Goal: Task Accomplishment & Management: Manage account settings

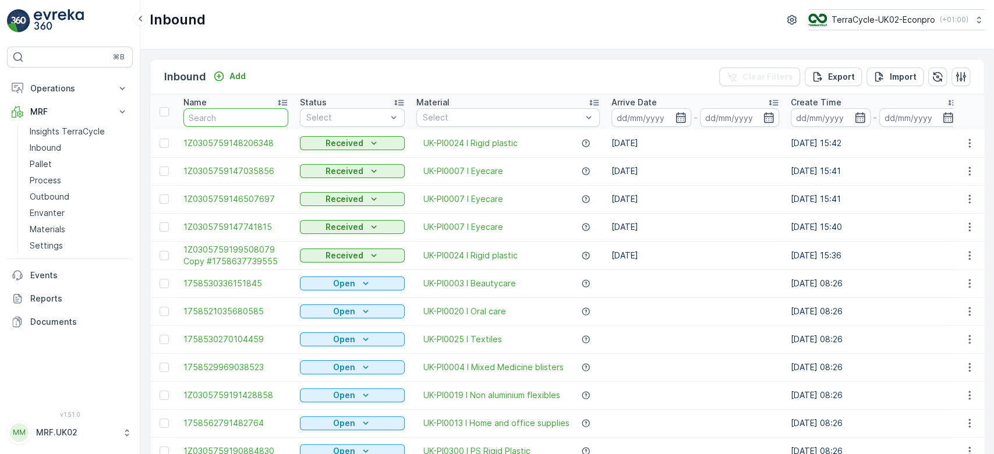
click at [222, 123] on input "text" at bounding box center [235, 117] width 105 height 19
type input "1592"
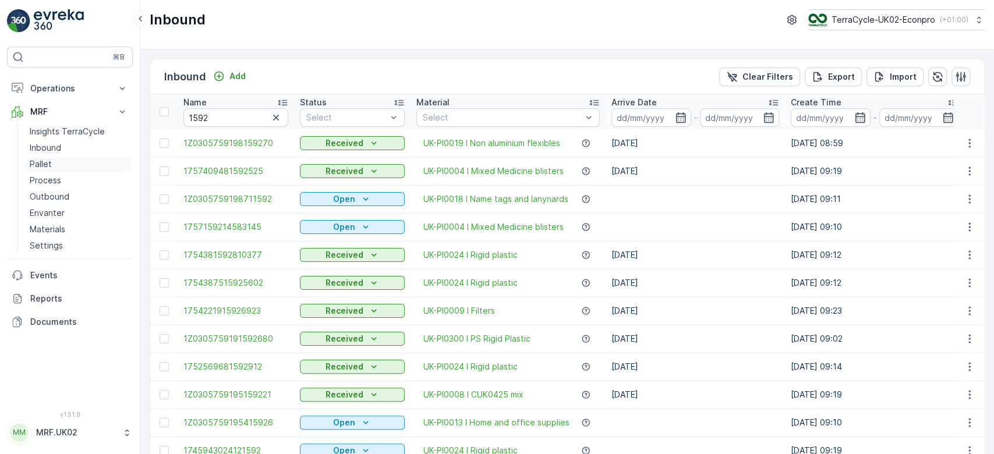
click at [56, 161] on link "Pallet" at bounding box center [79, 164] width 108 height 16
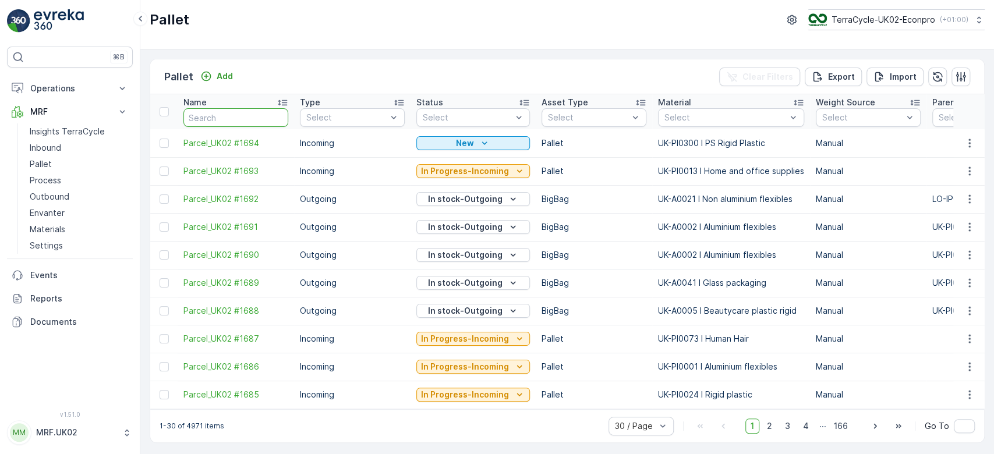
click at [236, 109] on input "text" at bounding box center [235, 117] width 105 height 19
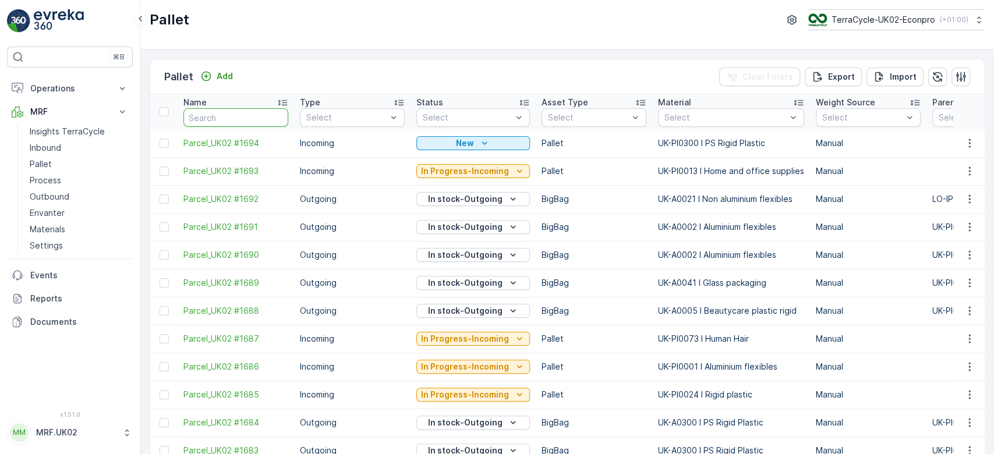
click at [236, 109] on input "text" at bounding box center [235, 117] width 105 height 19
type input "1592"
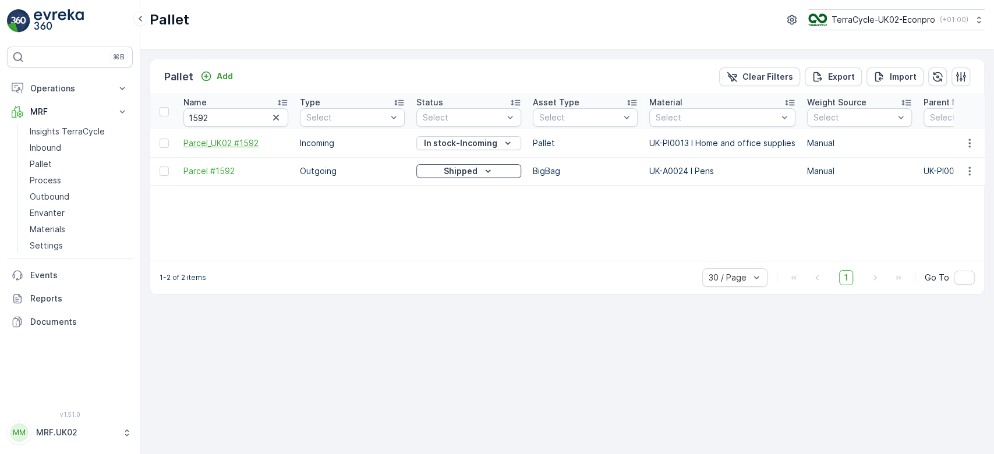
click at [239, 142] on span "Parcel_UK02 #1592" at bounding box center [235, 143] width 105 height 12
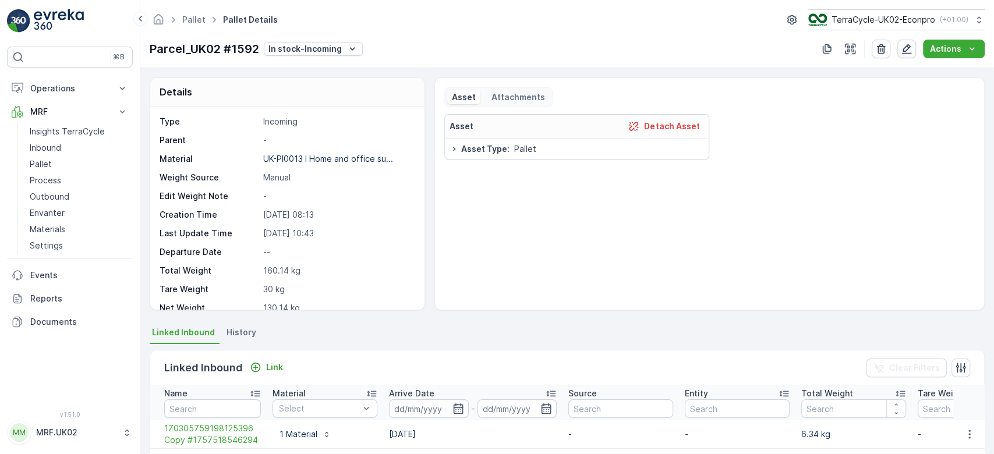
click at [911, 43] on icon "button" at bounding box center [907, 49] width 12 height 12
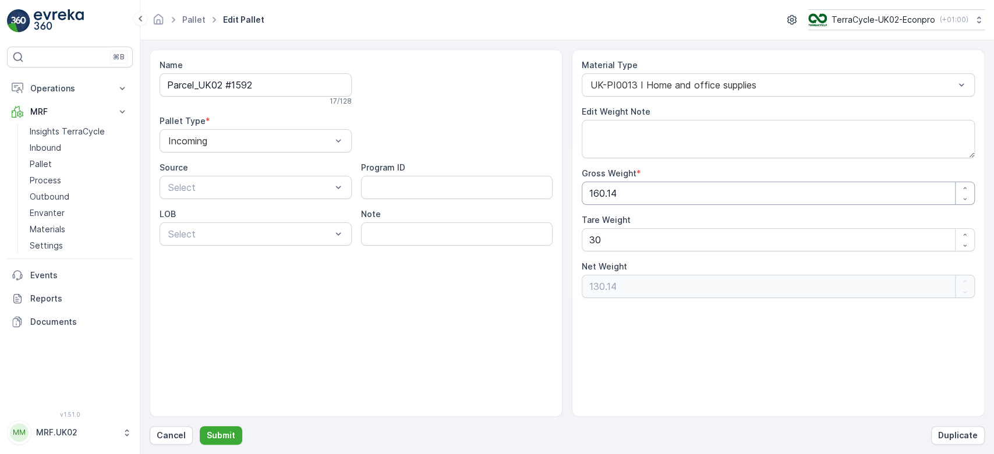
click at [627, 192] on Weight "160.14" at bounding box center [778, 193] width 393 height 23
type Weight "160.1"
type Weight "130.1"
type Weight "160"
type Weight "130"
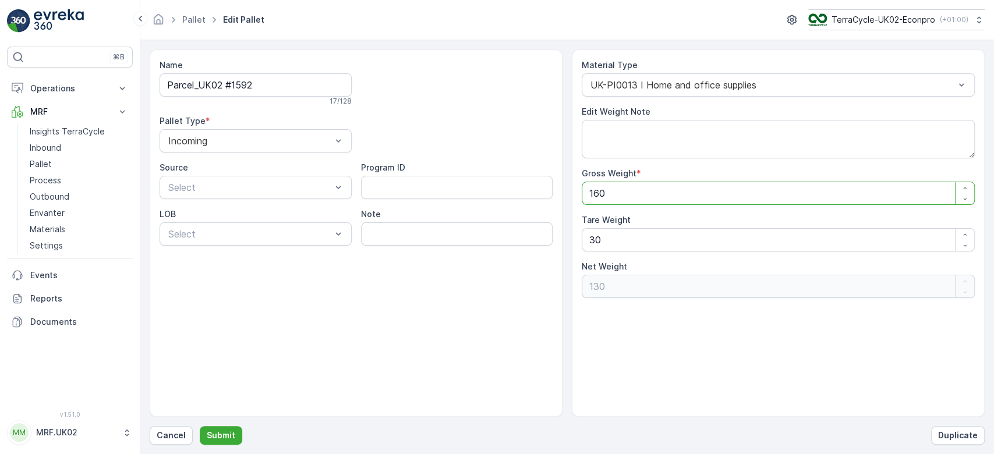
type Weight "16"
type Weight "-14"
type Weight "1"
type Weight "-29"
type Weight "0"
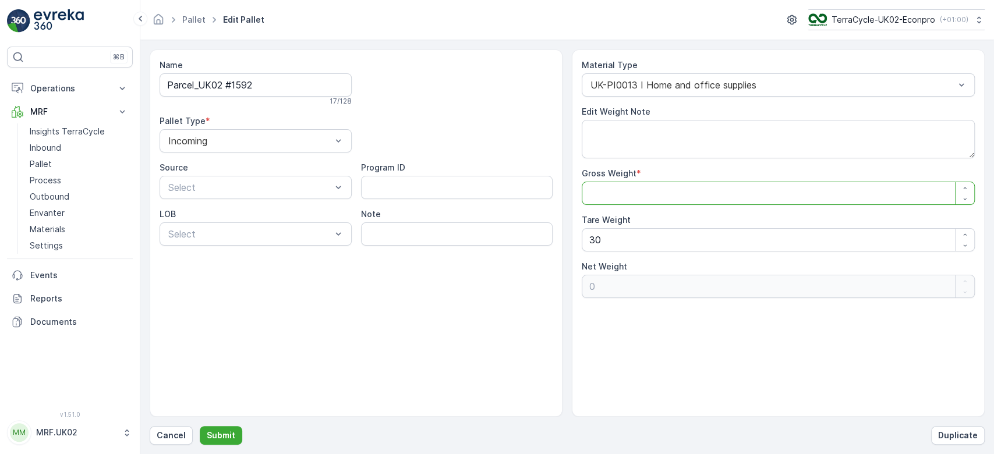
type Weight "1"
type Weight "-29"
type Weight "13"
type Weight "-17"
type Weight "135"
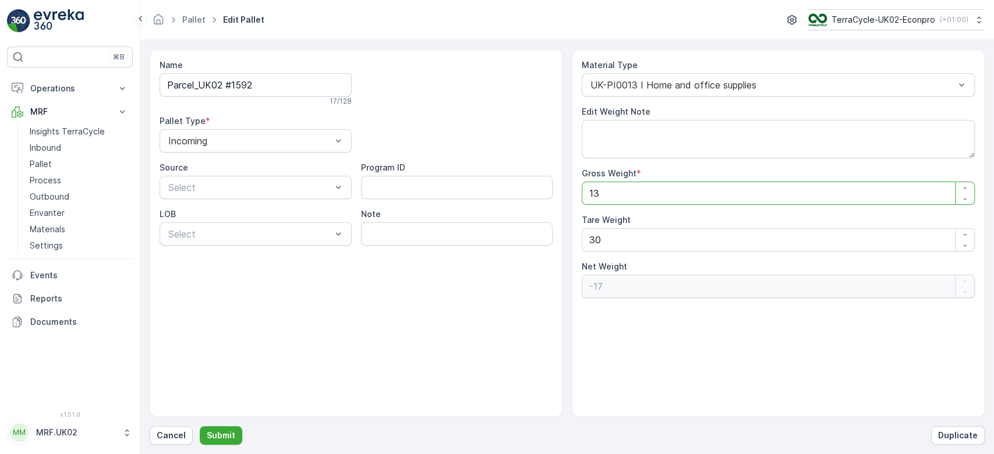
type Weight "105"
type Weight "135"
click at [613, 236] on Weight "30" at bounding box center [778, 239] width 393 height 23
type Weight "3"
type Weight "132"
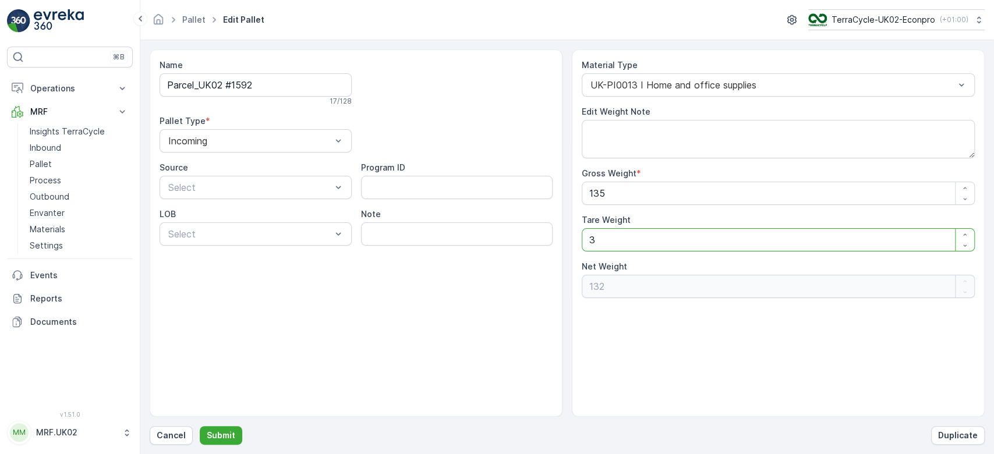
type Weight "0"
type Weight "1"
type Weight "134"
type Weight "18"
type Weight "117"
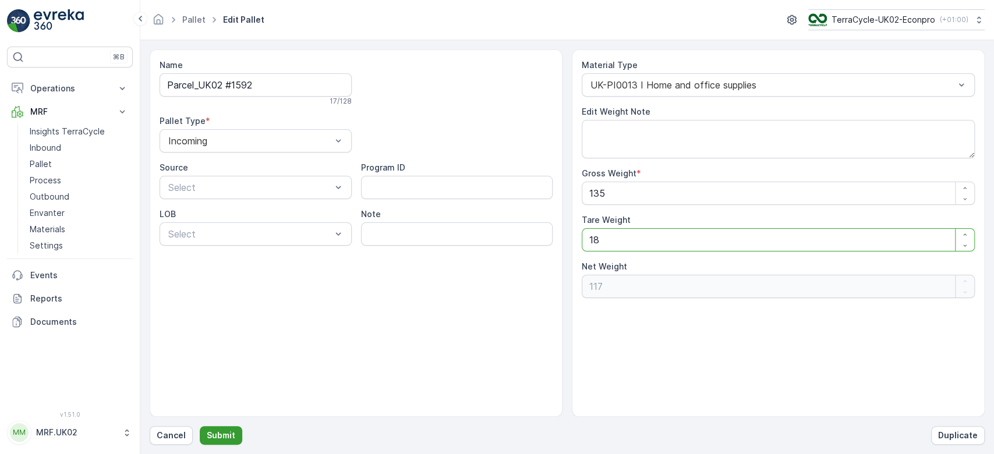
type Weight "18"
click at [214, 440] on p "Submit" at bounding box center [221, 436] width 29 height 12
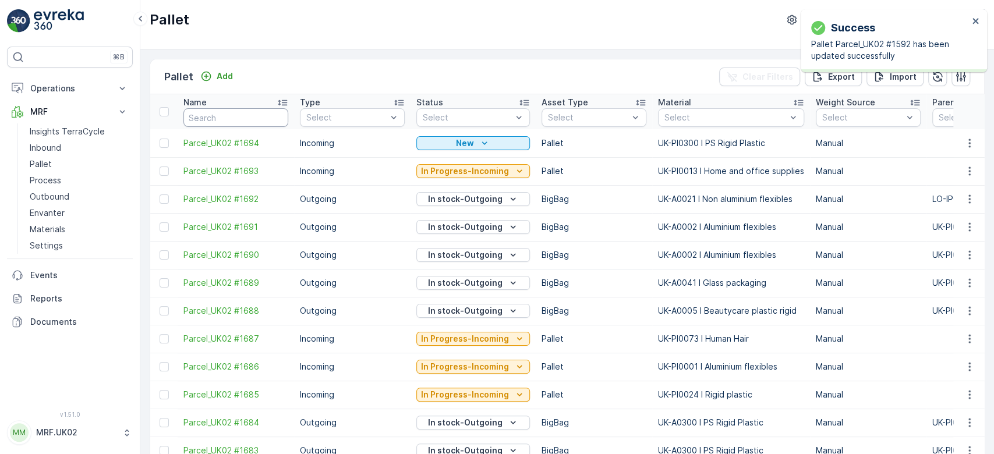
click at [237, 115] on input "text" at bounding box center [235, 117] width 105 height 19
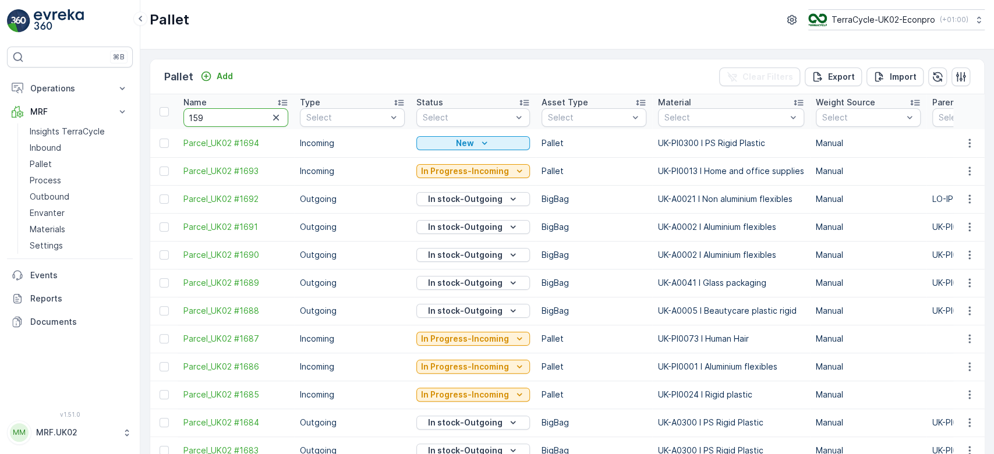
type input "1592"
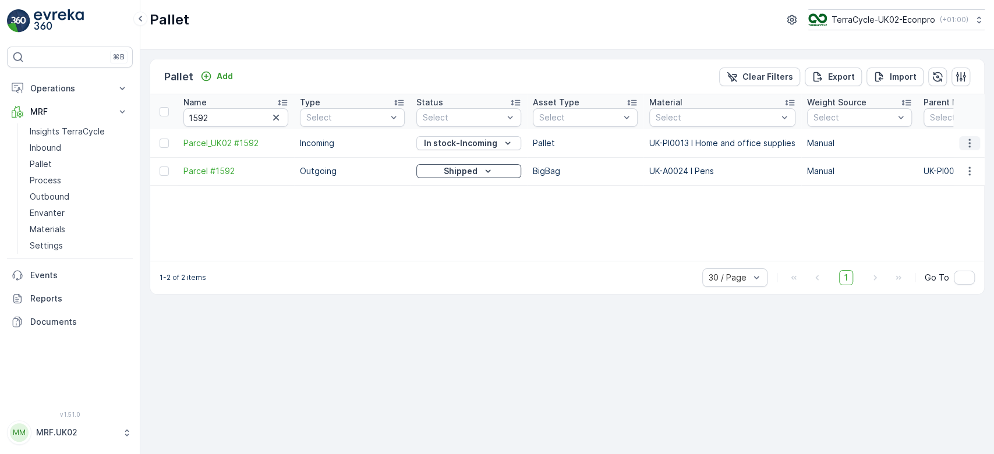
click at [968, 142] on icon "button" at bounding box center [970, 143] width 12 height 12
click at [941, 224] on span "Print QR" at bounding box center [938, 226] width 32 height 12
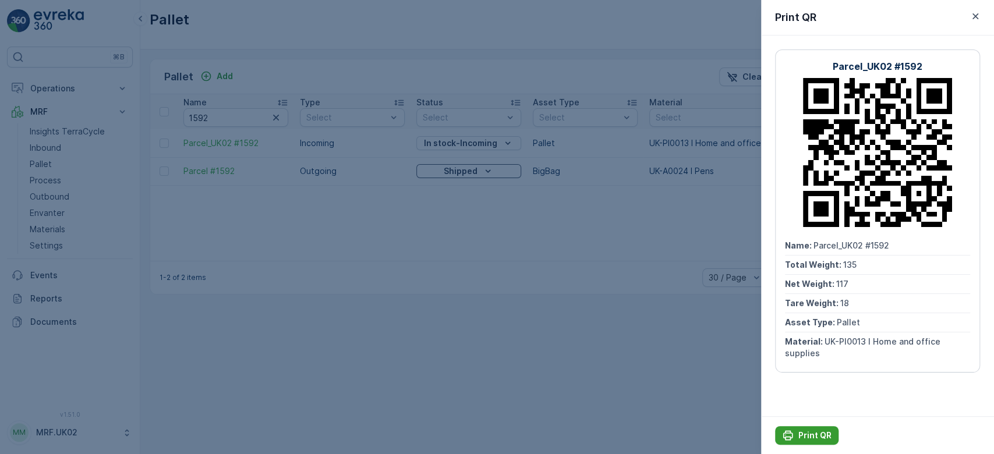
click at [818, 430] on p "Print QR" at bounding box center [814, 436] width 33 height 12
click at [462, 424] on div at bounding box center [497, 227] width 994 height 454
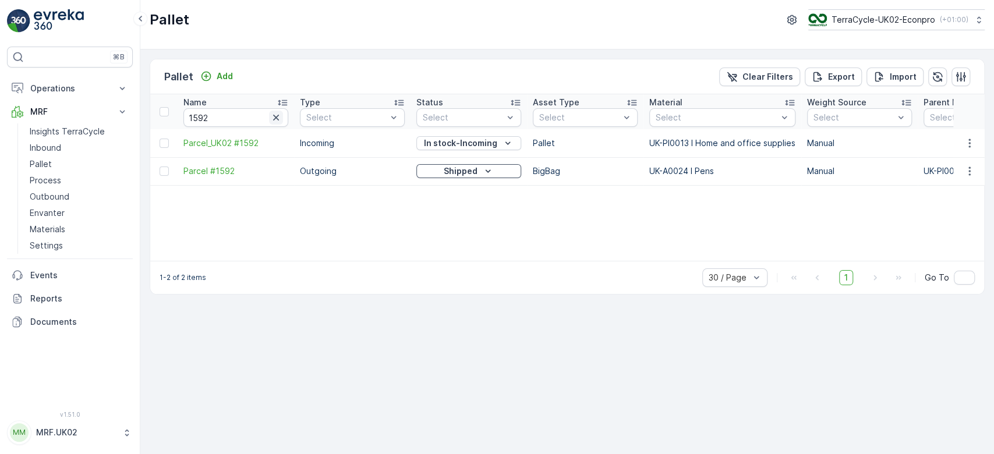
click at [279, 121] on icon "button" at bounding box center [276, 118] width 12 height 12
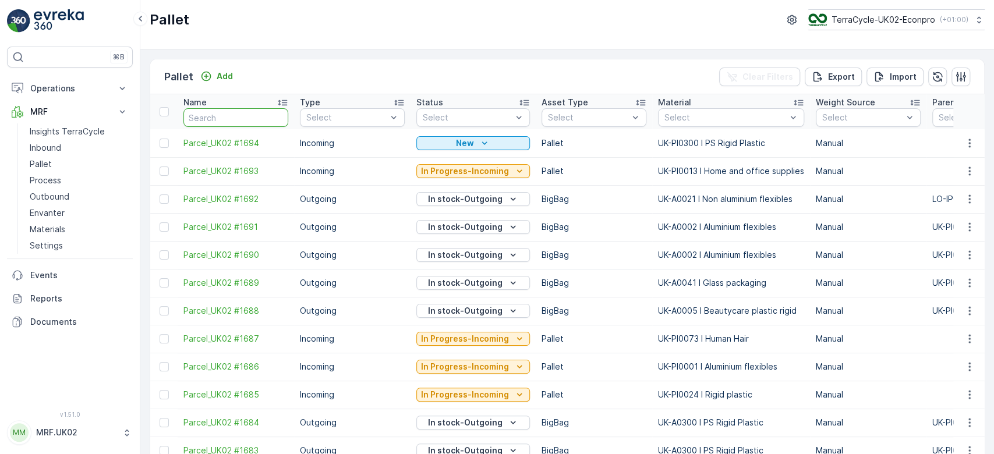
click at [224, 112] on input "text" at bounding box center [235, 117] width 105 height 19
type input "1617"
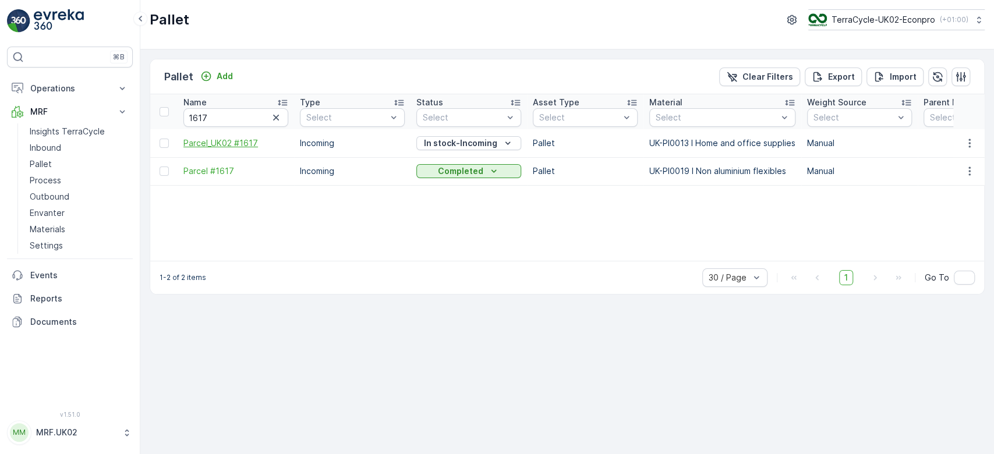
click at [246, 141] on span "Parcel_UK02 #1617" at bounding box center [235, 143] width 105 height 12
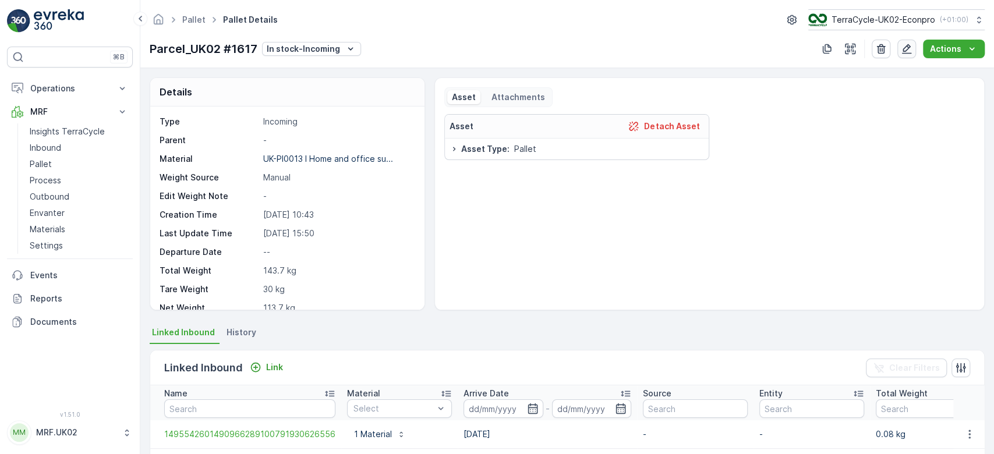
click at [913, 48] on icon "button" at bounding box center [907, 49] width 12 height 12
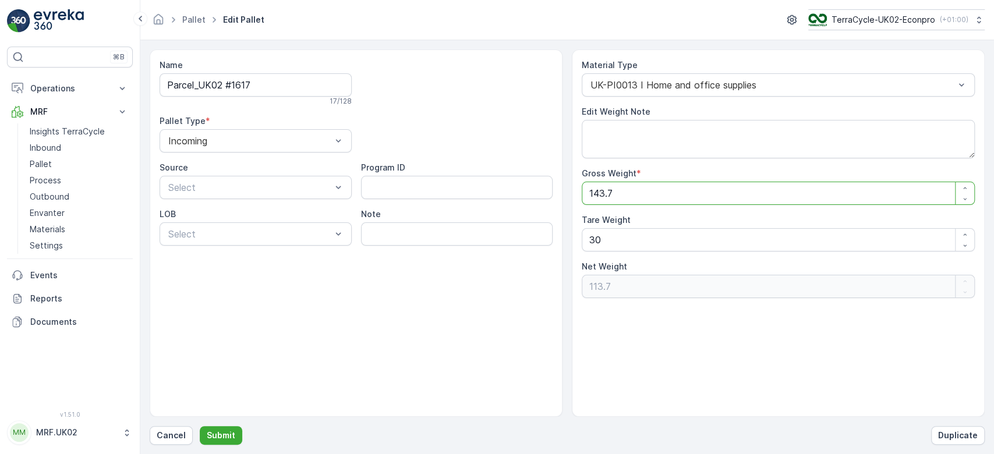
click at [682, 193] on Weight "143.7" at bounding box center [778, 193] width 393 height 23
type Weight "143"
type Weight "113"
type Weight "14"
type Weight "-16"
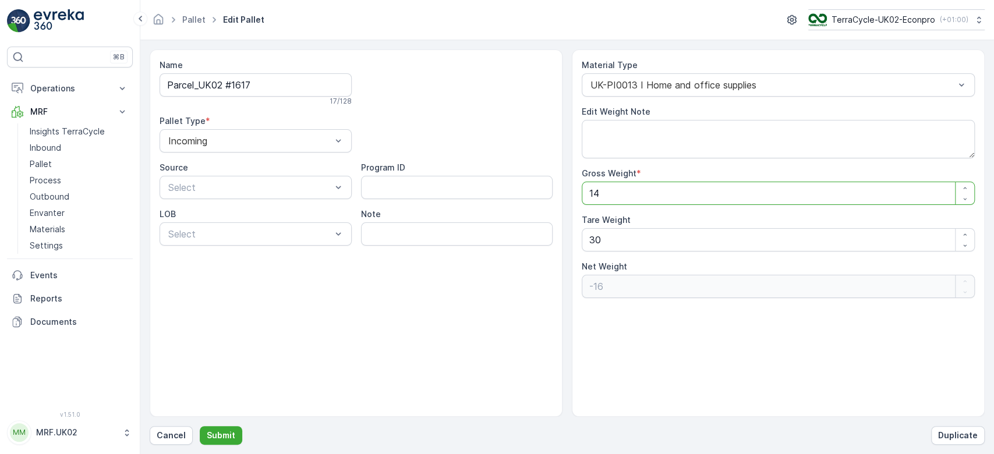
type Weight "1"
type Weight "-29"
type Weight "0"
type Weight "1"
type Weight "-29"
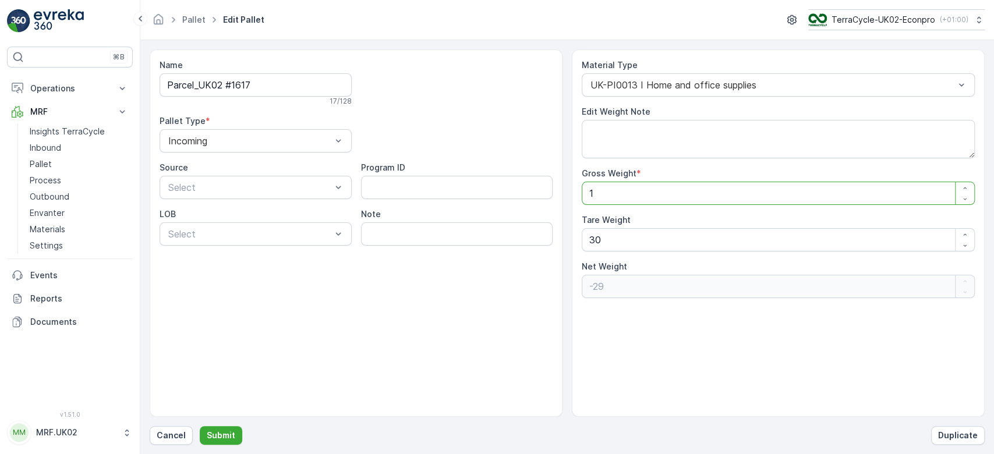
type Weight "12"
type Weight "-18"
type Weight "125"
type Weight "95"
type Weight "125"
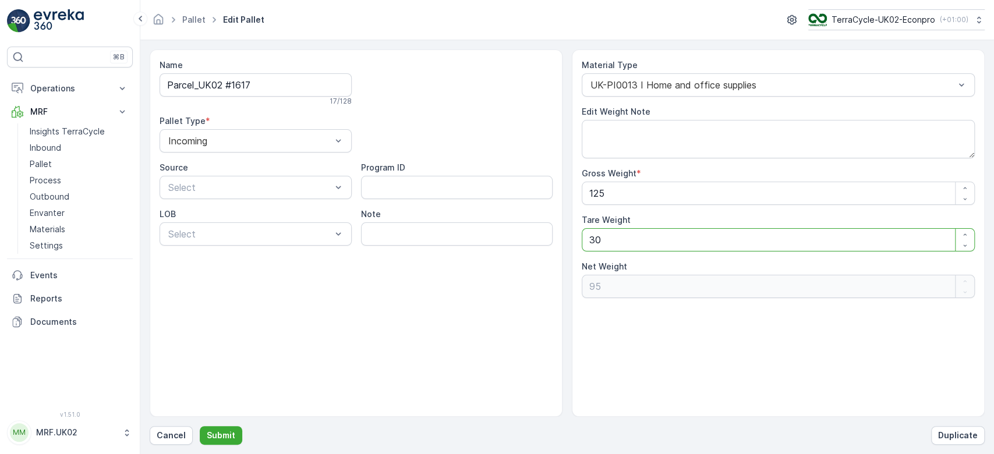
click at [619, 234] on Weight "30" at bounding box center [778, 239] width 393 height 23
type Weight "3"
type Weight "122"
type Weight "0"
type Weight "2"
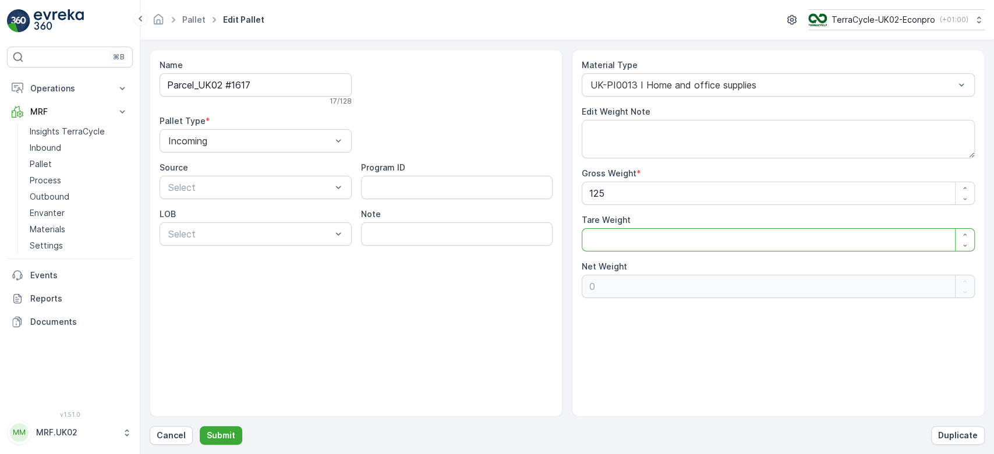
type Weight "123"
type Weight "20"
type Weight "105"
type Weight "20"
click at [228, 430] on p "Submit" at bounding box center [221, 436] width 29 height 12
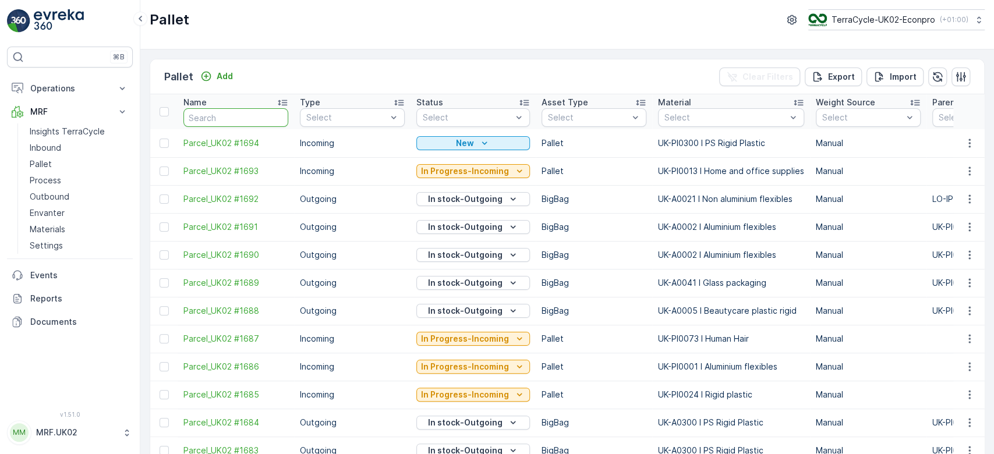
click at [248, 118] on input "text" at bounding box center [235, 117] width 105 height 19
type input "1617"
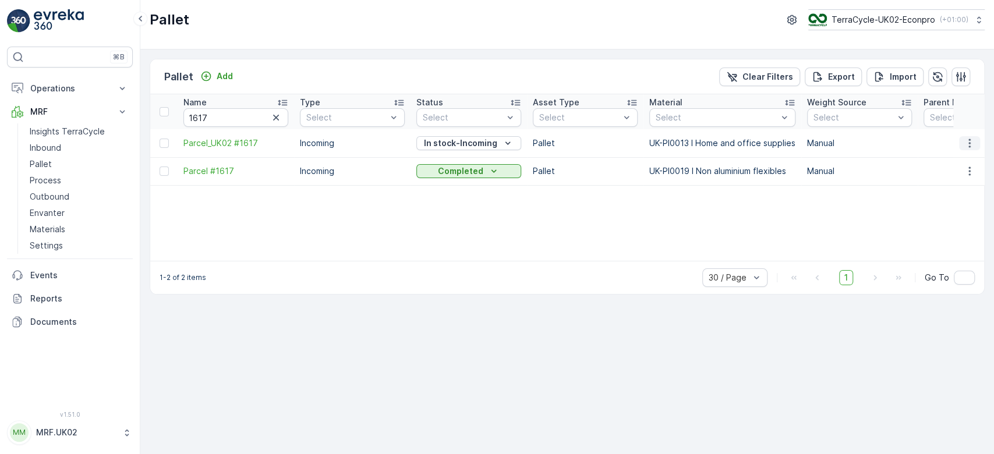
click at [964, 140] on icon "button" at bounding box center [970, 143] width 12 height 12
click at [945, 220] on span "Print QR" at bounding box center [938, 226] width 32 height 12
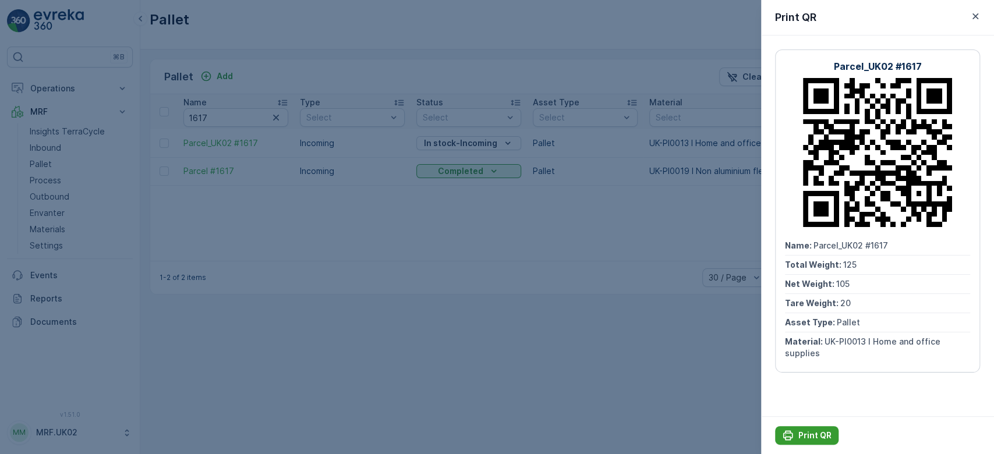
click at [814, 433] on p "Print QR" at bounding box center [814, 436] width 33 height 12
click at [564, 322] on div at bounding box center [497, 227] width 994 height 454
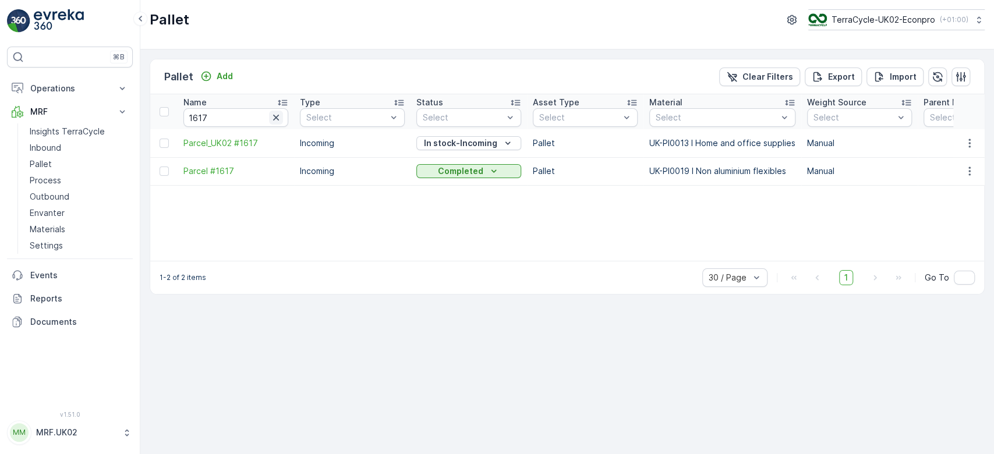
click at [274, 115] on icon "button" at bounding box center [276, 118] width 6 height 6
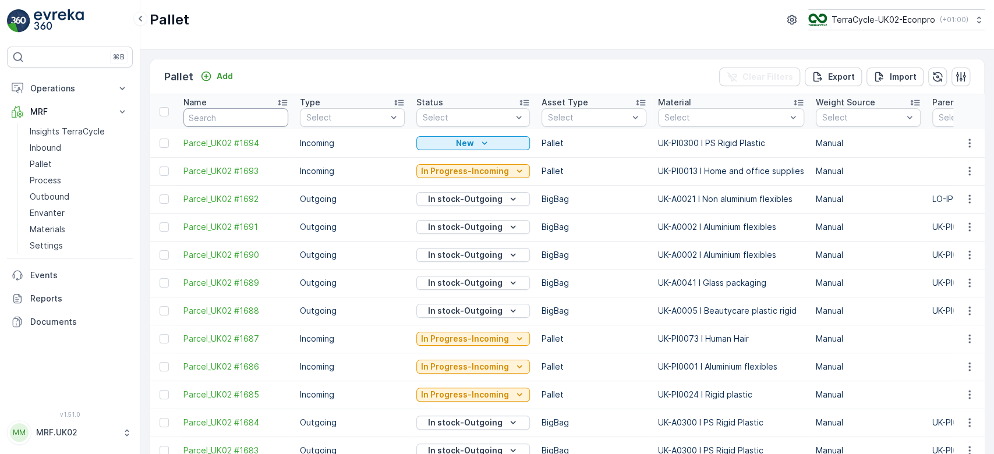
click at [242, 119] on input "text" at bounding box center [235, 117] width 105 height 19
type input "1562"
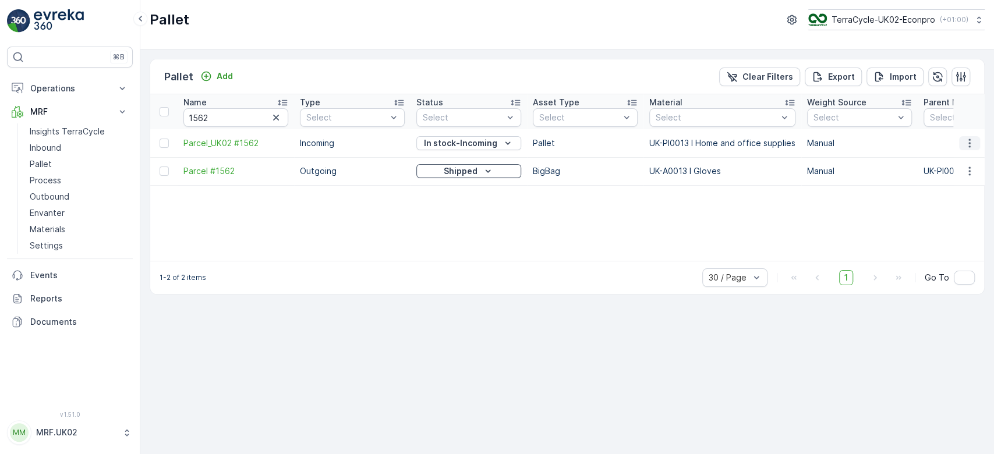
click at [974, 146] on icon "button" at bounding box center [970, 143] width 12 height 12
click at [950, 214] on span "Update Weight" at bounding box center [951, 209] width 59 height 12
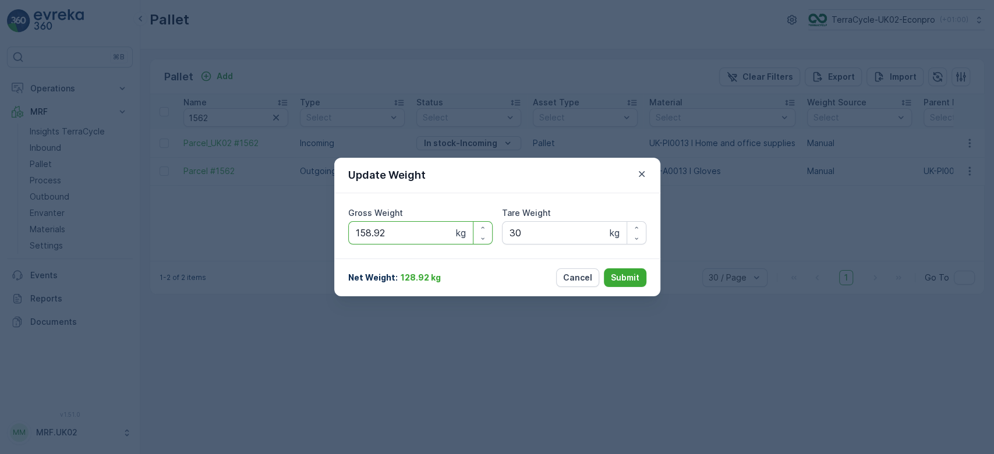
click at [438, 230] on Weight "158.92" at bounding box center [420, 232] width 144 height 23
type Weight "1"
type Weight "140"
click at [539, 229] on Weight "30" at bounding box center [574, 232] width 144 height 23
type Weight "3"
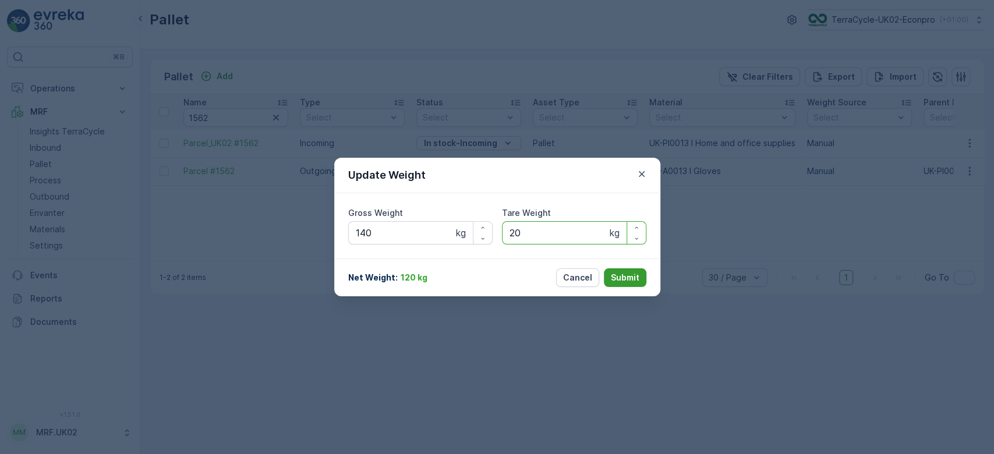
type Weight "20"
click at [624, 277] on p "Submit" at bounding box center [625, 278] width 29 height 12
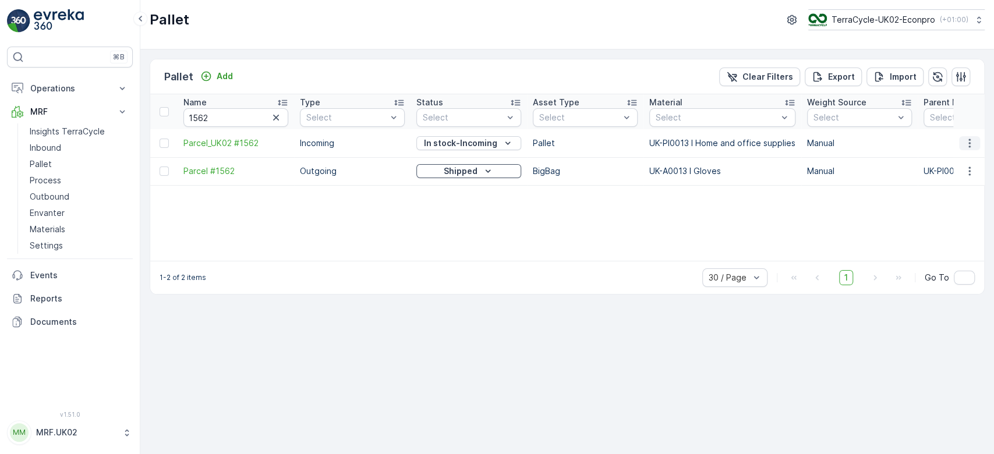
click at [974, 140] on icon "button" at bounding box center [970, 143] width 12 height 12
click at [955, 227] on div "Print QR" at bounding box center [955, 225] width 77 height 16
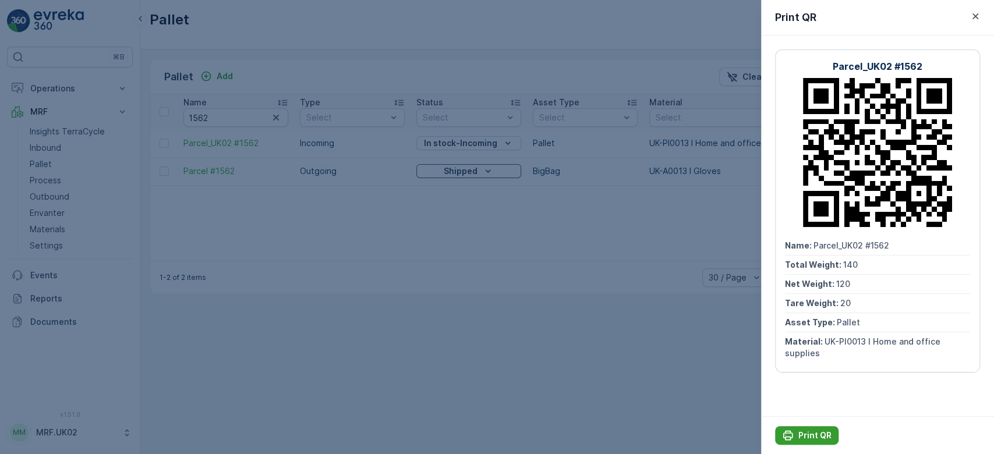
click at [818, 431] on p "Print QR" at bounding box center [814, 436] width 33 height 12
click at [666, 403] on div at bounding box center [497, 227] width 994 height 454
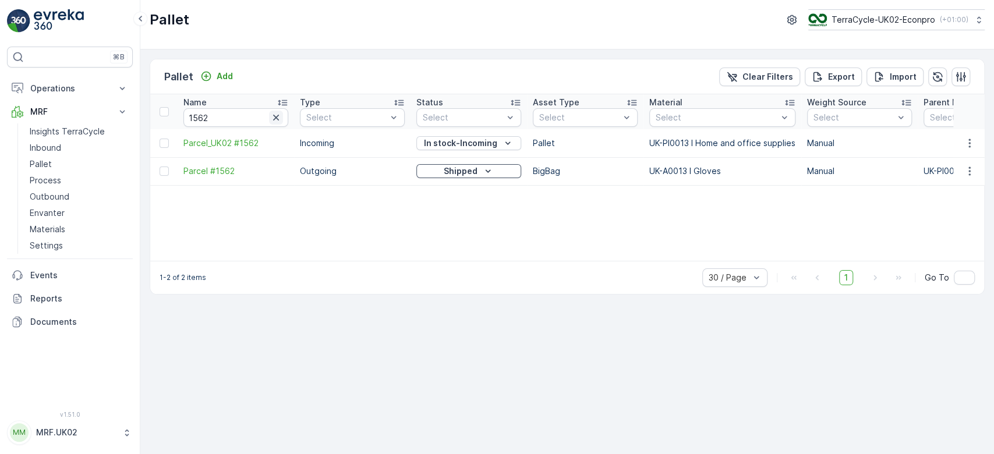
click at [278, 119] on icon "button" at bounding box center [276, 118] width 6 height 6
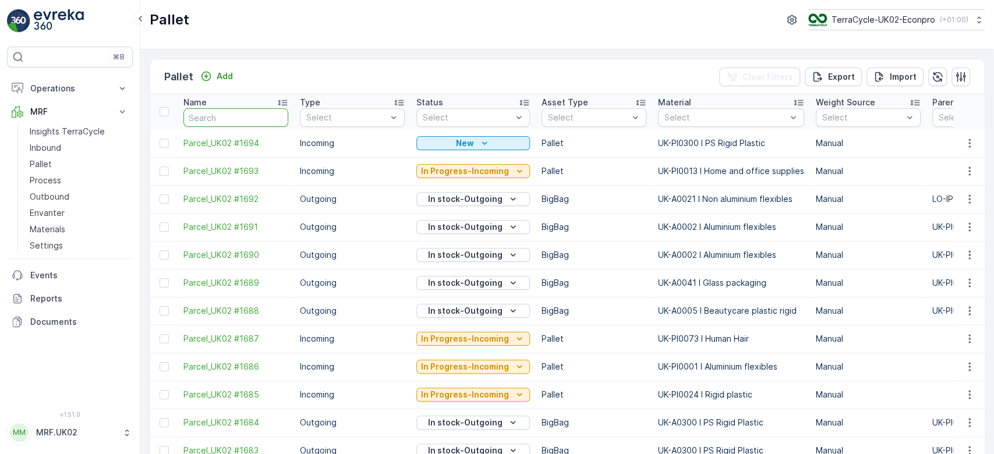
click at [245, 111] on input "text" at bounding box center [235, 117] width 105 height 19
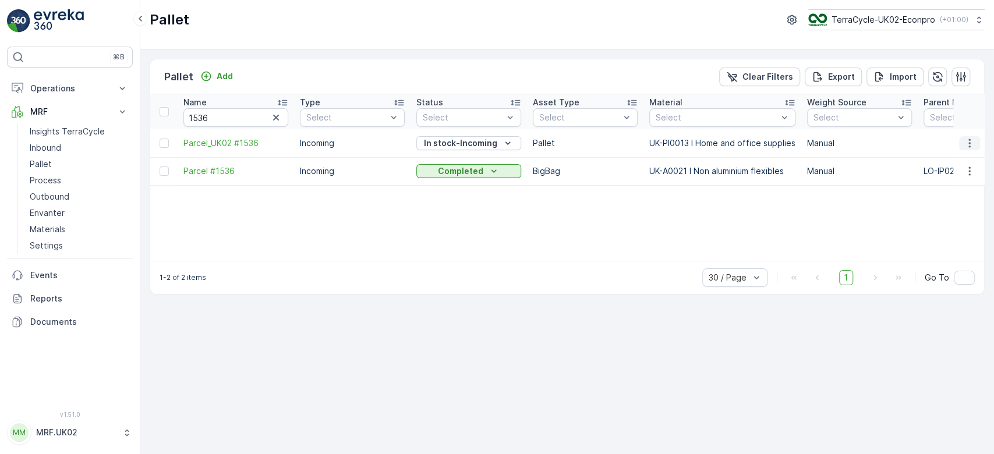
click at [968, 139] on icon "button" at bounding box center [970, 143] width 12 height 12
click at [949, 208] on span "Update Weight" at bounding box center [951, 209] width 59 height 12
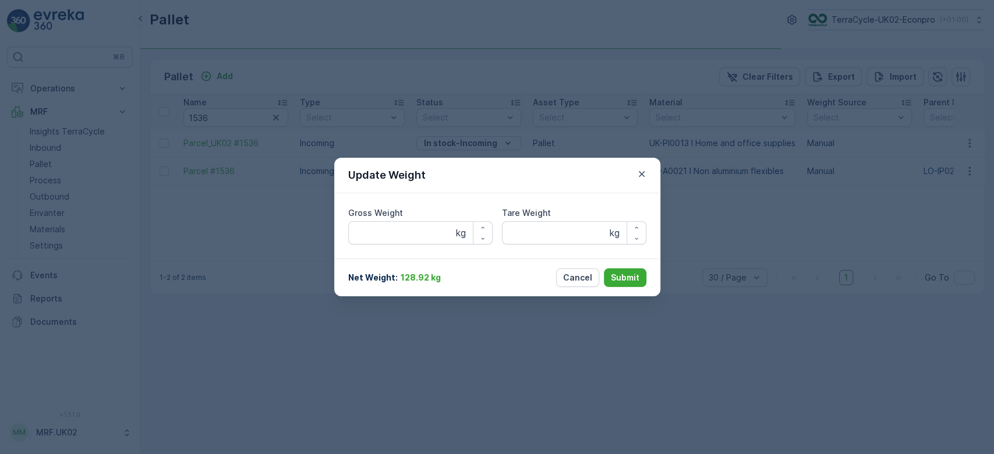
type Weight "175"
type Weight "30"
click at [392, 233] on Weight "175" at bounding box center [420, 232] width 144 height 23
type Weight "1"
type Weight "150"
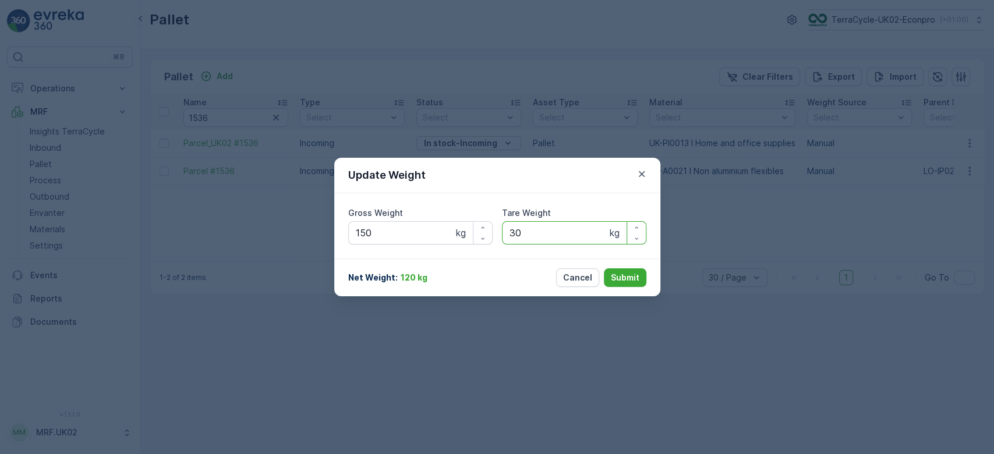
click at [533, 230] on Weight "30" at bounding box center [574, 232] width 144 height 23
type Weight "3"
type Weight "20"
click at [632, 274] on p "Submit" at bounding box center [625, 278] width 29 height 12
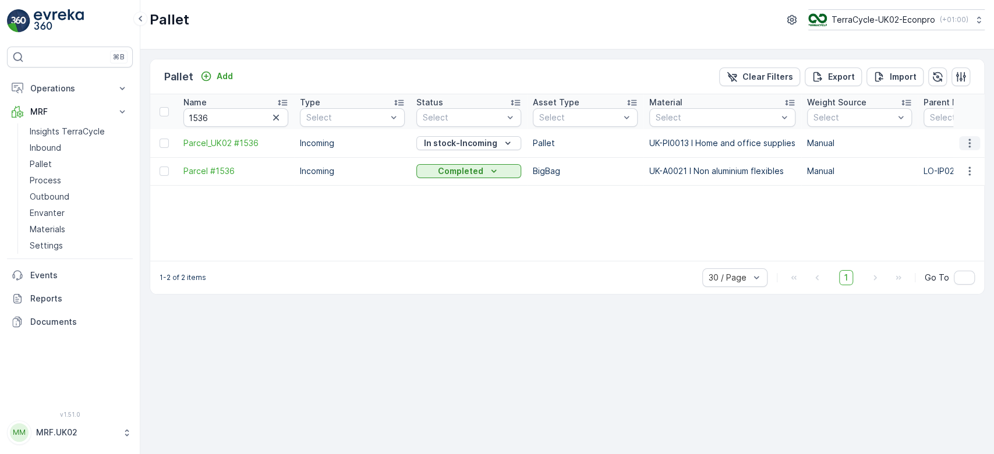
click at [970, 143] on icon "button" at bounding box center [969, 143] width 2 height 9
click at [949, 224] on span "Print QR" at bounding box center [938, 226] width 32 height 12
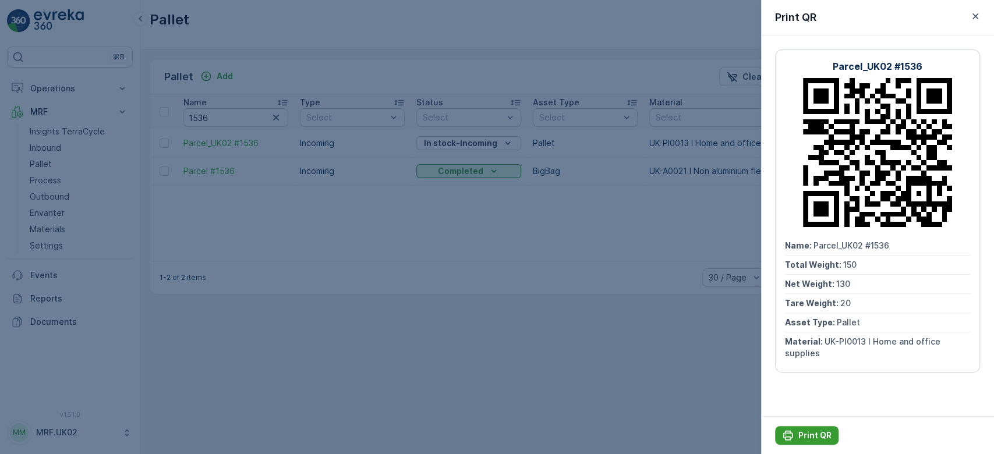
click at [811, 432] on p "Print QR" at bounding box center [814, 436] width 33 height 12
click at [614, 377] on div at bounding box center [497, 227] width 994 height 454
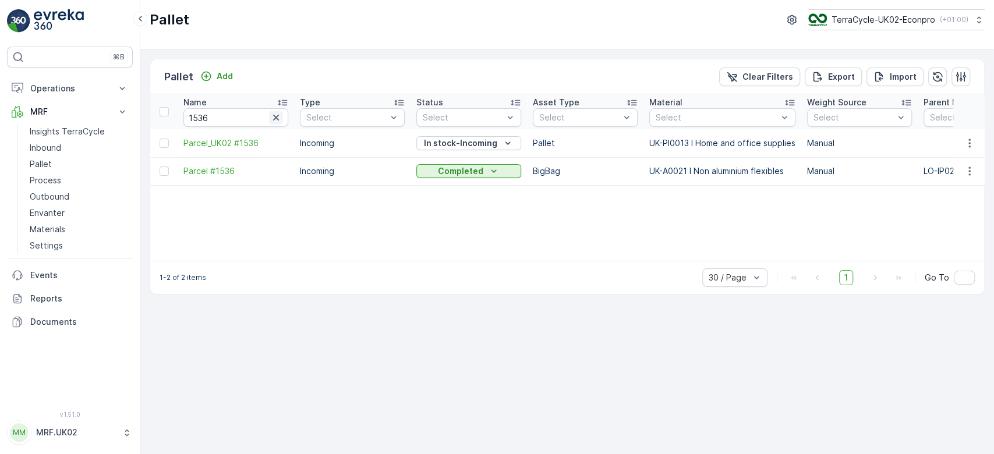
click at [275, 111] on button "button" at bounding box center [276, 118] width 14 height 14
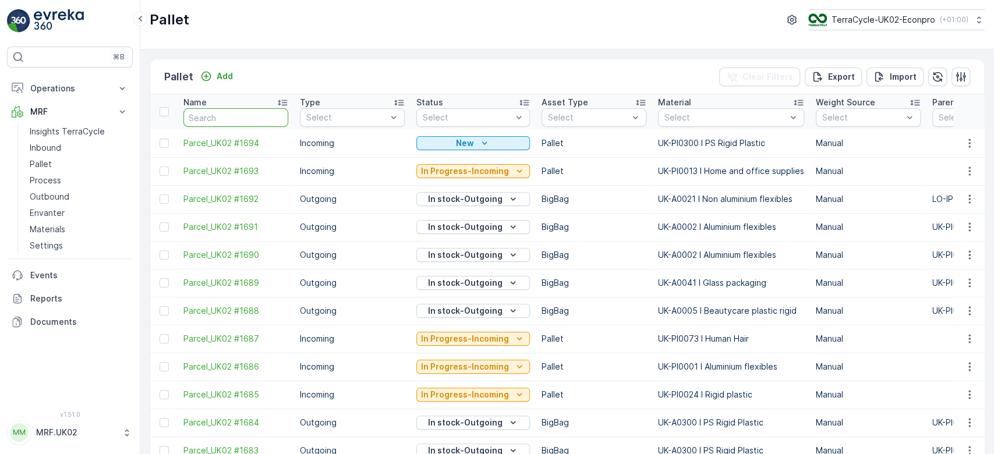
click at [241, 113] on input "text" at bounding box center [235, 117] width 105 height 19
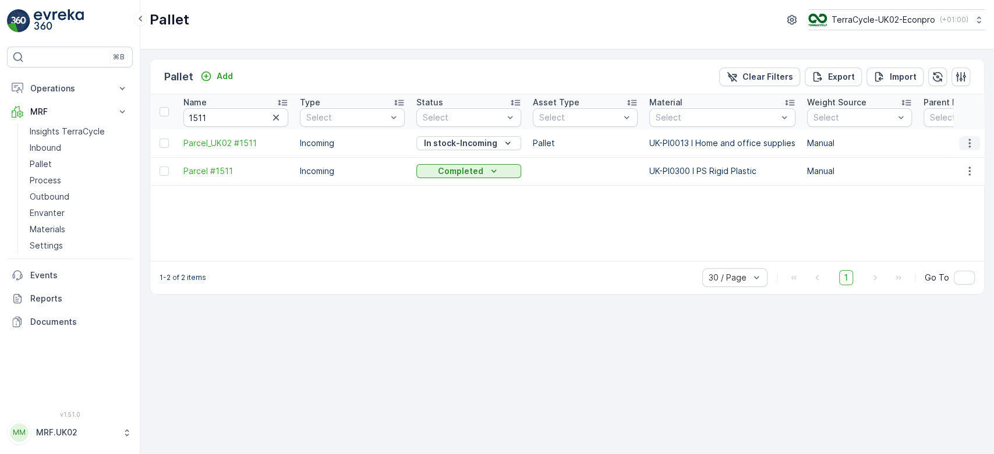
click at [970, 147] on icon "button" at bounding box center [970, 143] width 12 height 12
click at [954, 204] on span "Update Weight" at bounding box center [951, 209] width 59 height 12
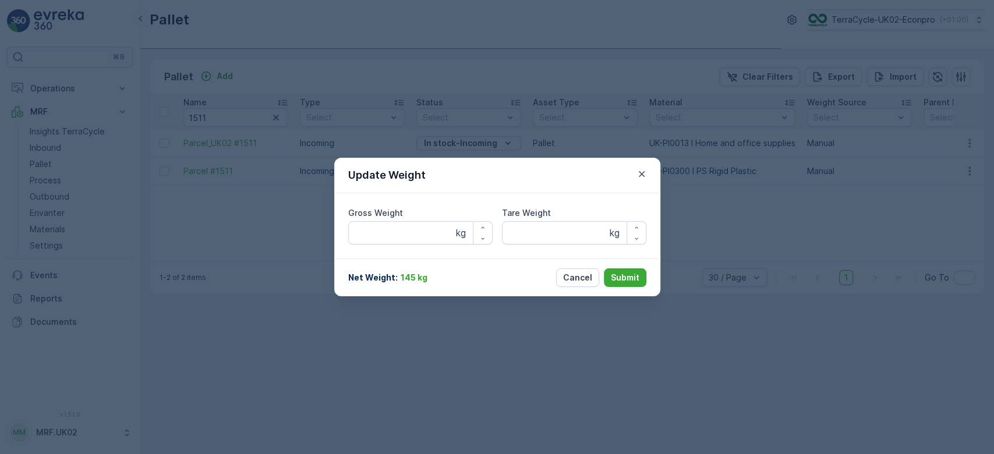
type Weight "128.42"
type Weight "30"
click at [401, 227] on Weight "128.42" at bounding box center [420, 232] width 144 height 23
click at [405, 229] on Weight "128.42" at bounding box center [420, 232] width 144 height 23
type Weight "1"
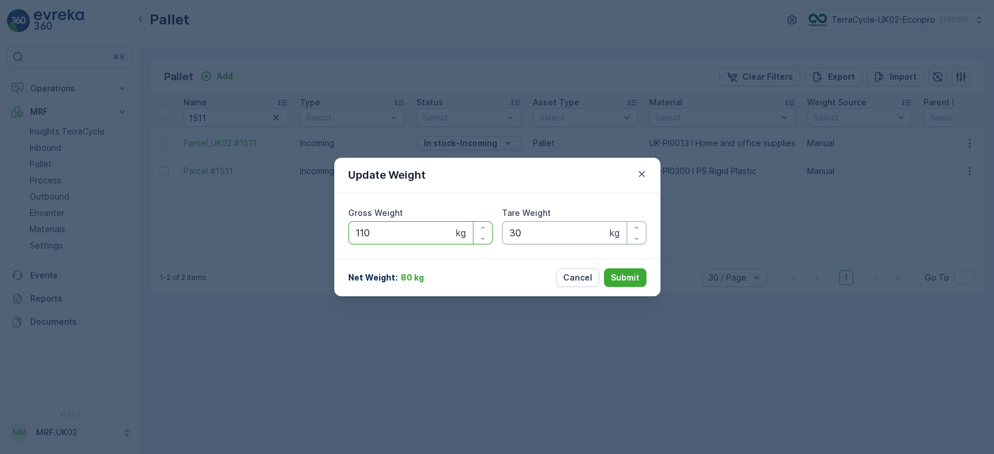
type Weight "110"
click at [529, 232] on Weight "30" at bounding box center [574, 232] width 144 height 23
type Weight "3"
click at [621, 271] on button "Submit" at bounding box center [625, 277] width 43 height 19
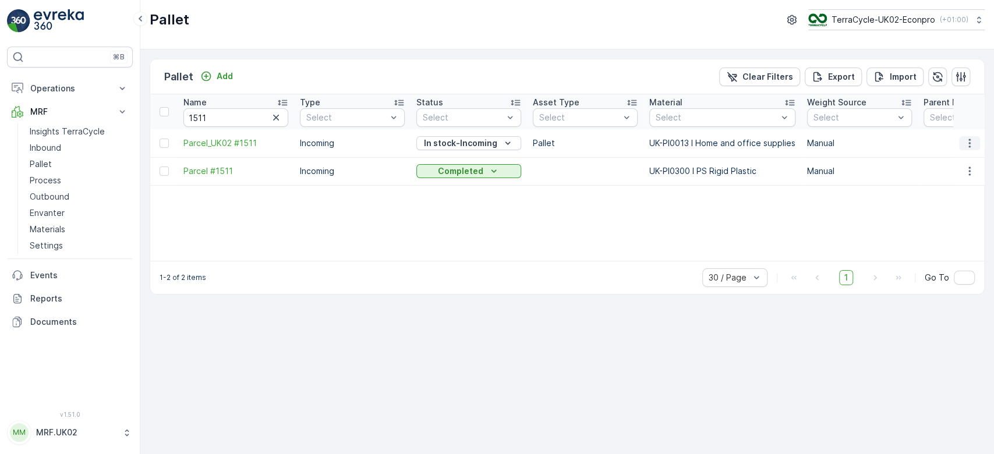
click at [967, 137] on icon "button" at bounding box center [970, 143] width 12 height 12
click at [950, 226] on span "Print QR" at bounding box center [938, 226] width 32 height 12
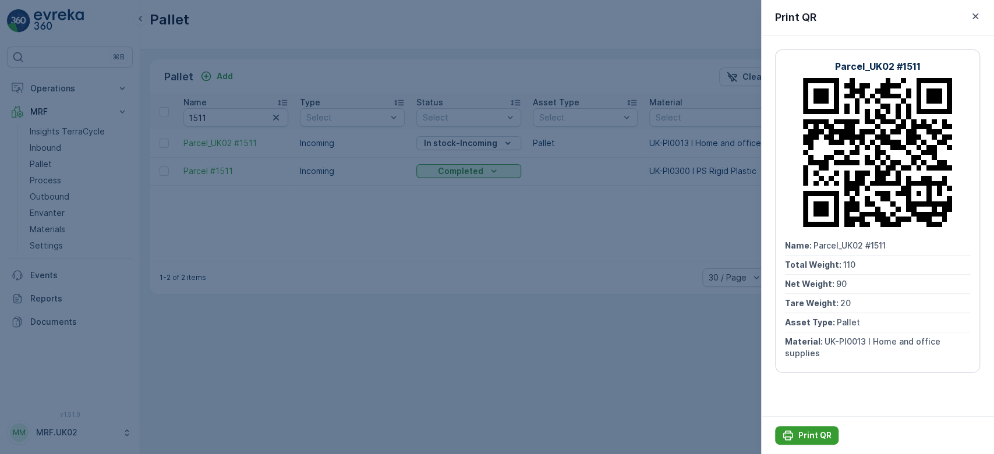
click at [822, 433] on p "Print QR" at bounding box center [814, 436] width 33 height 12
click at [275, 115] on div at bounding box center [497, 227] width 994 height 454
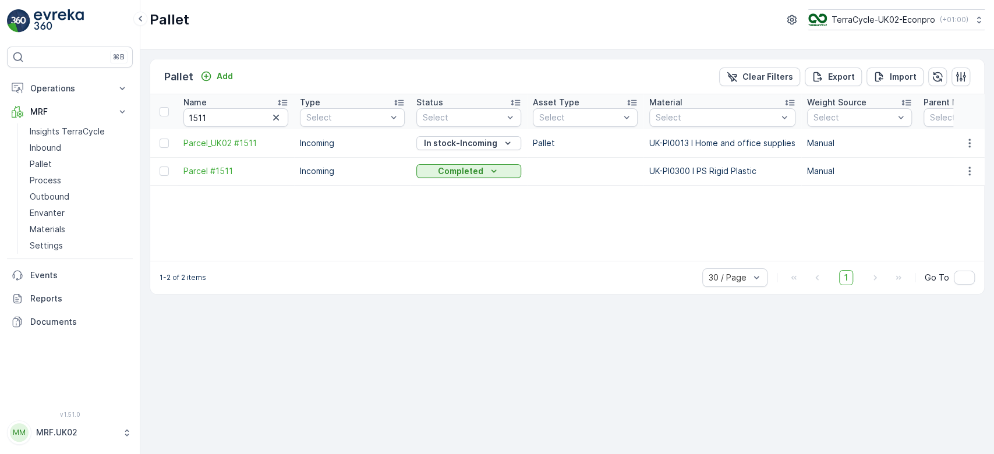
click at [275, 115] on icon "button" at bounding box center [276, 118] width 12 height 12
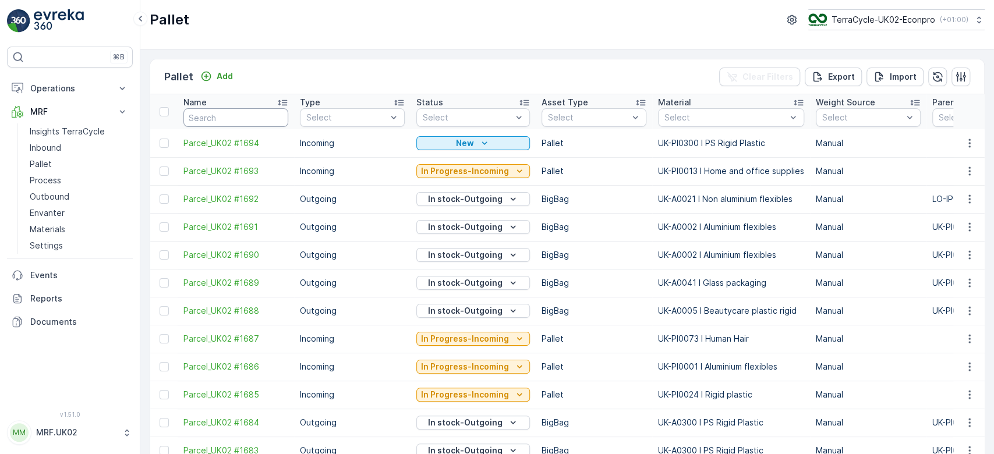
click at [245, 114] on input "text" at bounding box center [235, 117] width 105 height 19
type input "147"
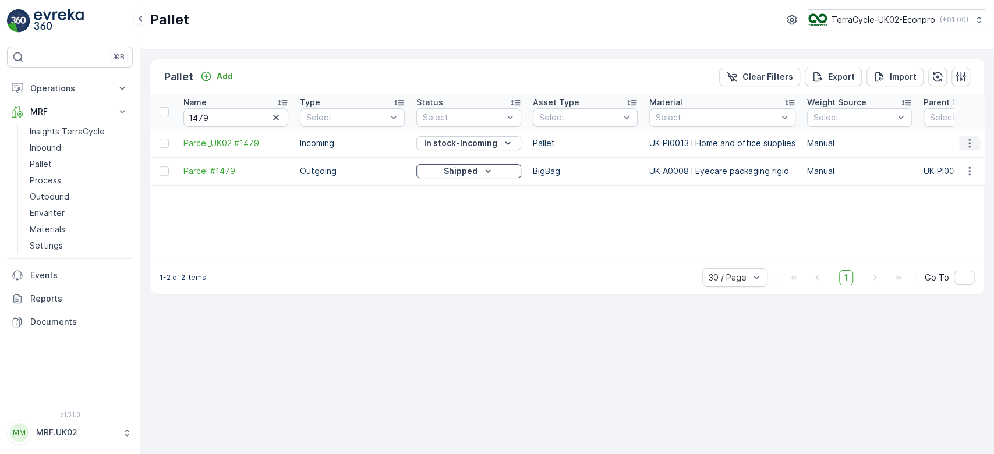
click at [968, 139] on icon "button" at bounding box center [970, 143] width 12 height 12
click at [951, 206] on span "Update Weight" at bounding box center [951, 209] width 59 height 12
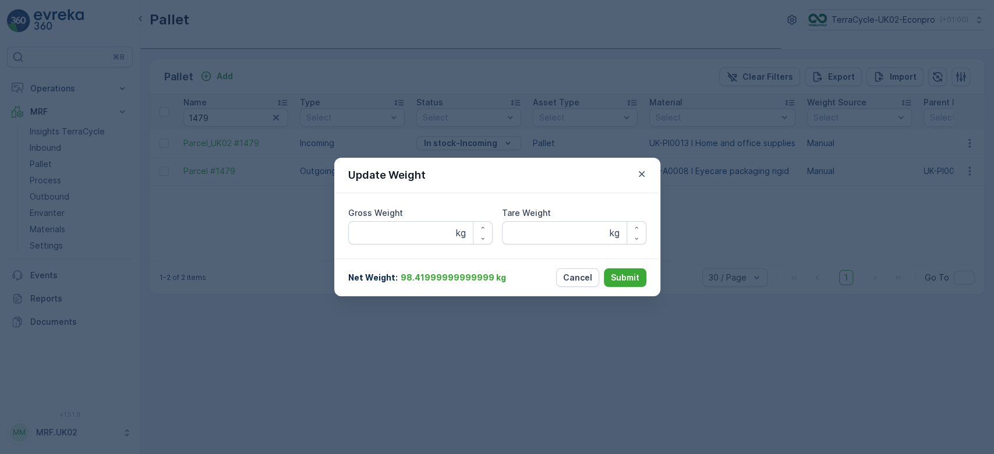
type Weight "153.54"
type Weight "30"
click at [422, 235] on Weight "153.54" at bounding box center [420, 232] width 144 height 23
type Weight "1"
type Weight "127"
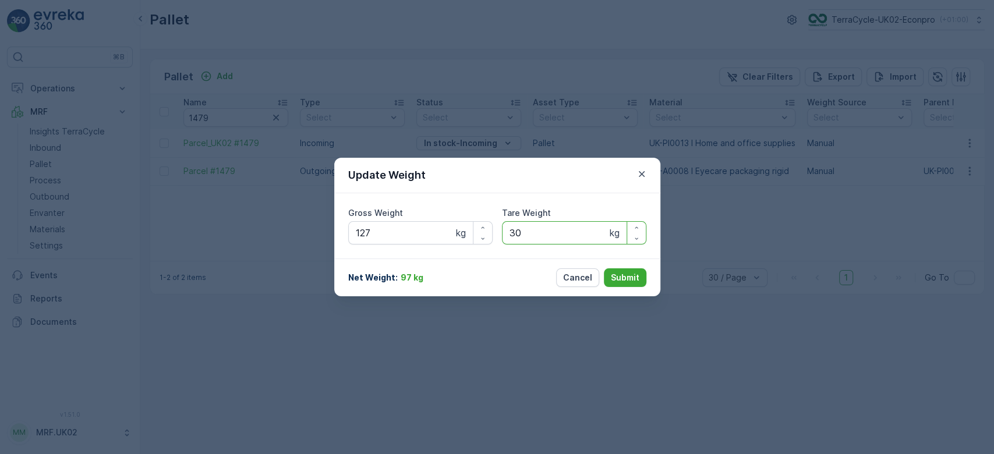
click at [547, 241] on Weight "30" at bounding box center [574, 232] width 144 height 23
type Weight "3"
type Weight "15"
click at [612, 275] on p "Submit" at bounding box center [625, 278] width 29 height 12
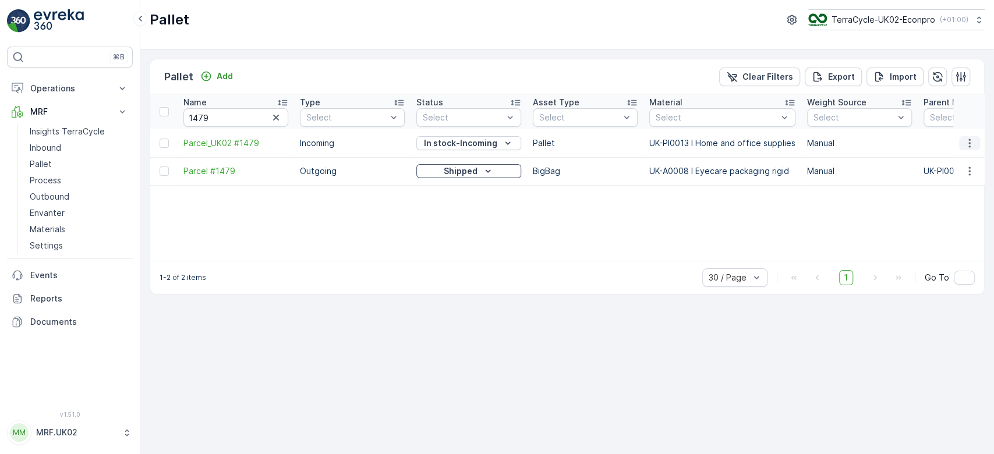
click at [973, 140] on icon "button" at bounding box center [970, 143] width 12 height 12
click at [951, 225] on span "Print QR" at bounding box center [938, 226] width 32 height 12
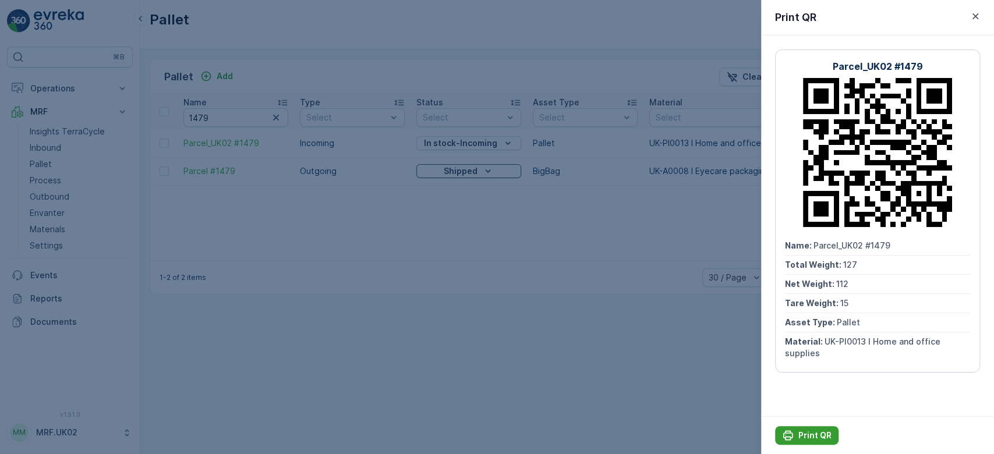
click at [805, 431] on p "Print QR" at bounding box center [814, 436] width 33 height 12
click at [466, 263] on div at bounding box center [497, 227] width 994 height 454
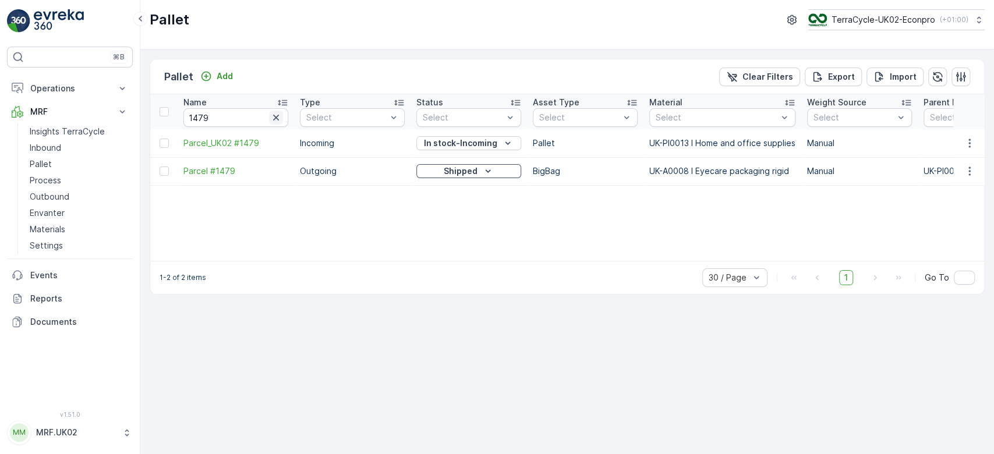
click at [275, 119] on icon "button" at bounding box center [276, 118] width 12 height 12
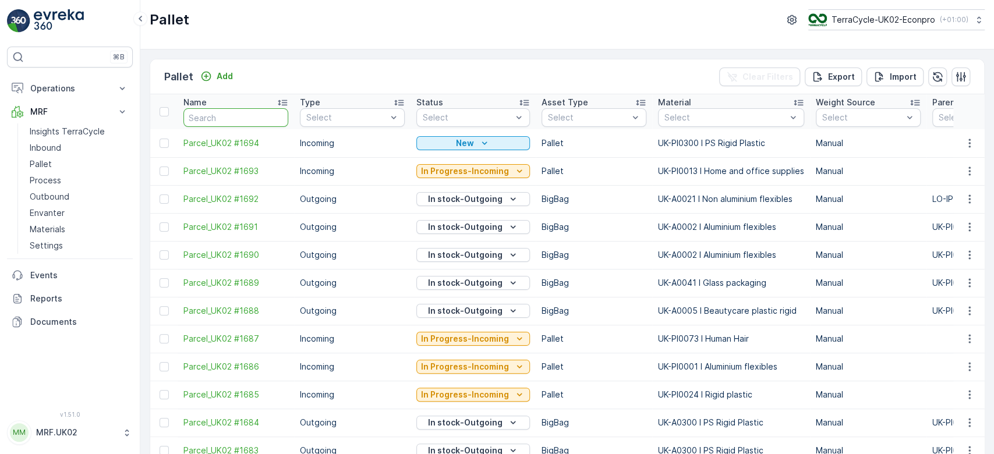
click at [234, 115] on input "text" at bounding box center [235, 117] width 105 height 19
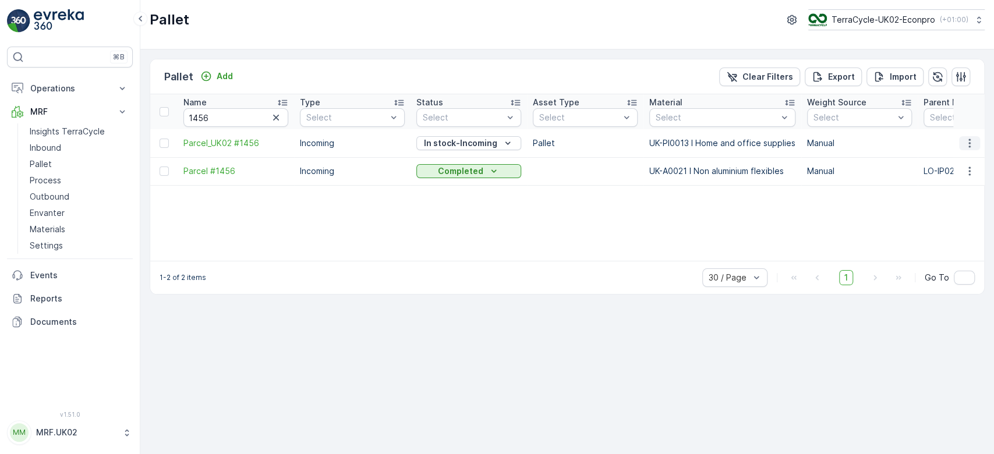
click at [970, 142] on icon "button" at bounding box center [970, 143] width 12 height 12
click at [954, 205] on span "Update Weight" at bounding box center [951, 209] width 59 height 12
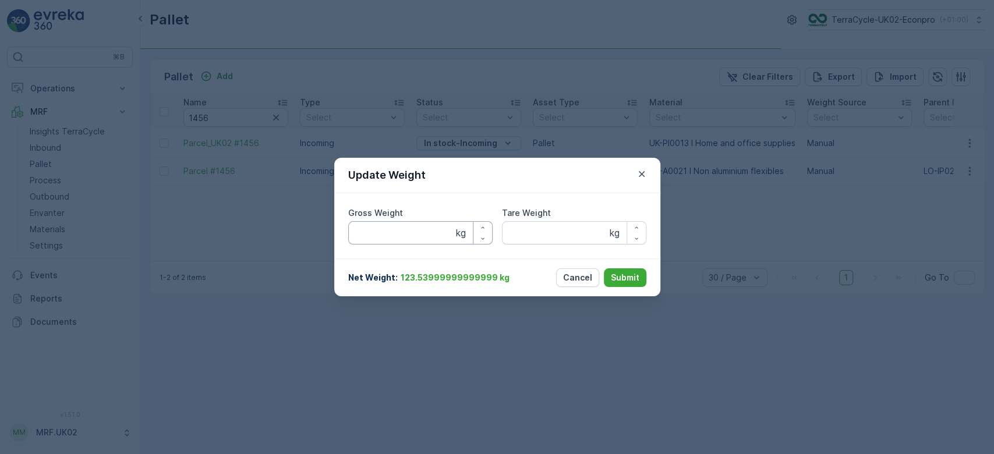
click at [440, 228] on Weight "Gross Weight" at bounding box center [420, 232] width 144 height 23
type Weight "151.82"
type Weight "30"
click at [440, 228] on Weight "151.82" at bounding box center [420, 232] width 144 height 23
type Weight "1"
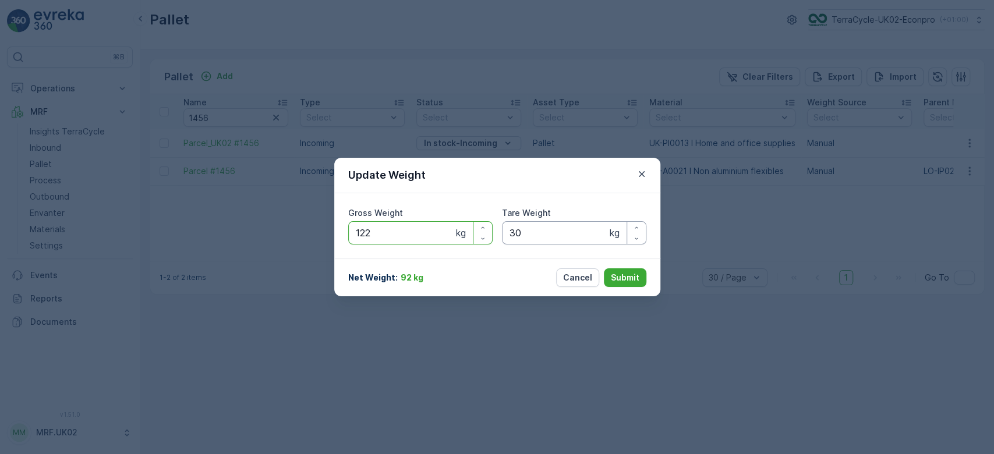
type Weight "122"
click at [519, 230] on Weight "30" at bounding box center [574, 232] width 144 height 23
type Weight "3"
type Weight "20"
click at [625, 282] on p "Submit" at bounding box center [625, 278] width 29 height 12
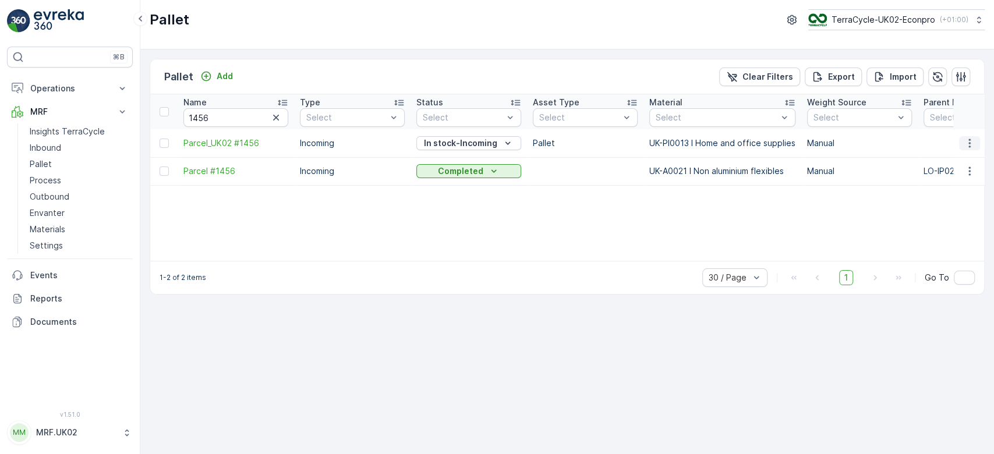
click at [970, 139] on icon "button" at bounding box center [970, 143] width 12 height 12
click at [945, 221] on span "Print QR" at bounding box center [938, 226] width 32 height 12
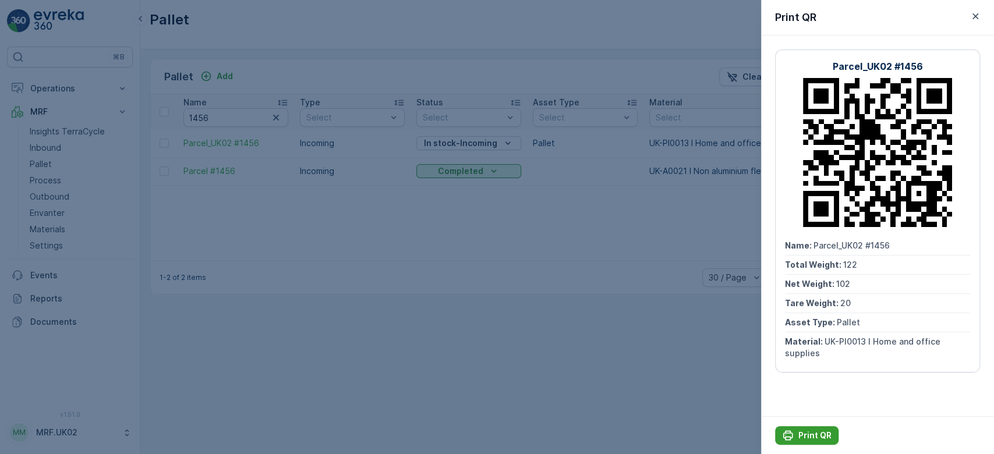
click at [806, 429] on button "Print QR" at bounding box center [806, 435] width 63 height 19
click at [433, 314] on div at bounding box center [497, 227] width 994 height 454
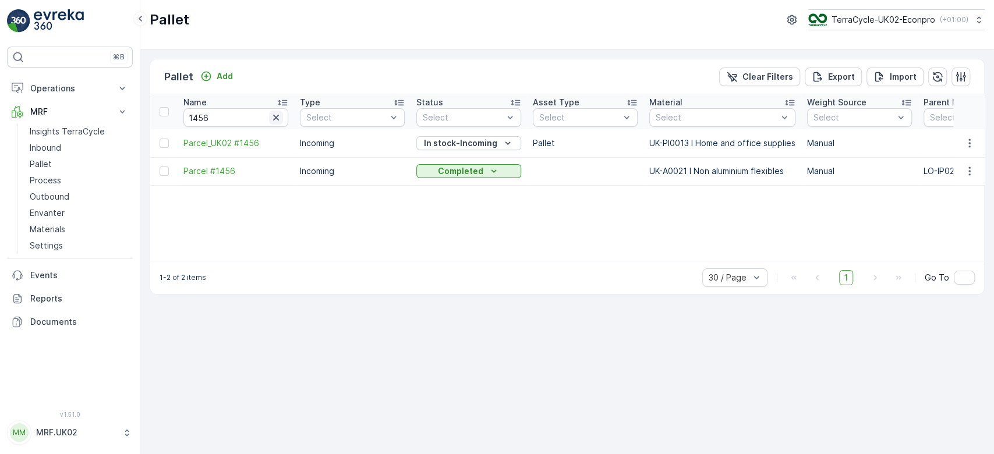
click at [275, 123] on button "button" at bounding box center [276, 118] width 14 height 14
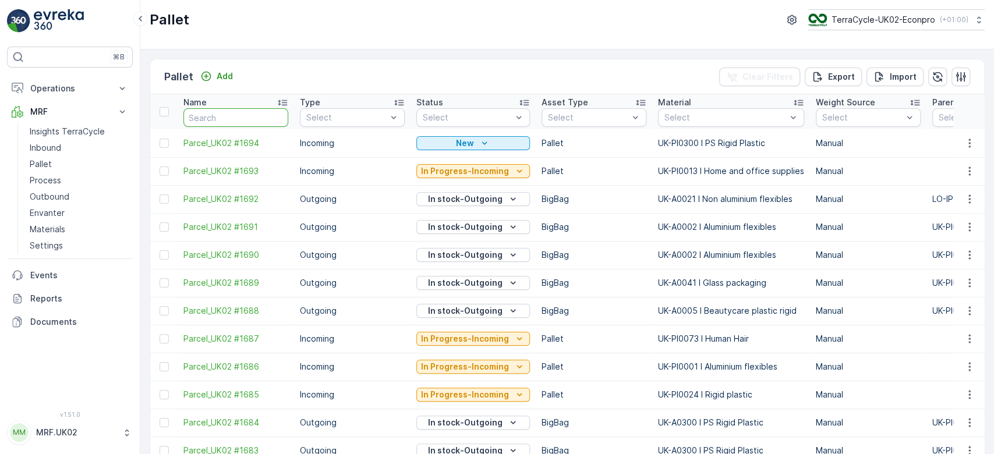
click at [242, 112] on input "text" at bounding box center [235, 117] width 105 height 19
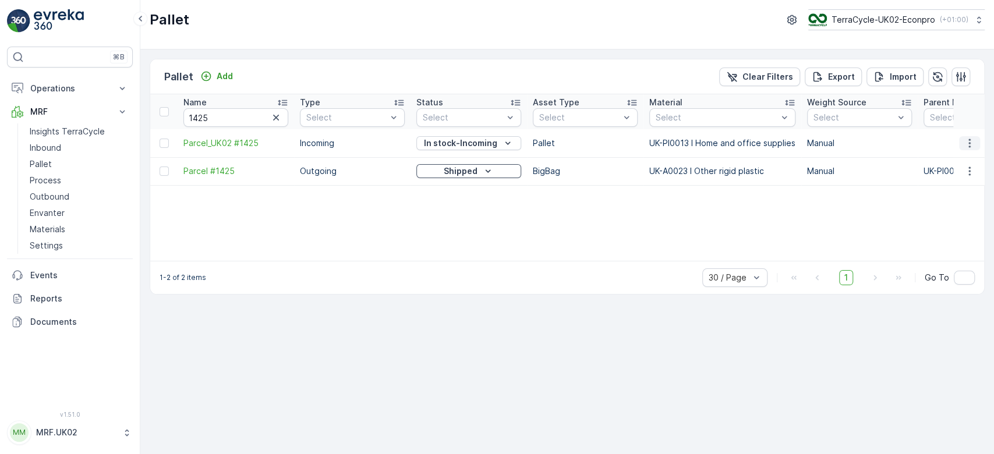
click at [974, 142] on icon "button" at bounding box center [970, 143] width 12 height 12
click at [952, 211] on span "Update Weight" at bounding box center [951, 209] width 59 height 12
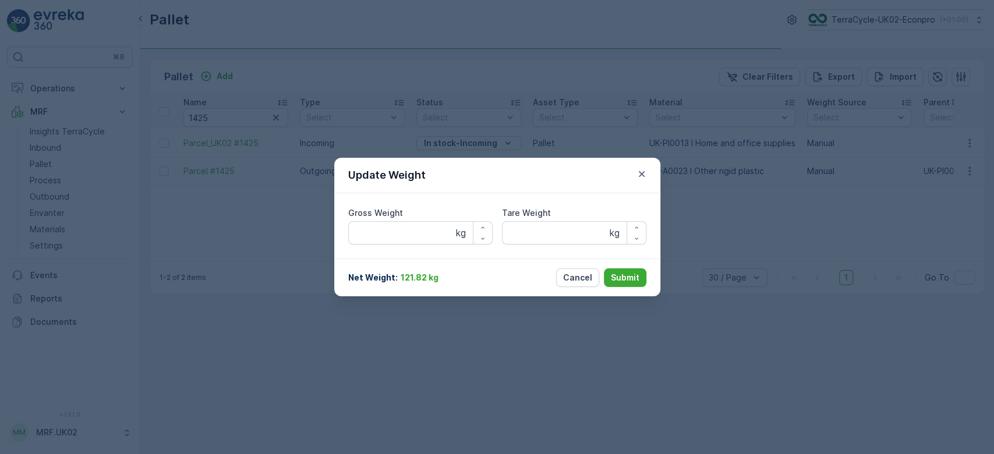
type Weight "133.04"
type Weight "30"
click at [389, 230] on Weight "133.04" at bounding box center [420, 232] width 144 height 23
type Weight "1"
type Weight "117"
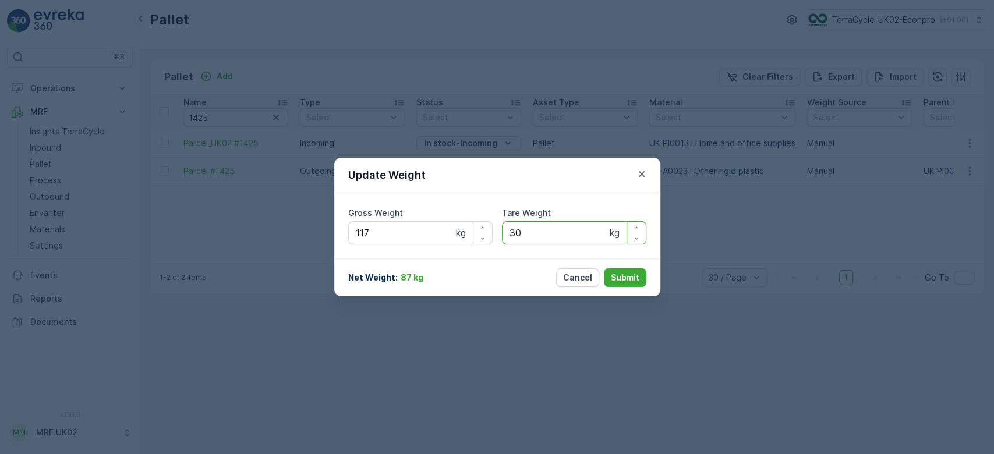
click at [532, 234] on Weight "30" at bounding box center [574, 232] width 144 height 23
type Weight "3"
type Weight "20"
click at [629, 277] on p "Submit" at bounding box center [625, 278] width 29 height 12
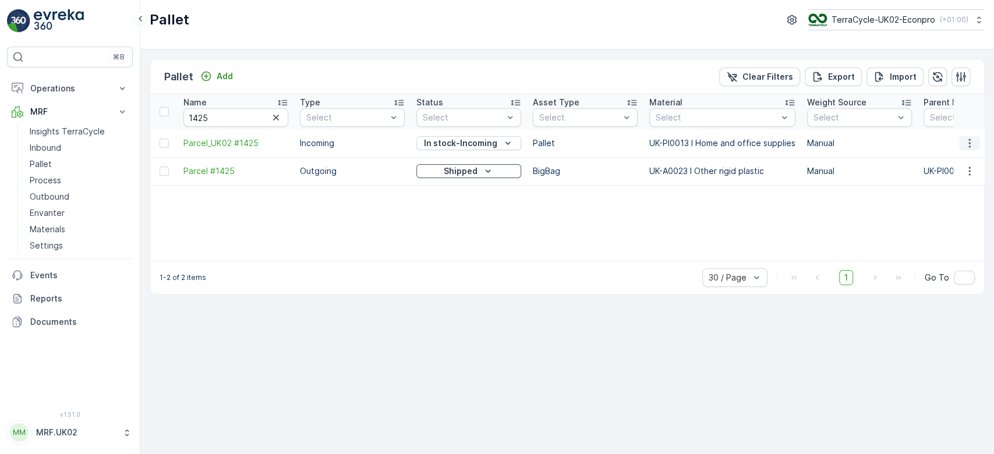
click at [970, 147] on icon "button" at bounding box center [970, 143] width 12 height 12
click at [941, 222] on span "Print QR" at bounding box center [938, 226] width 32 height 12
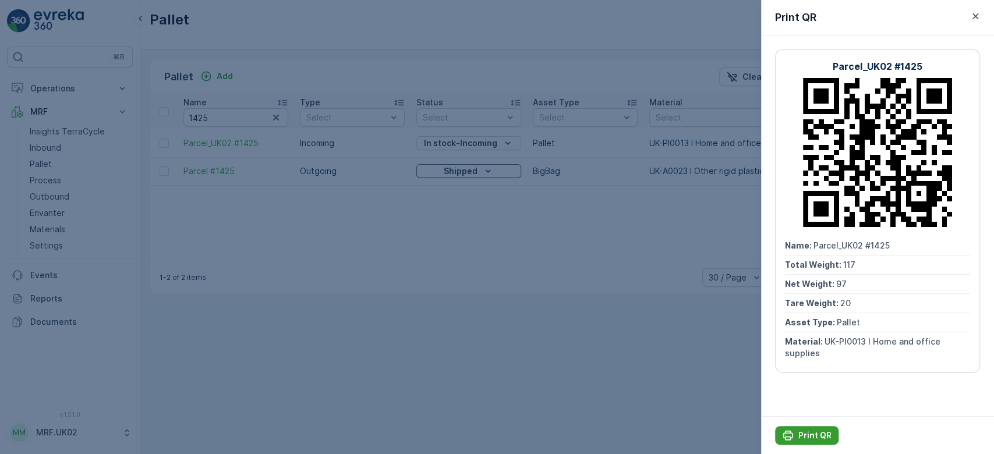
click at [795, 435] on div "Print QR" at bounding box center [807, 436] width 50 height 12
click at [522, 338] on div at bounding box center [497, 227] width 994 height 454
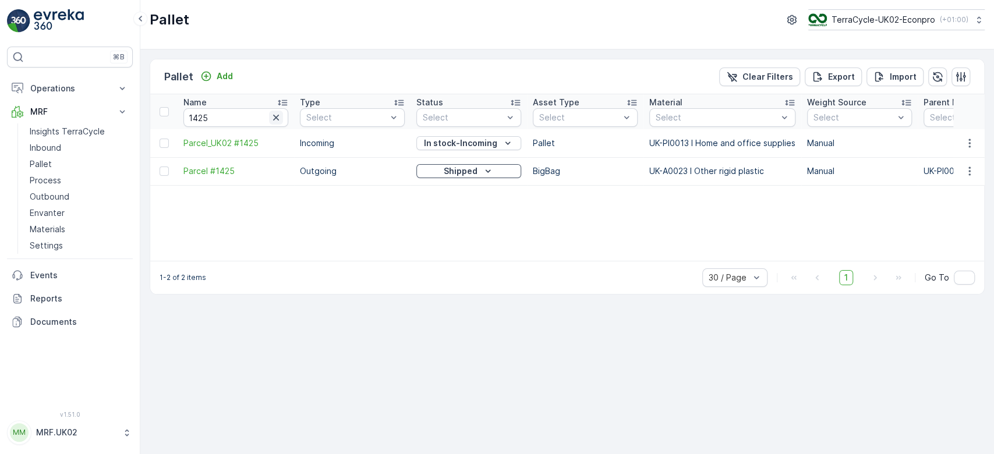
click at [275, 123] on button "button" at bounding box center [276, 118] width 14 height 14
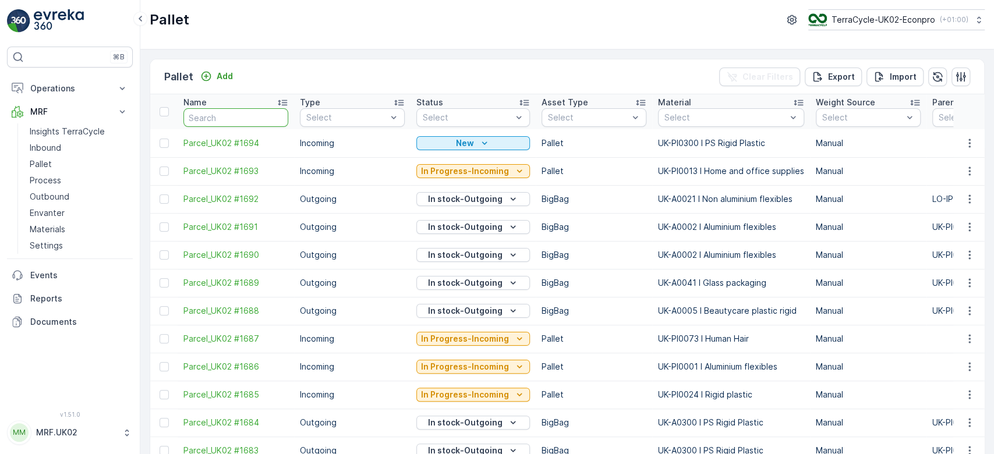
click at [232, 112] on input "text" at bounding box center [235, 117] width 105 height 19
type input "141"
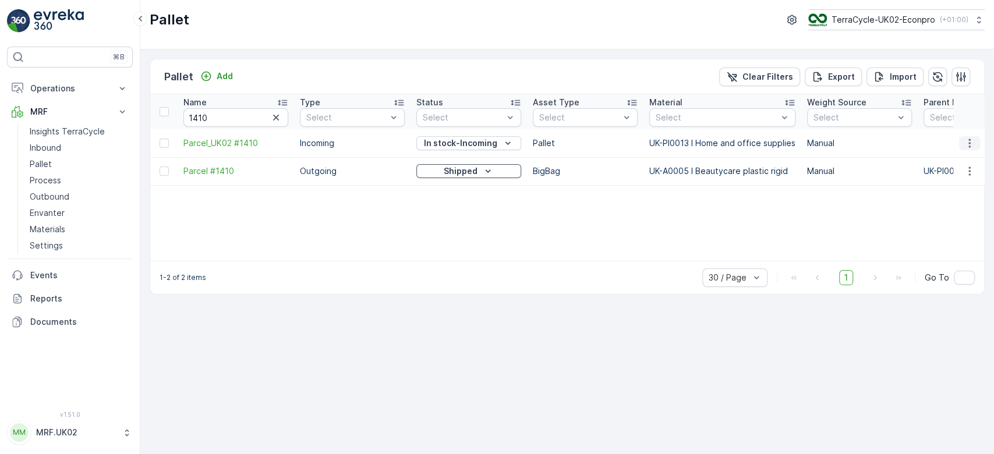
click at [968, 143] on icon "button" at bounding box center [970, 143] width 12 height 12
click at [957, 207] on span "Update Weight" at bounding box center [951, 209] width 59 height 12
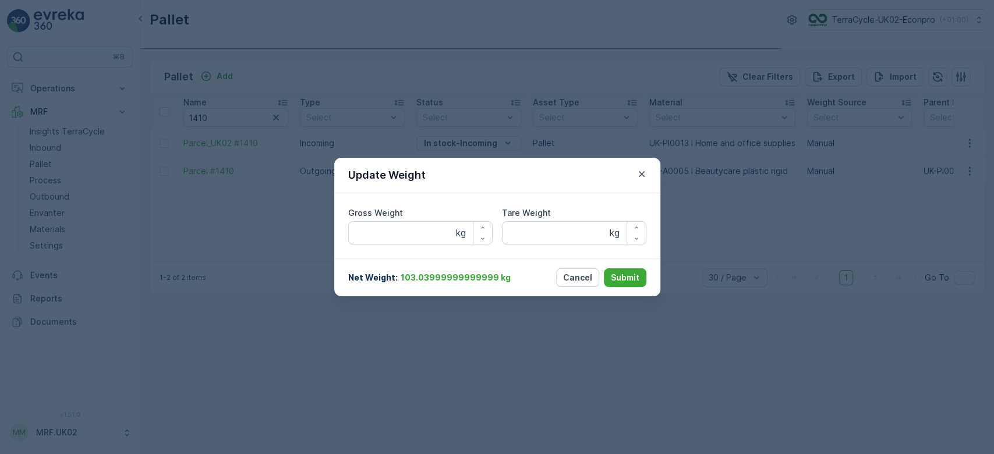
type Weight "184.14"
type Weight "30"
click at [409, 234] on Weight "184.14" at bounding box center [420, 232] width 144 height 23
type Weight "1"
type Weight "155"
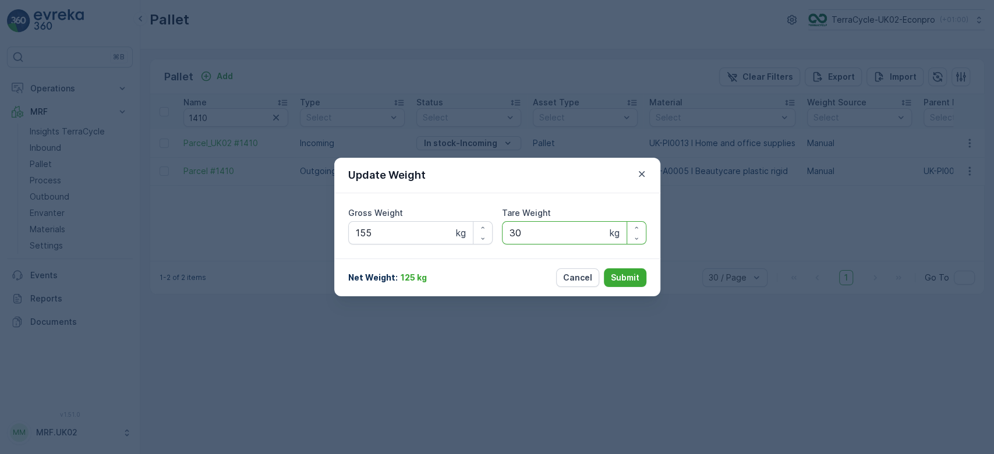
click at [536, 232] on Weight "30" at bounding box center [574, 232] width 144 height 23
type Weight "3"
click at [632, 278] on p "Submit" at bounding box center [625, 278] width 29 height 12
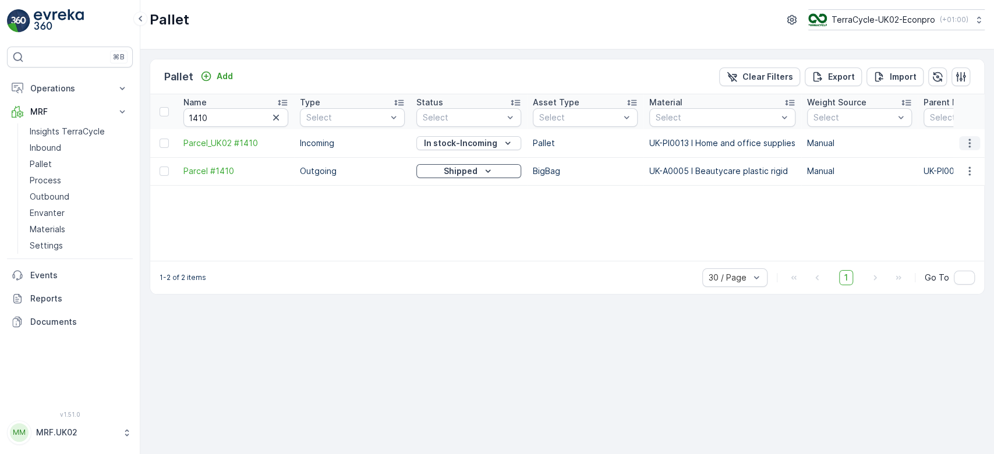
click at [970, 139] on icon "button" at bounding box center [970, 143] width 12 height 12
click at [950, 224] on span "Print QR" at bounding box center [938, 226] width 32 height 12
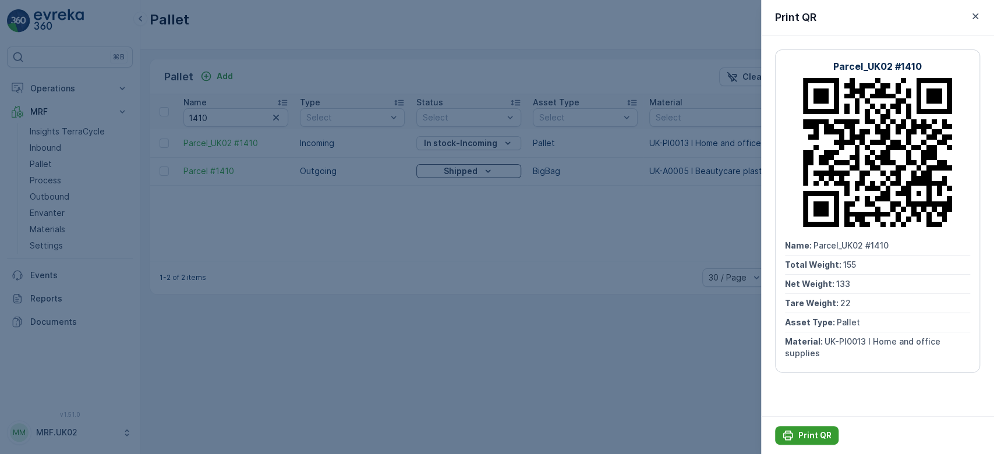
click at [807, 437] on p "Print QR" at bounding box center [814, 436] width 33 height 12
click at [671, 362] on div at bounding box center [497, 227] width 994 height 454
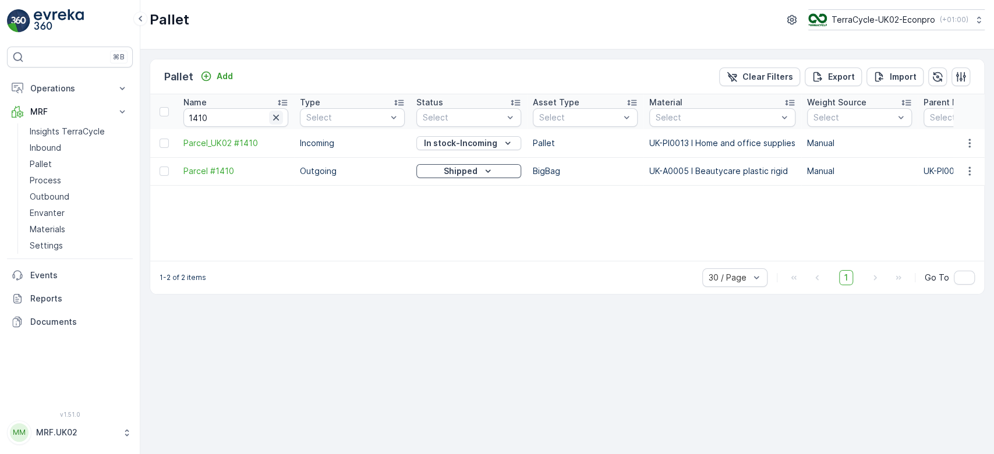
click at [276, 115] on icon "button" at bounding box center [276, 118] width 12 height 12
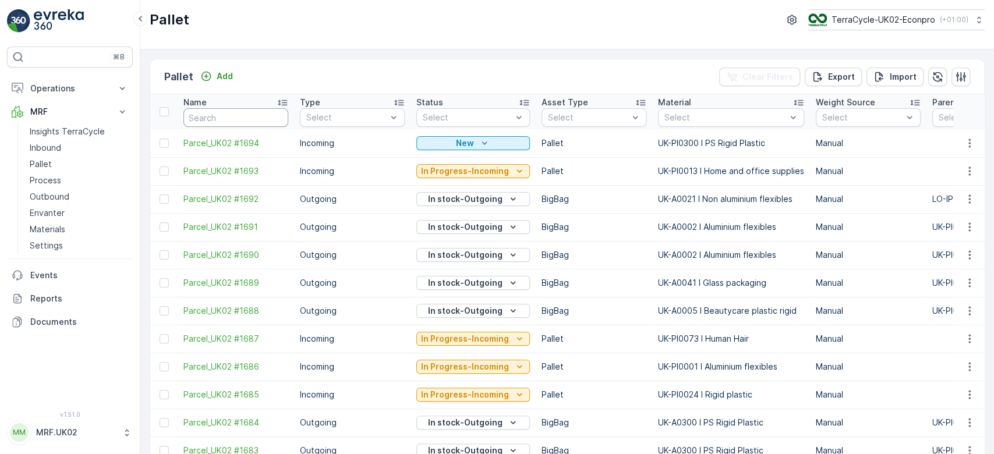
click at [228, 113] on input "text" at bounding box center [235, 117] width 105 height 19
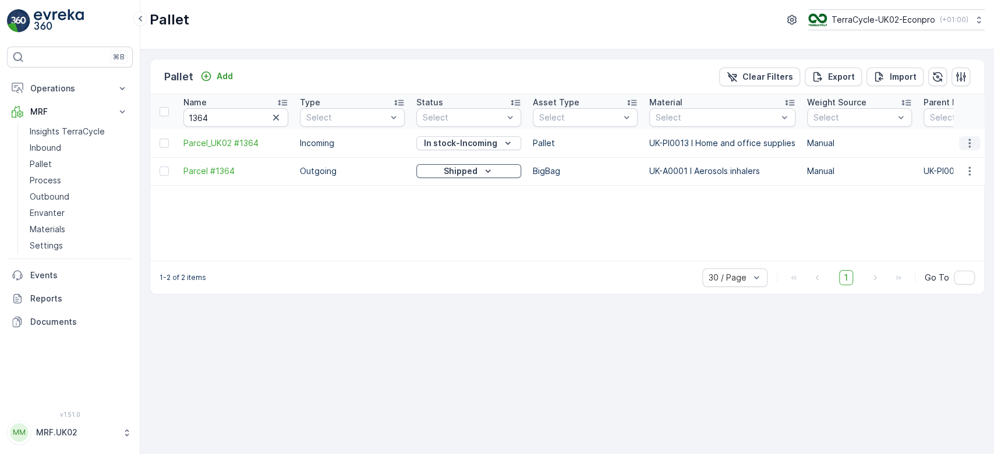
click at [967, 144] on icon "button" at bounding box center [970, 143] width 12 height 12
click at [946, 206] on span "Update Weight" at bounding box center [951, 209] width 59 height 12
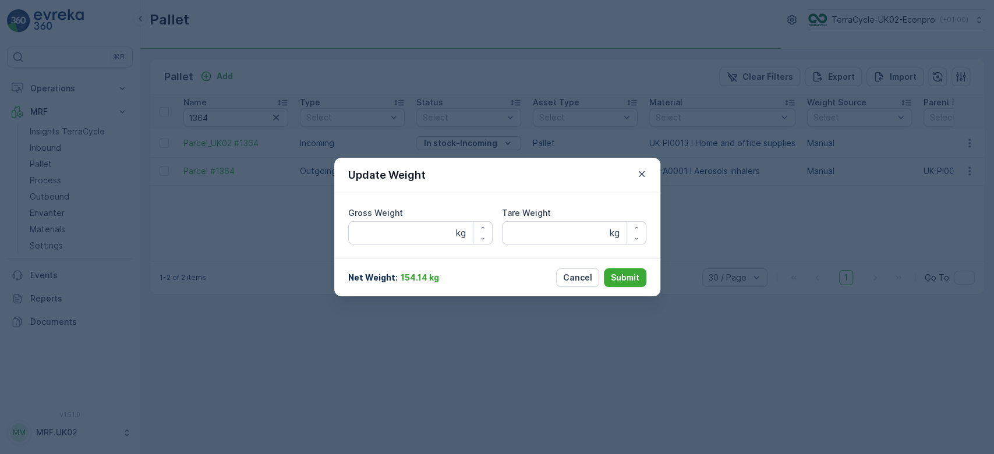
type Weight "206.48"
type Weight "30"
click at [436, 232] on Weight "206.48" at bounding box center [420, 232] width 144 height 23
type Weight "2"
type Weight "180"
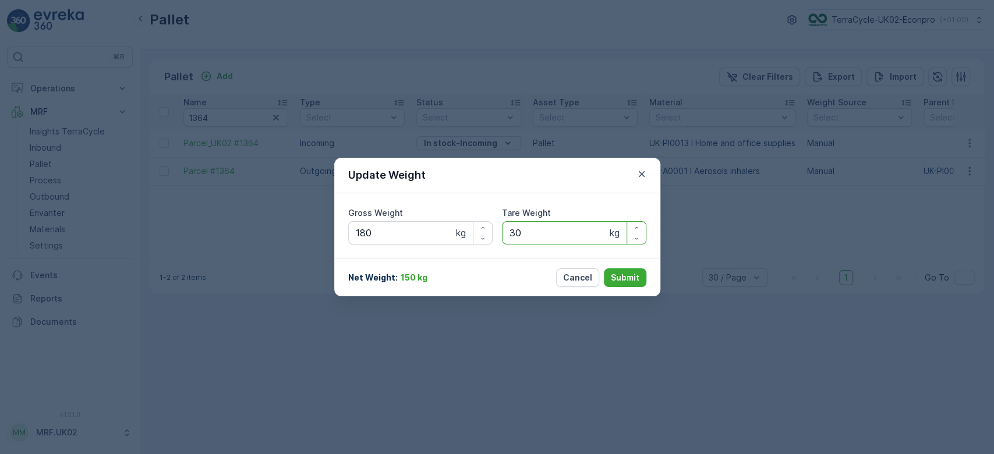
click at [538, 232] on Weight "30" at bounding box center [574, 232] width 144 height 23
type Weight "3"
type Weight "20"
click at [398, 226] on Weight "180" at bounding box center [420, 232] width 144 height 23
click at [628, 273] on p "Submit" at bounding box center [625, 278] width 29 height 12
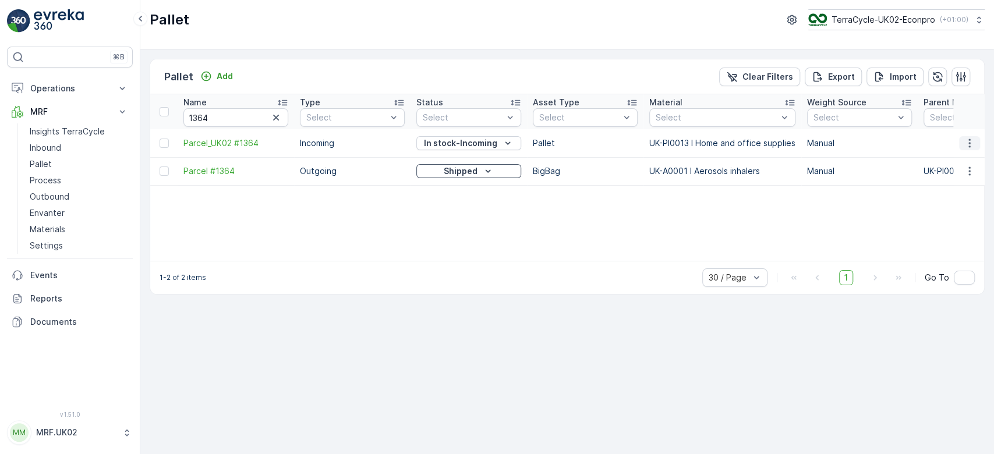
click at [969, 141] on icon "button" at bounding box center [970, 143] width 12 height 12
click at [954, 221] on div "Print QR" at bounding box center [955, 225] width 77 height 16
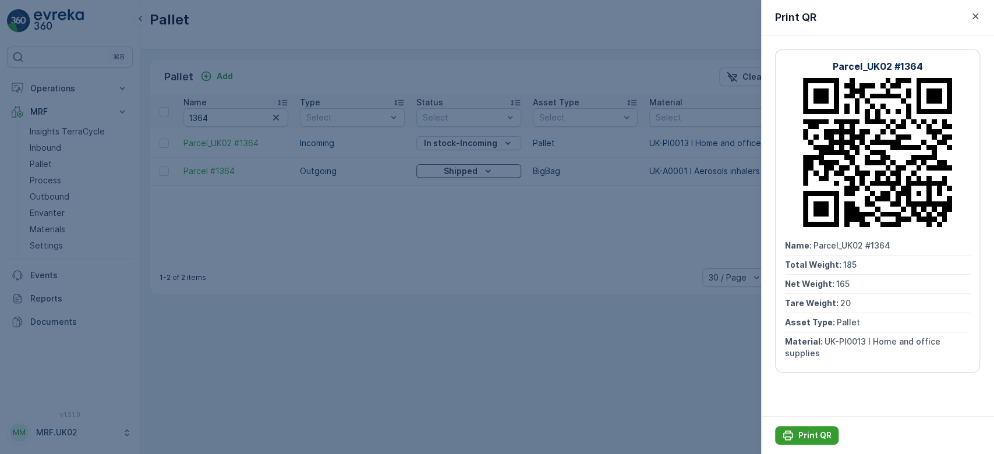
click at [820, 429] on button "Print QR" at bounding box center [806, 435] width 63 height 19
click at [570, 365] on div at bounding box center [497, 227] width 994 height 454
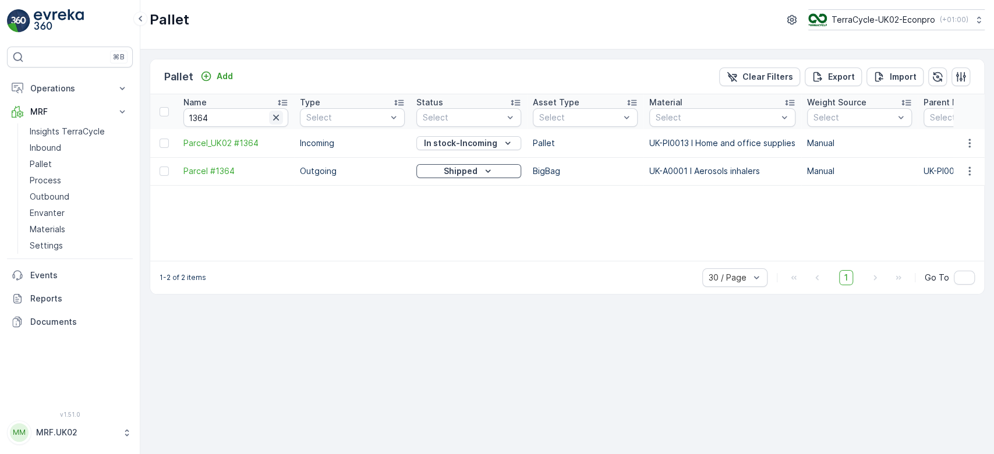
click at [274, 114] on icon "button" at bounding box center [276, 118] width 12 height 12
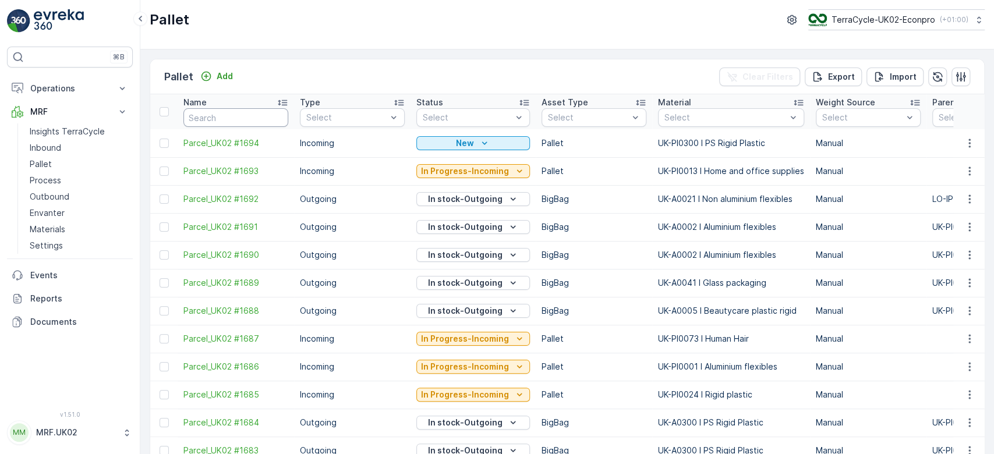
click at [213, 114] on input "text" at bounding box center [235, 117] width 105 height 19
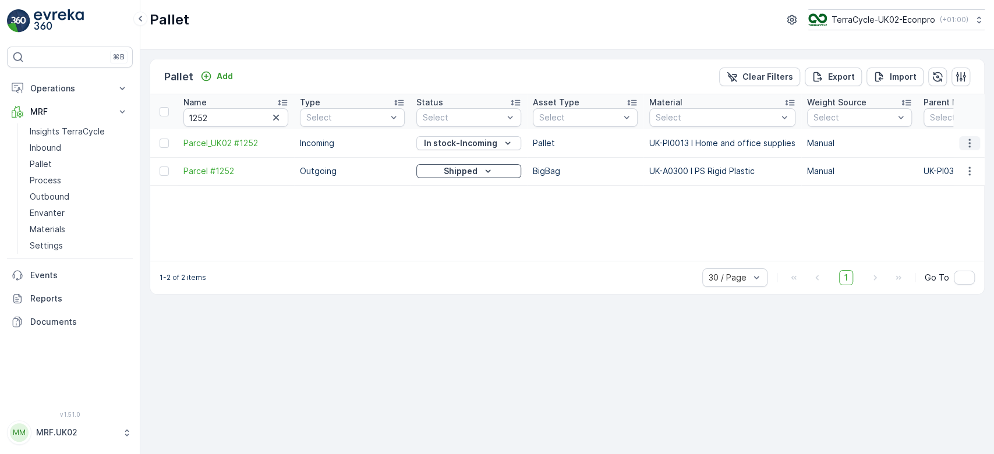
click at [971, 144] on icon "button" at bounding box center [970, 143] width 12 height 12
click at [953, 208] on span "Update Weight" at bounding box center [951, 209] width 59 height 12
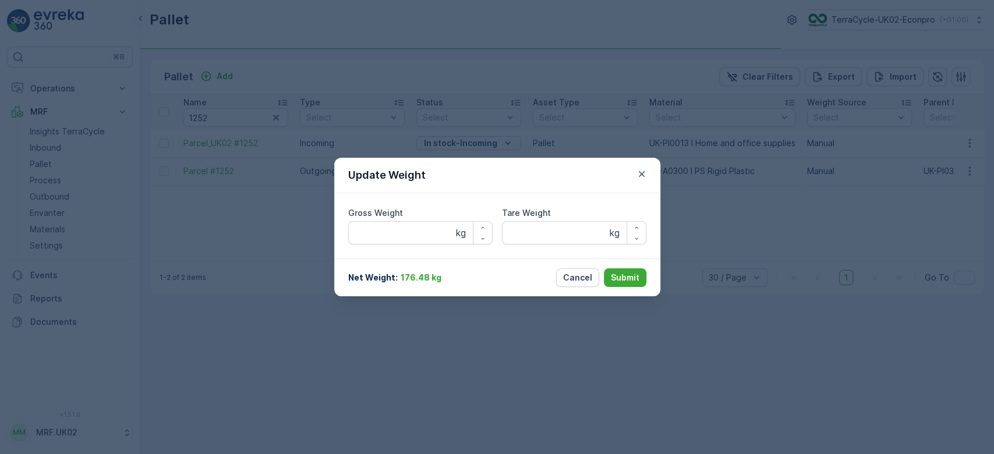
type Weight "128.2"
type Weight "30"
click at [399, 228] on Weight "128.2" at bounding box center [420, 232] width 144 height 23
type Weight "1"
type Weight "103"
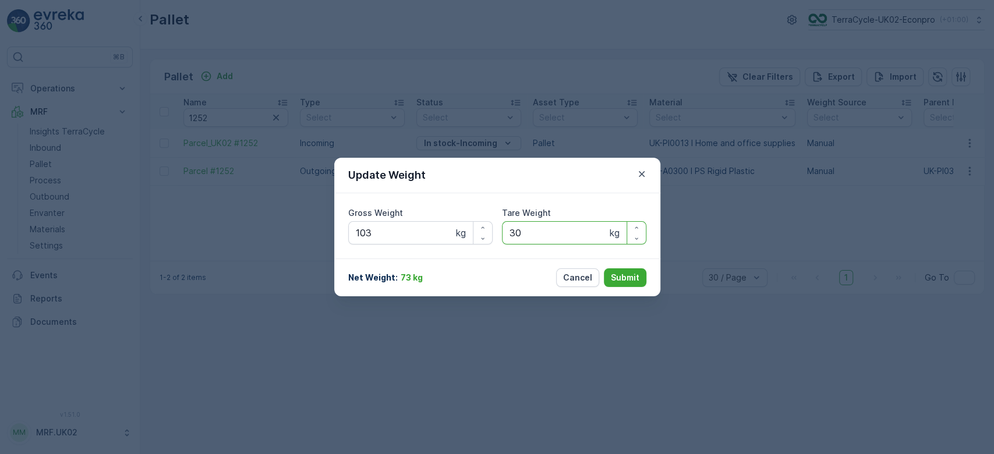
click at [537, 234] on Weight "30" at bounding box center [574, 232] width 144 height 23
type Weight "3"
type Weight "20"
click at [632, 268] on button "Submit" at bounding box center [625, 277] width 43 height 19
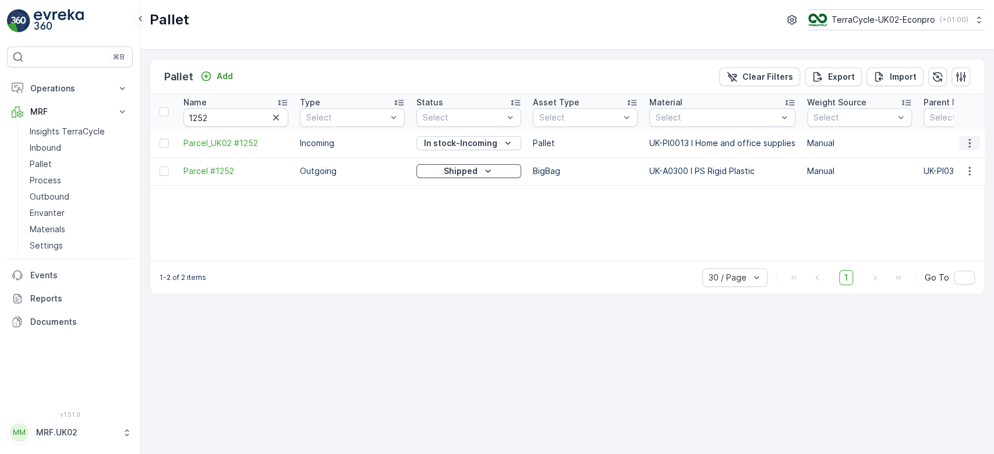
click at [969, 140] on icon "button" at bounding box center [970, 143] width 12 height 12
click at [944, 225] on span "Print QR" at bounding box center [938, 226] width 32 height 12
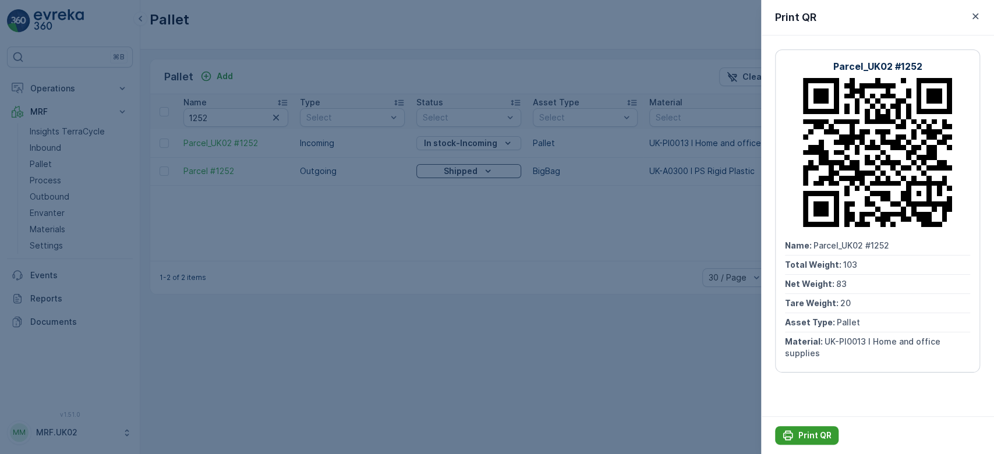
click at [795, 434] on div "Print QR" at bounding box center [807, 436] width 50 height 12
click at [472, 271] on div at bounding box center [497, 227] width 994 height 454
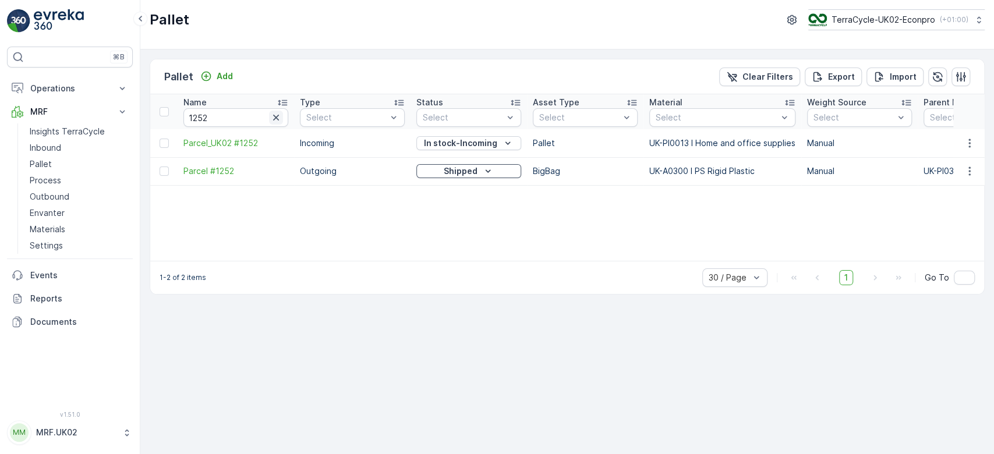
click at [281, 120] on icon "button" at bounding box center [276, 118] width 12 height 12
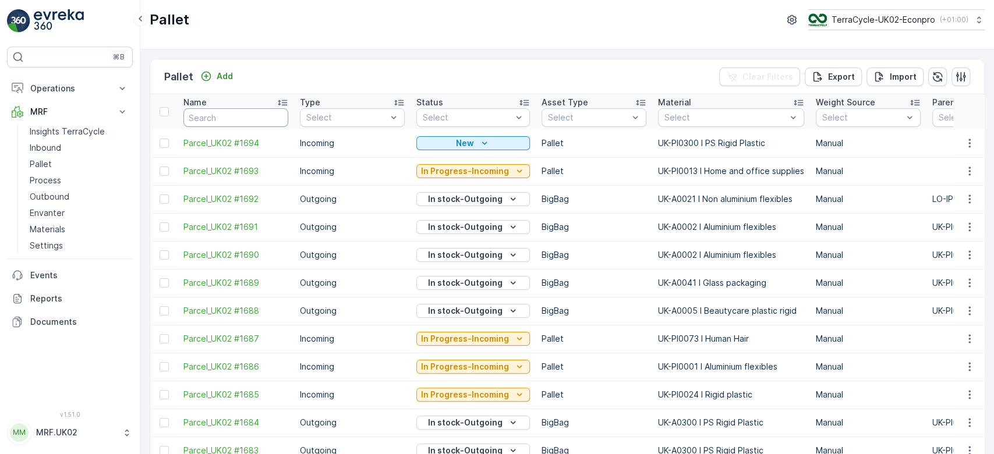
click at [235, 117] on input "text" at bounding box center [235, 117] width 105 height 19
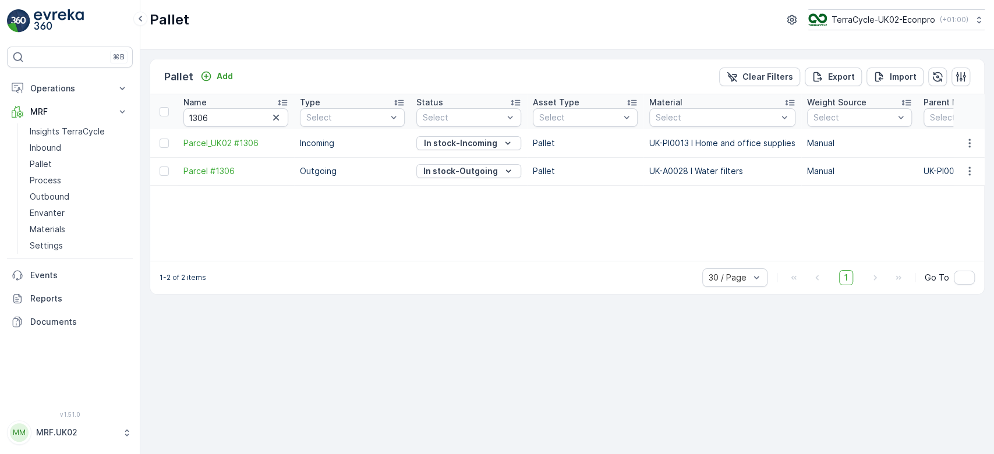
click at [969, 150] on td at bounding box center [968, 143] width 31 height 28
click at [970, 146] on icon "button" at bounding box center [970, 143] width 12 height 12
click at [950, 210] on span "Update Weight" at bounding box center [951, 209] width 59 height 12
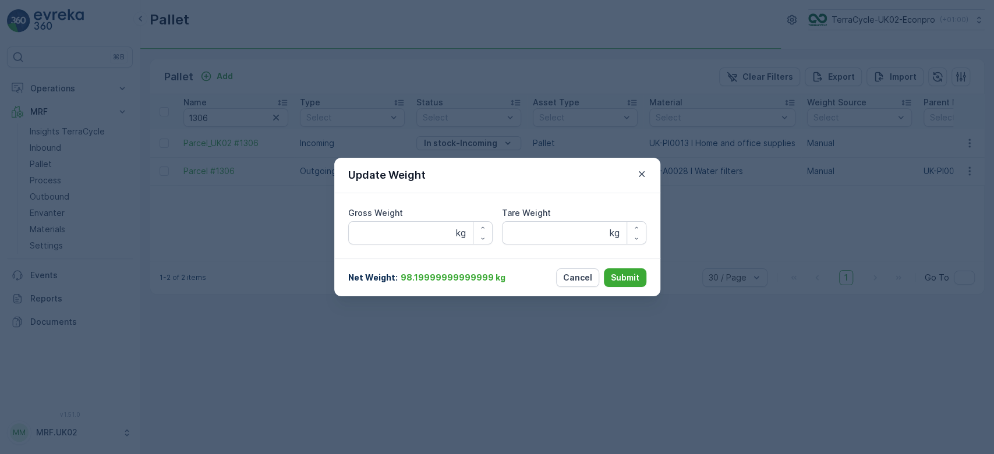
type Weight "137.98"
type Weight "30"
click at [412, 235] on Weight "137.98" at bounding box center [420, 232] width 144 height 23
type Weight "1"
type Weight "111"
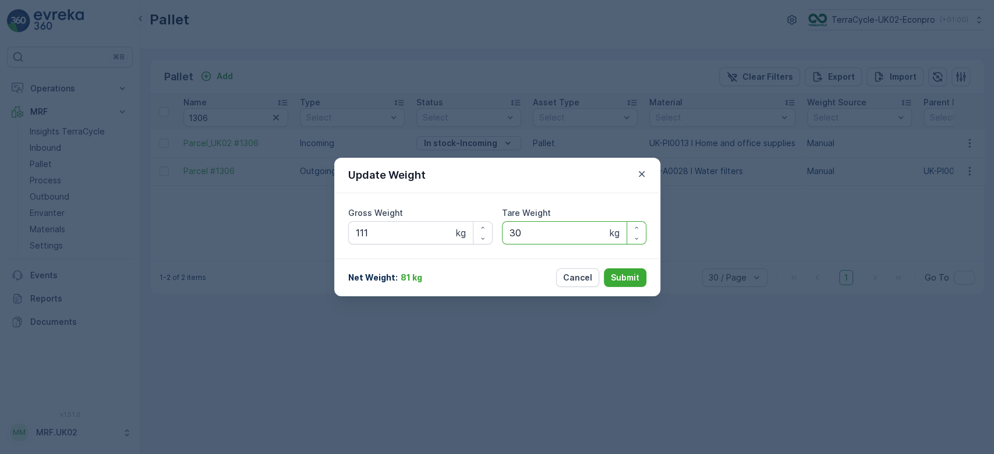
click at [540, 230] on Weight "30" at bounding box center [574, 232] width 144 height 23
type Weight "3"
type Weight "2"
click at [634, 275] on p "Submit" at bounding box center [625, 278] width 29 height 12
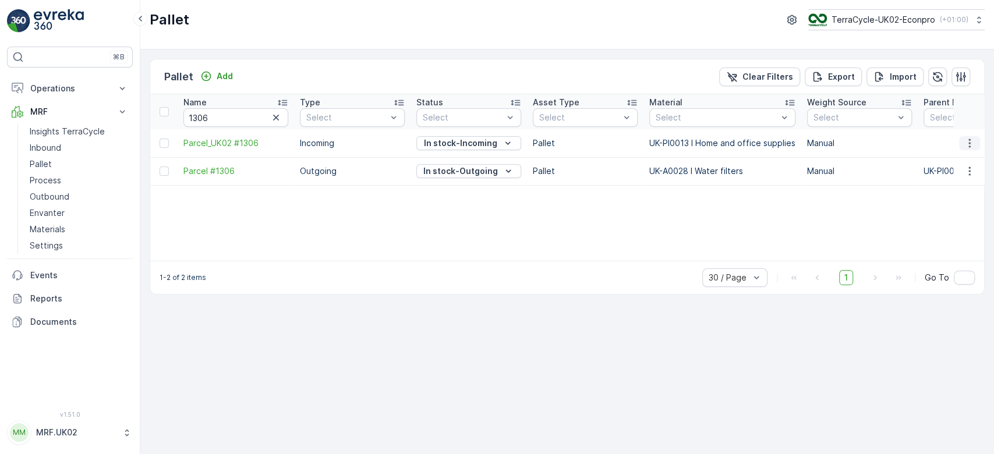
click at [971, 143] on icon "button" at bounding box center [970, 143] width 12 height 12
click at [950, 226] on span "Print QR" at bounding box center [938, 226] width 32 height 12
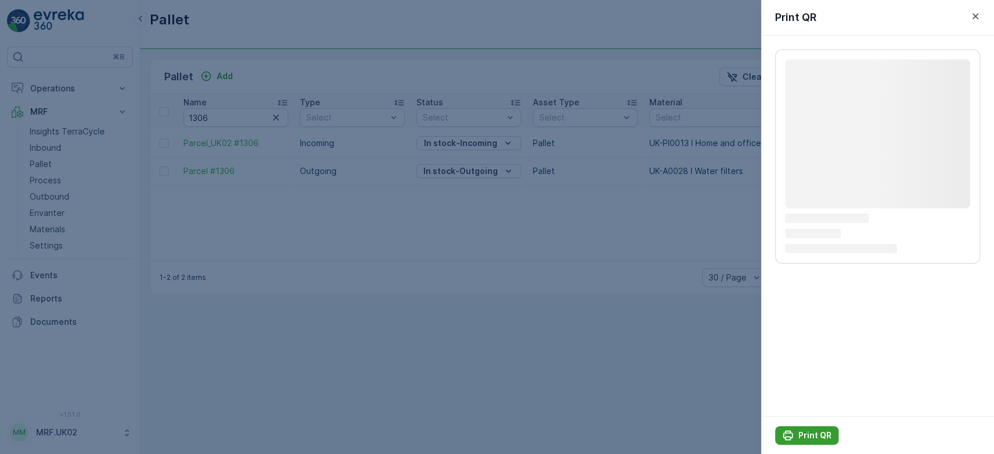
click at [828, 437] on p "Print QR" at bounding box center [814, 436] width 33 height 12
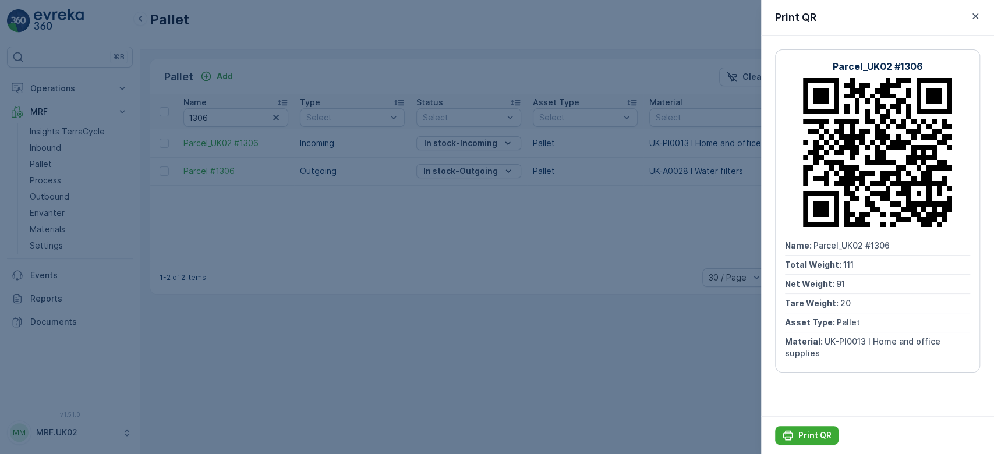
click at [657, 345] on div at bounding box center [497, 227] width 994 height 454
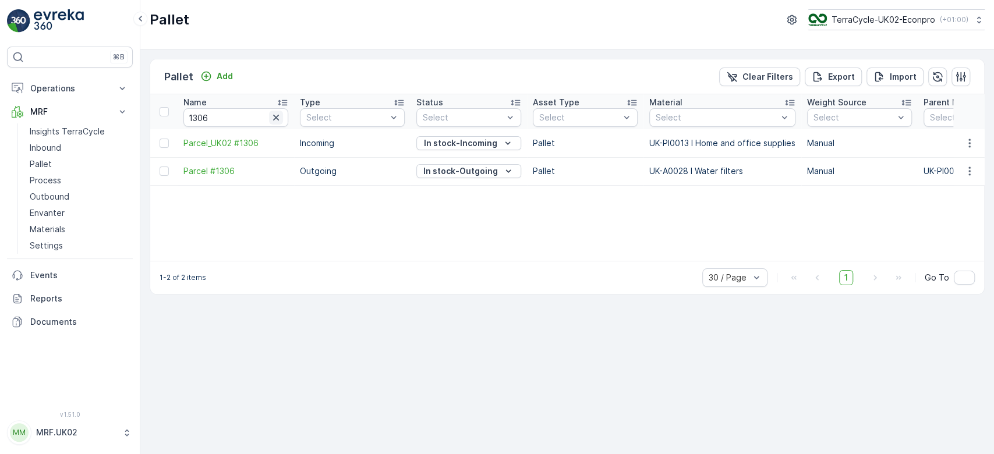
click at [280, 116] on icon "button" at bounding box center [276, 118] width 12 height 12
click at [280, 116] on input "text" at bounding box center [235, 117] width 105 height 19
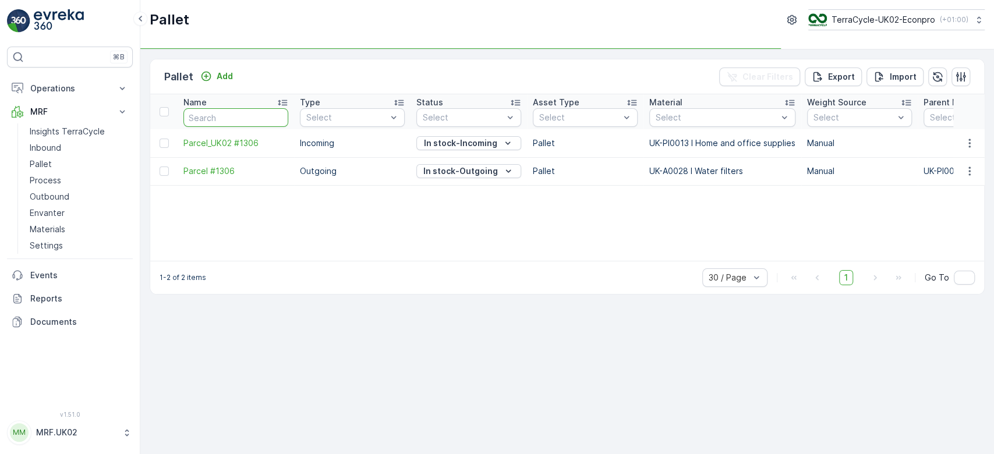
click at [234, 111] on input "text" at bounding box center [235, 117] width 105 height 19
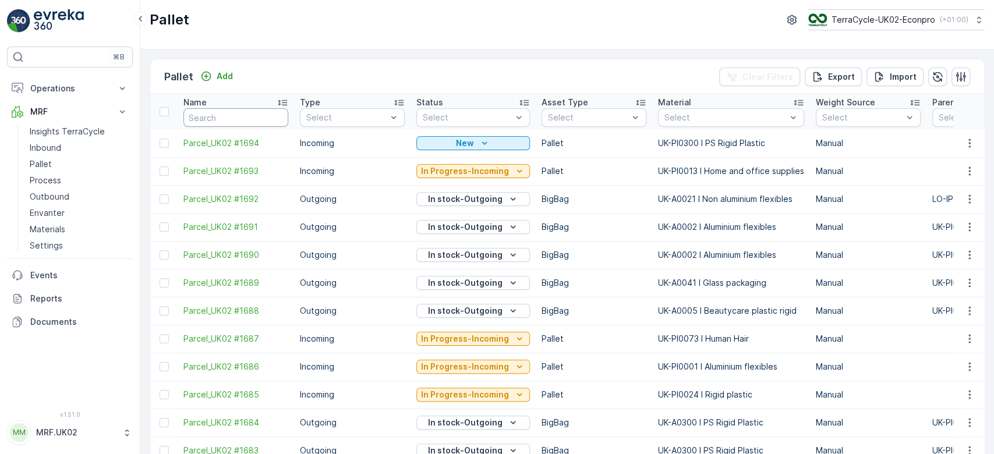
click at [234, 111] on input "text" at bounding box center [235, 117] width 105 height 19
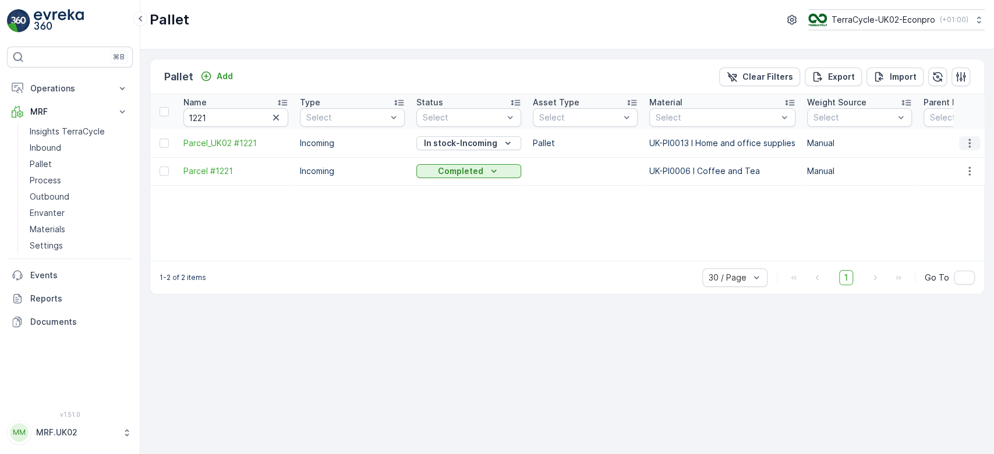
click at [972, 145] on icon "button" at bounding box center [970, 143] width 12 height 12
click at [952, 208] on span "Update Weight" at bounding box center [951, 209] width 59 height 12
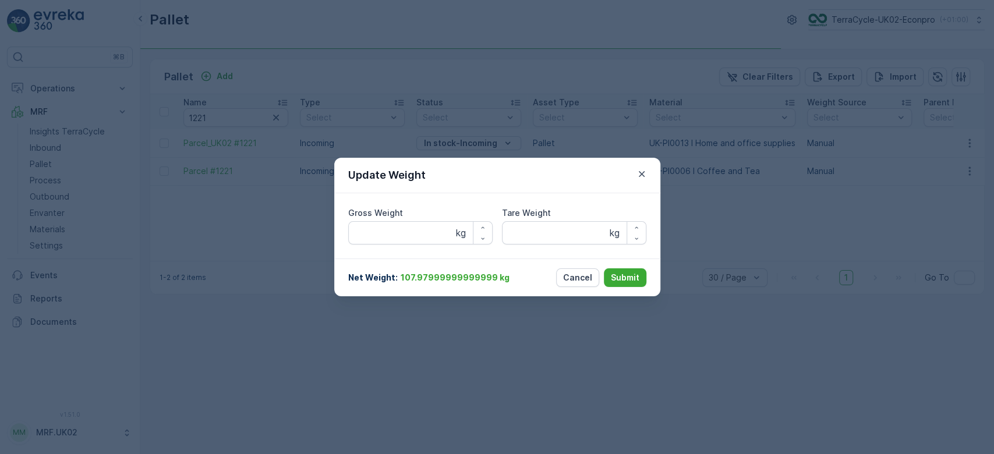
type Weight "131.68"
type Weight "30"
click at [406, 235] on Weight "131.68" at bounding box center [420, 232] width 144 height 23
type Weight "1"
click at [406, 235] on Weight "Gross Weight" at bounding box center [420, 232] width 144 height 23
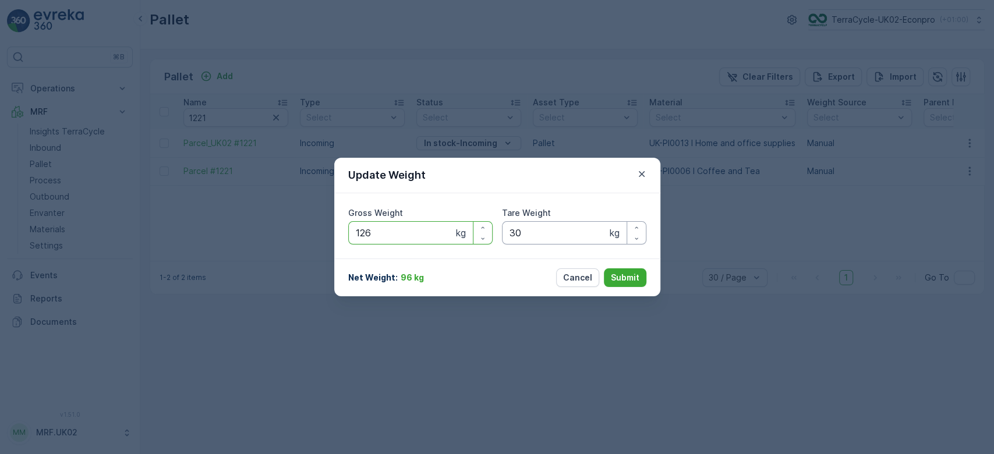
type Weight "126"
click at [526, 230] on Weight "30" at bounding box center [574, 232] width 144 height 23
type Weight "3"
type Weight "25"
click at [625, 275] on p "Submit" at bounding box center [625, 278] width 29 height 12
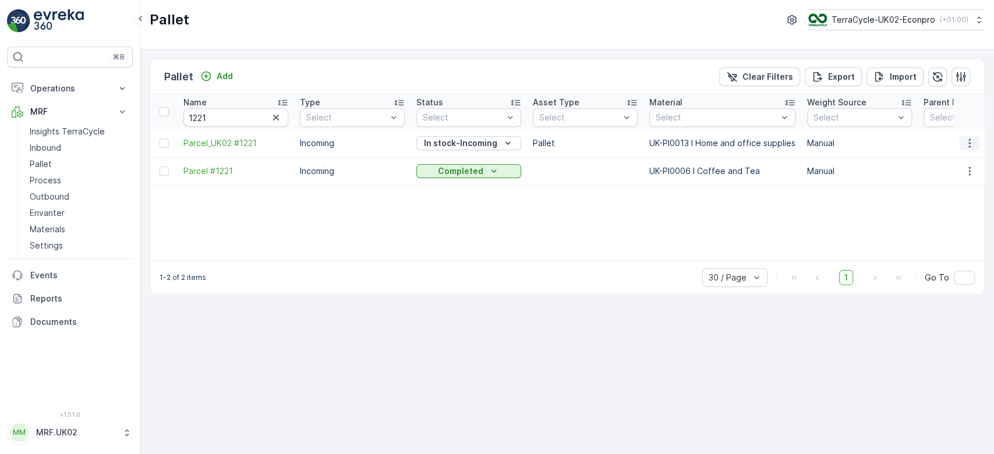
click at [965, 142] on icon "button" at bounding box center [970, 143] width 12 height 12
click at [942, 221] on span "Print QR" at bounding box center [938, 226] width 32 height 12
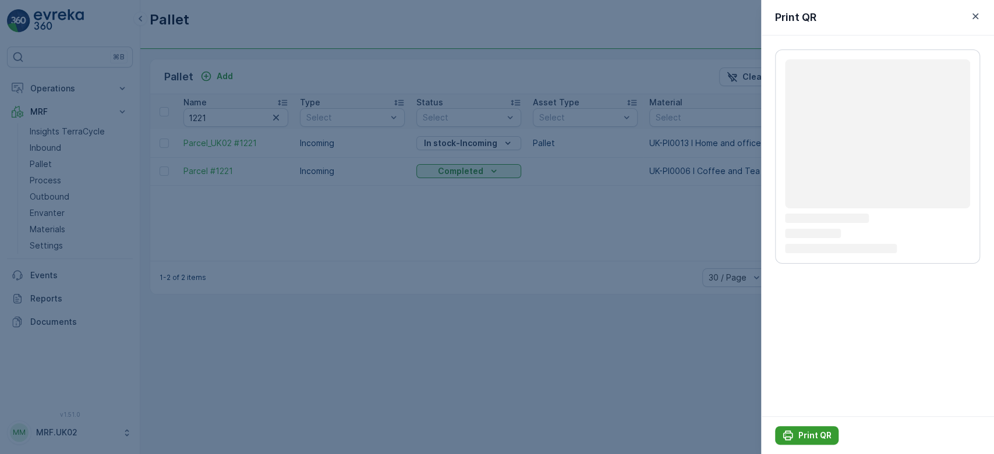
click at [809, 426] on button "Print QR" at bounding box center [806, 435] width 63 height 19
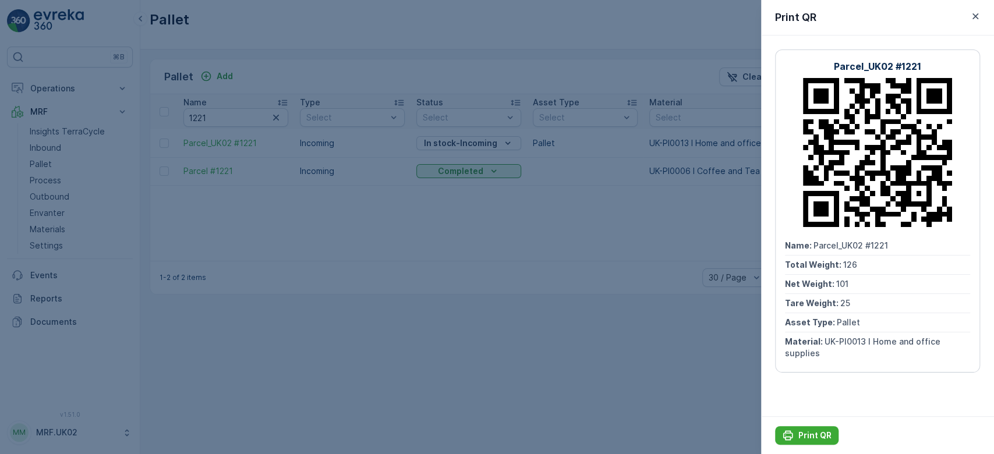
click at [336, 70] on div at bounding box center [497, 227] width 994 height 454
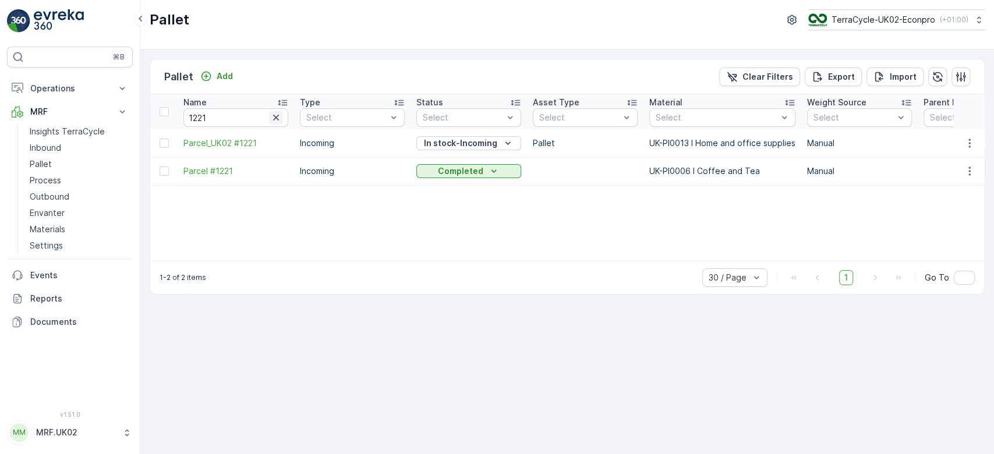
click at [275, 123] on icon "button" at bounding box center [276, 118] width 12 height 12
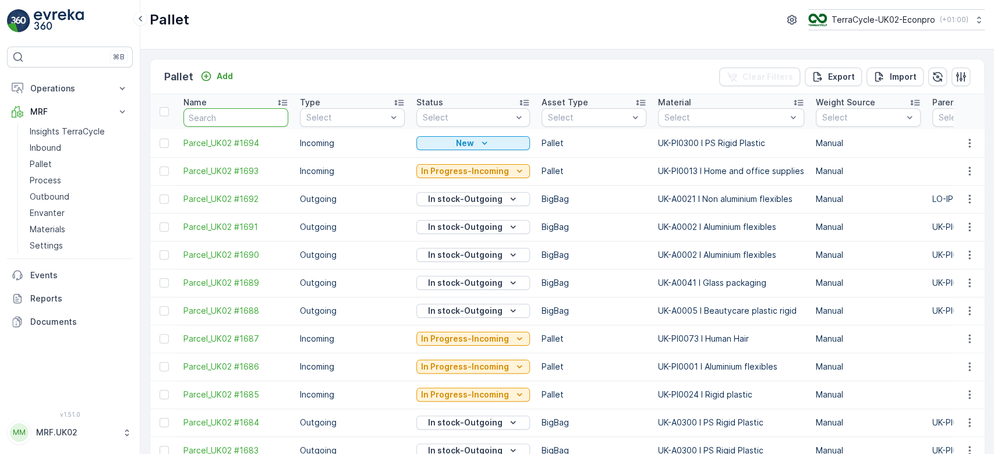
click at [268, 114] on input "text" at bounding box center [235, 117] width 105 height 19
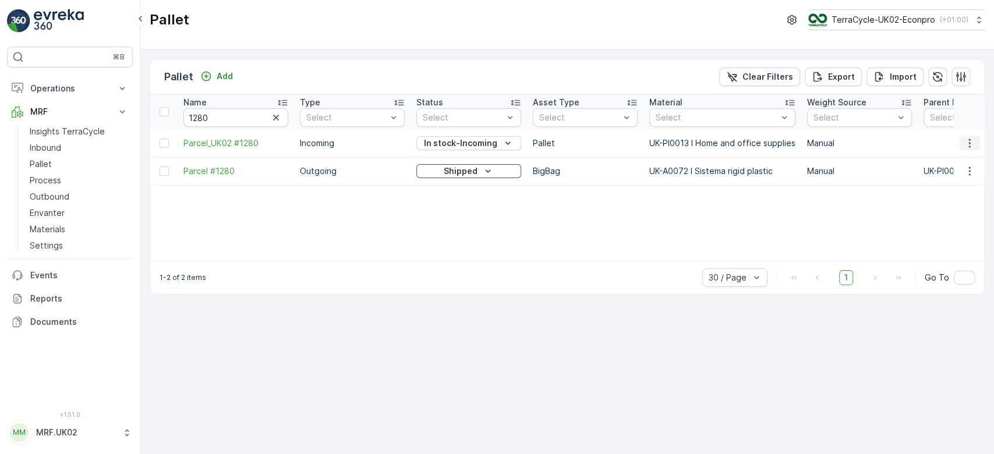
click at [970, 140] on icon "button" at bounding box center [969, 143] width 2 height 9
click at [966, 208] on span "Update Weight" at bounding box center [951, 209] width 59 height 12
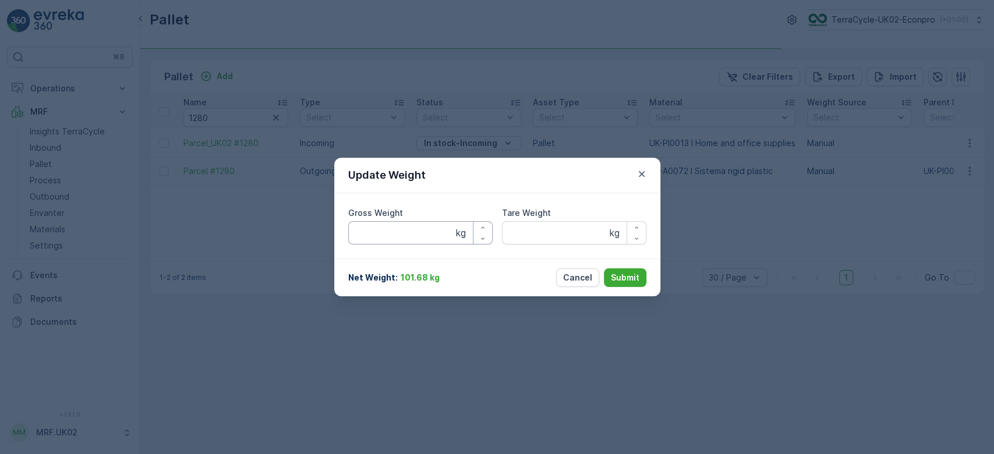
type Weight "153.74"
type Weight "30"
click at [422, 231] on Weight "153.74" at bounding box center [420, 232] width 144 height 23
type Weight "1"
type Weight "130"
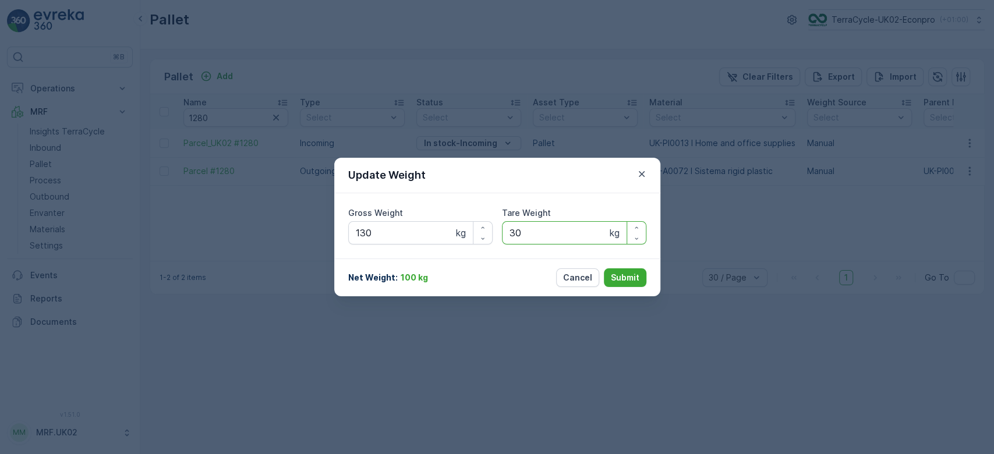
click at [527, 236] on Weight "30" at bounding box center [574, 232] width 144 height 23
type Weight "3"
click at [624, 271] on button "Submit" at bounding box center [625, 277] width 43 height 19
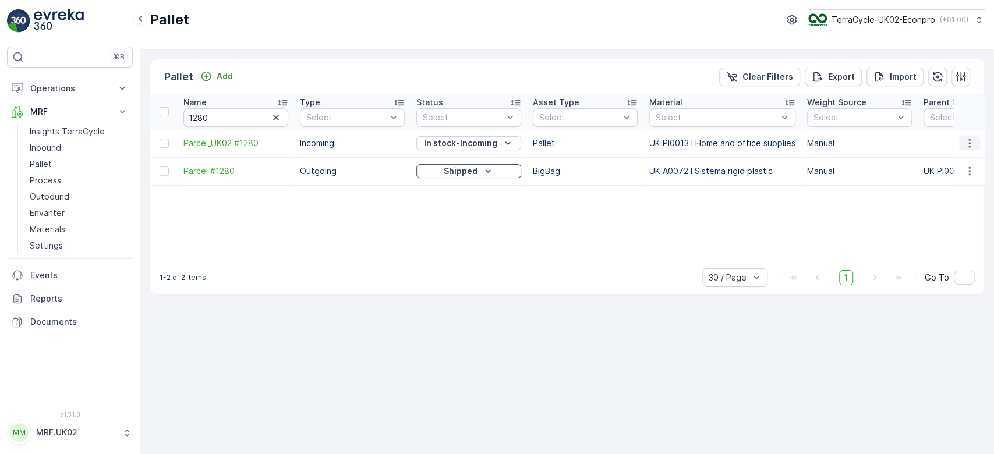
click at [966, 142] on icon "button" at bounding box center [970, 143] width 12 height 12
click at [948, 218] on div "Print QR" at bounding box center [955, 225] width 77 height 16
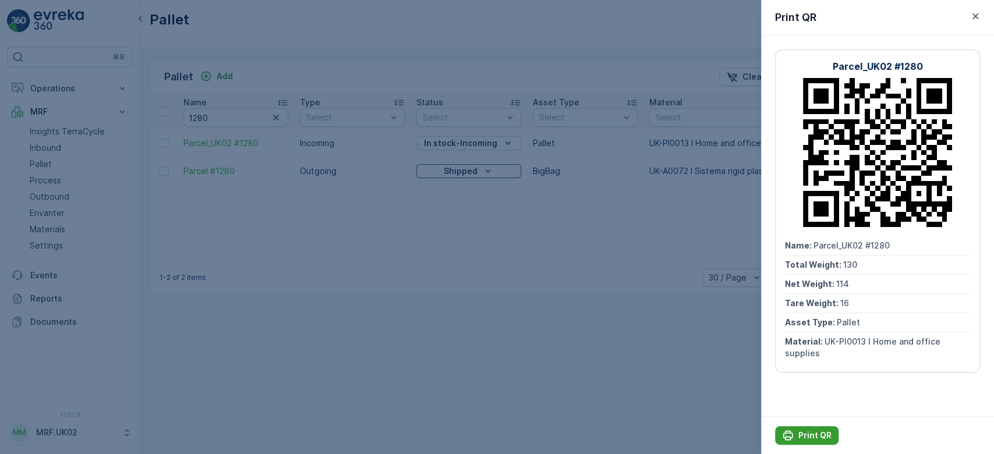
click at [811, 431] on p "Print QR" at bounding box center [814, 436] width 33 height 12
click at [277, 114] on div at bounding box center [497, 227] width 994 height 454
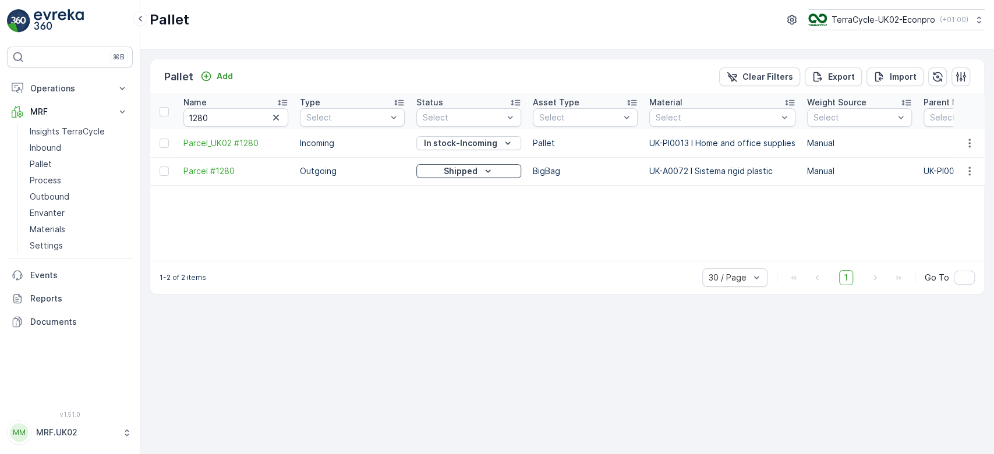
click at [277, 114] on icon "button" at bounding box center [276, 118] width 12 height 12
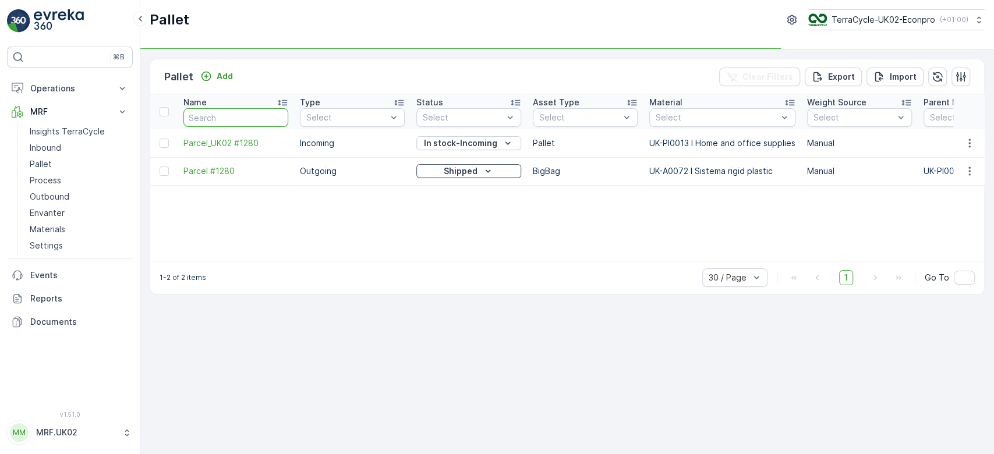
click at [253, 114] on input "text" at bounding box center [235, 117] width 105 height 19
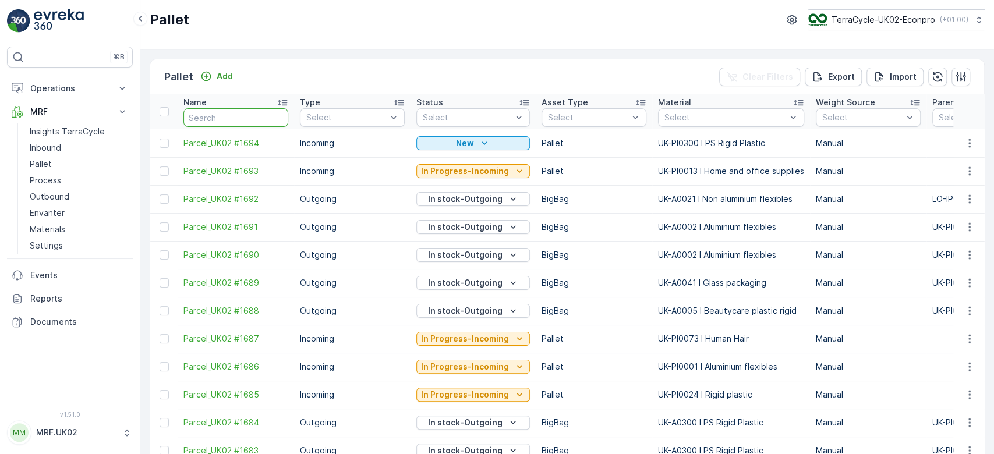
click at [253, 114] on input "text" at bounding box center [235, 117] width 105 height 19
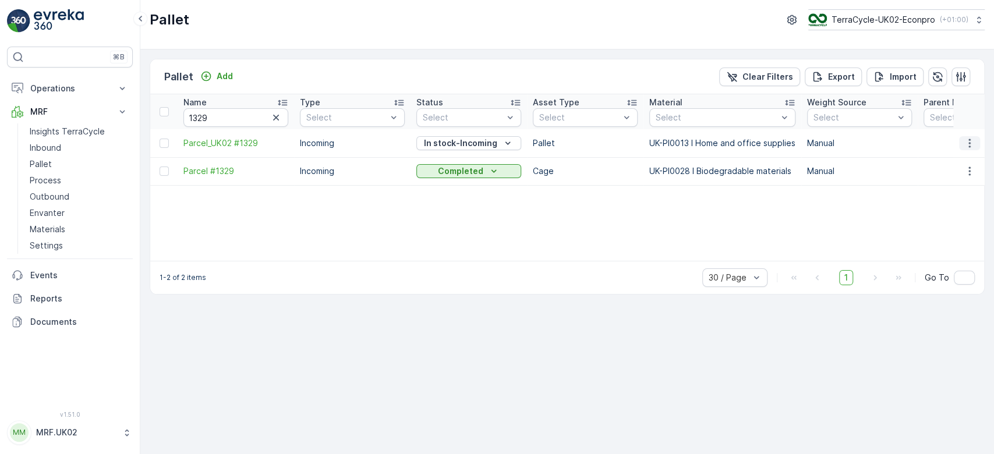
click at [971, 139] on icon "button" at bounding box center [970, 143] width 12 height 12
click at [953, 224] on span "Print QR" at bounding box center [938, 226] width 32 height 12
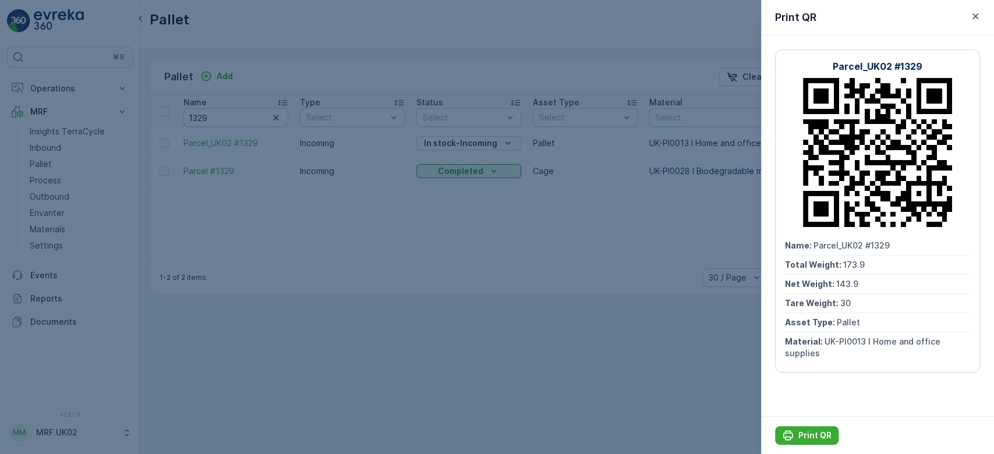
click at [592, 293] on div at bounding box center [497, 227] width 994 height 454
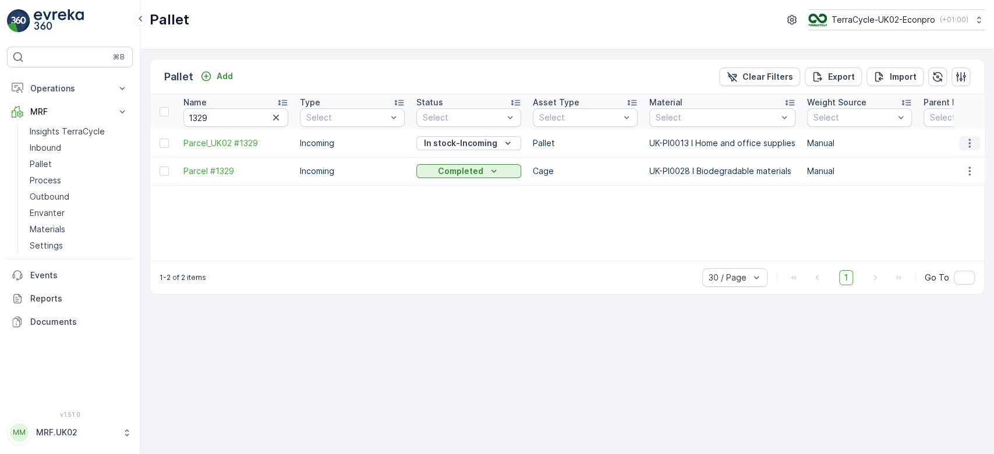
click at [968, 146] on icon "button" at bounding box center [970, 143] width 12 height 12
click at [950, 206] on span "Update Weight" at bounding box center [951, 209] width 59 height 12
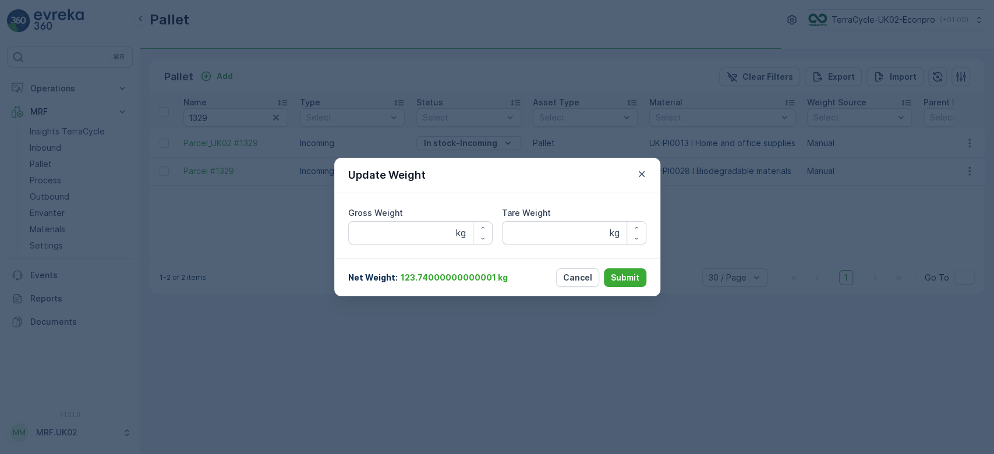
type Weight "173.9"
type Weight "30"
click at [435, 234] on Weight "173.9" at bounding box center [420, 232] width 144 height 23
type Weight "1"
type Weight "151"
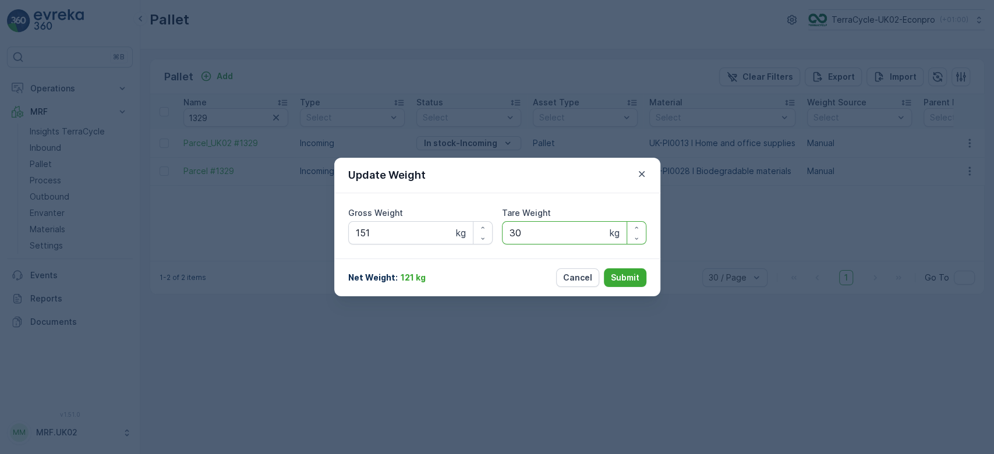
click at [539, 235] on Weight "30" at bounding box center [574, 232] width 144 height 23
click at [624, 275] on p "Submit" at bounding box center [625, 278] width 29 height 12
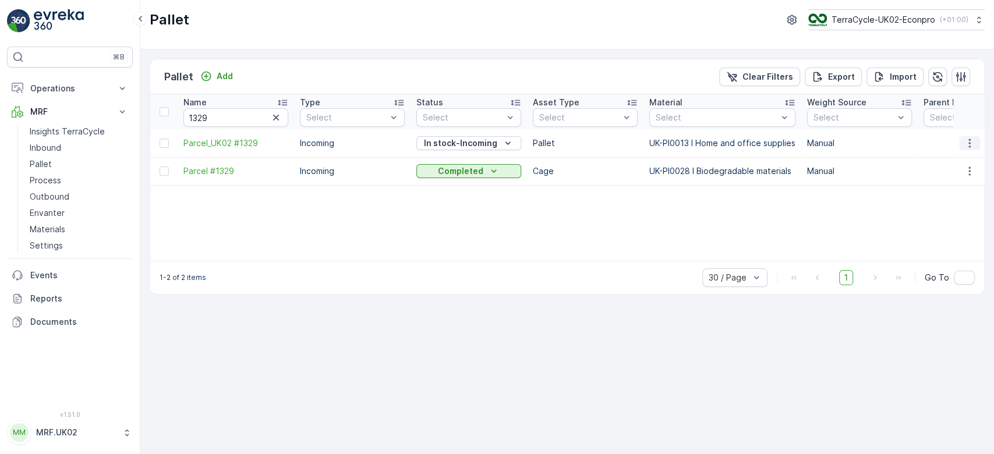
click at [969, 142] on icon "button" at bounding box center [969, 143] width 2 height 9
click at [950, 224] on span "Print QR" at bounding box center [938, 226] width 32 height 12
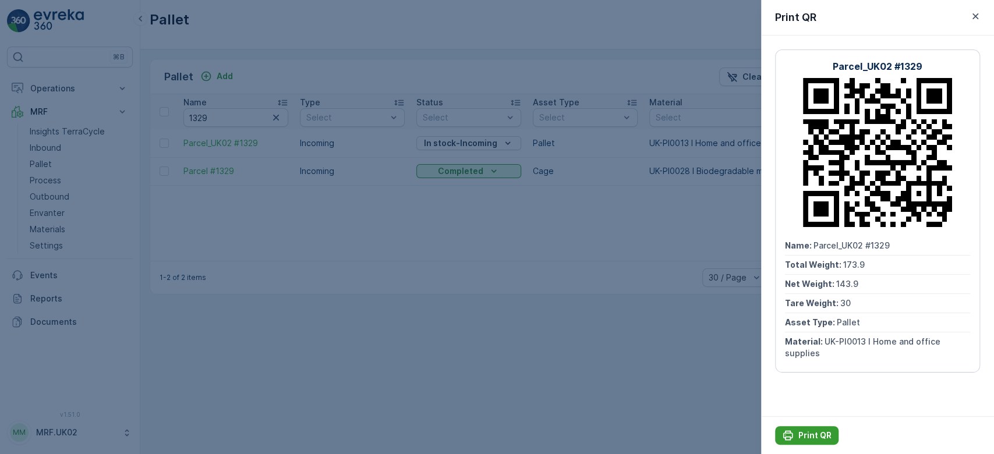
click at [794, 436] on div "Print QR" at bounding box center [807, 436] width 50 height 12
click at [658, 370] on div at bounding box center [497, 227] width 994 height 454
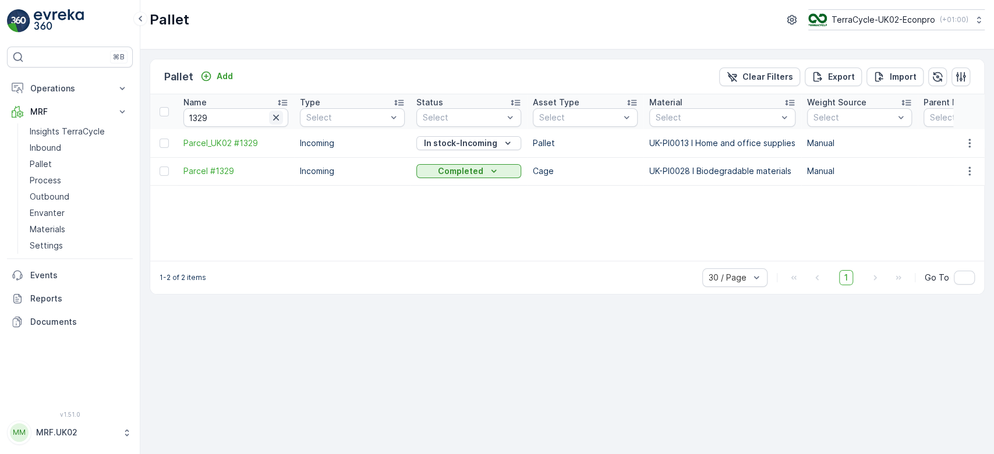
click at [275, 116] on icon "button" at bounding box center [276, 118] width 6 height 6
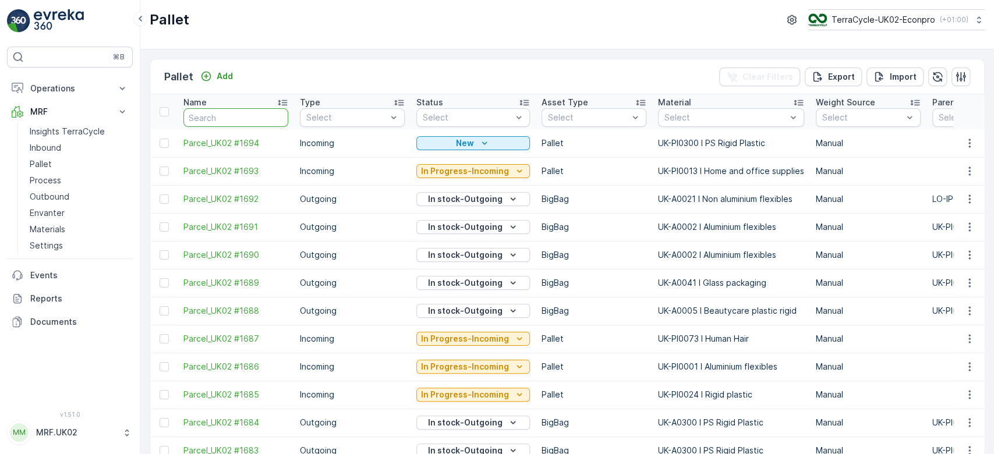
click at [275, 116] on input "text" at bounding box center [235, 117] width 105 height 19
type input "1"
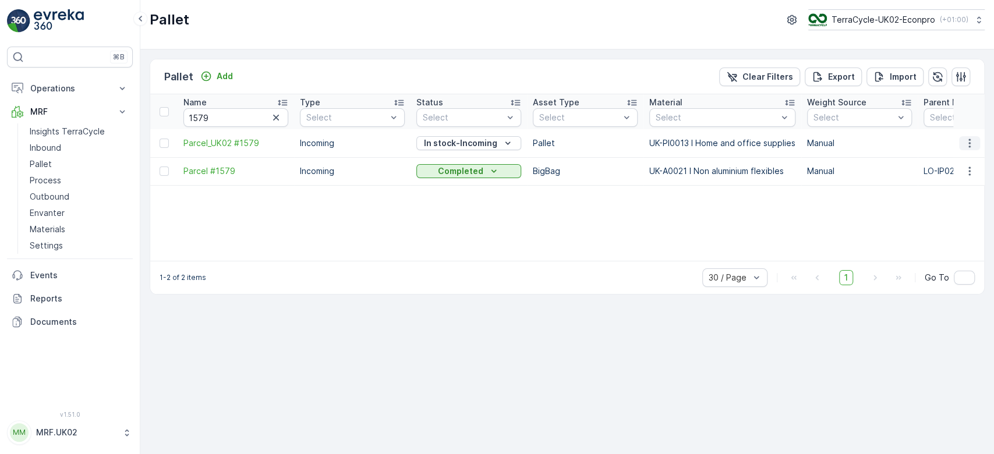
click at [973, 138] on icon "button" at bounding box center [970, 143] width 12 height 12
click at [961, 201] on div "Update Weight" at bounding box center [955, 209] width 77 height 16
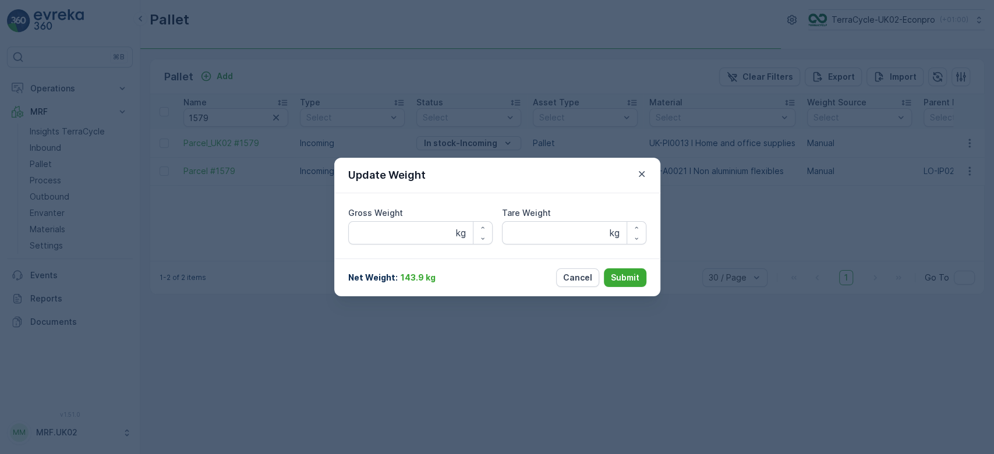
type Weight "176.1"
type Weight "30"
click at [419, 234] on Weight "176.1" at bounding box center [420, 232] width 144 height 23
type Weight "1"
type Weight "147"
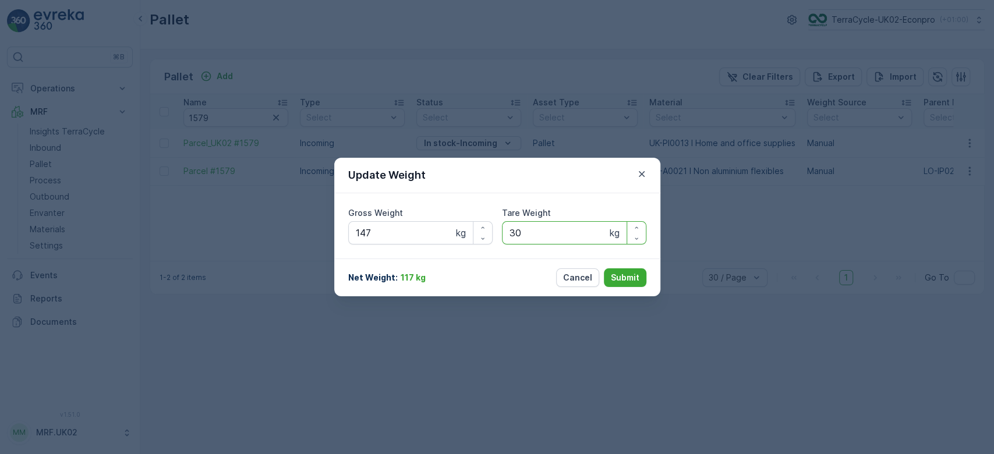
click at [536, 236] on Weight "30" at bounding box center [574, 232] width 144 height 23
type Weight "3"
click at [624, 280] on p "Submit" at bounding box center [625, 278] width 29 height 12
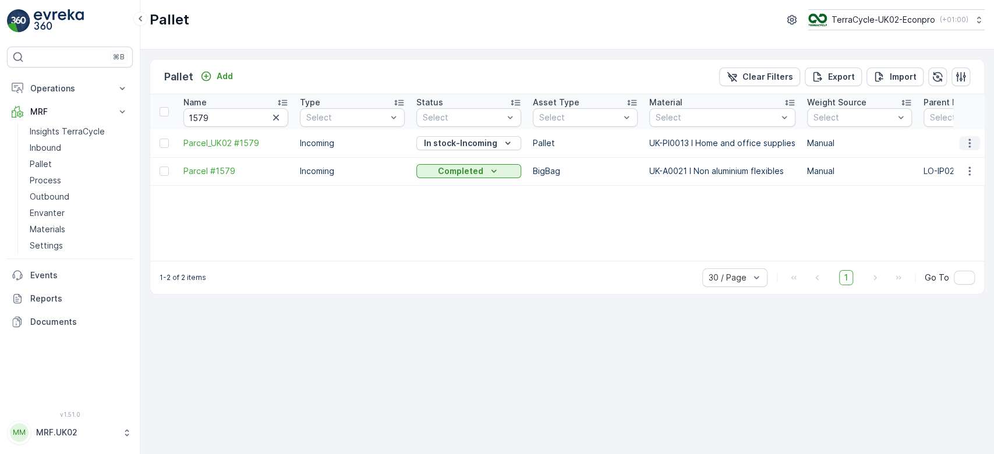
click at [975, 144] on icon "button" at bounding box center [970, 143] width 12 height 12
click at [950, 221] on span "Print QR" at bounding box center [938, 226] width 32 height 12
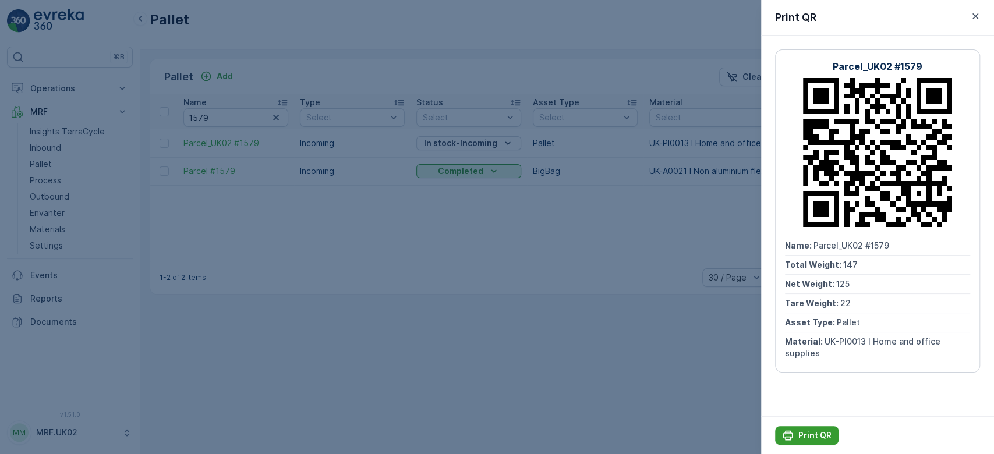
click at [798, 435] on p "Print QR" at bounding box center [814, 436] width 33 height 12
click at [642, 352] on div at bounding box center [497, 227] width 994 height 454
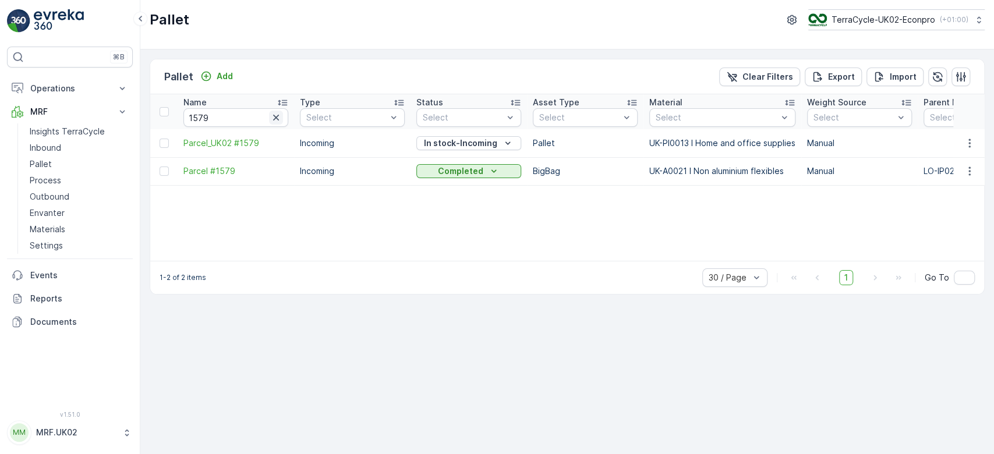
click at [277, 115] on icon "button" at bounding box center [276, 118] width 12 height 12
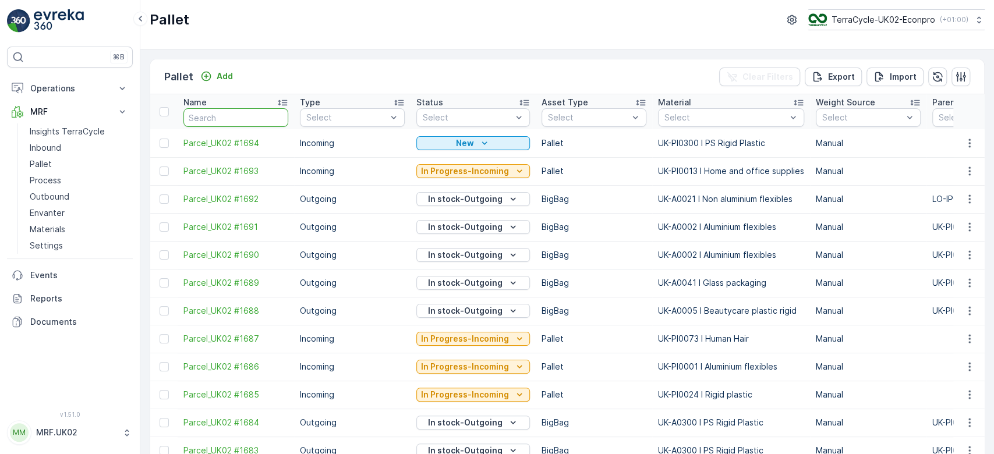
click at [242, 115] on input "text" at bounding box center [235, 117] width 105 height 19
type input "1"
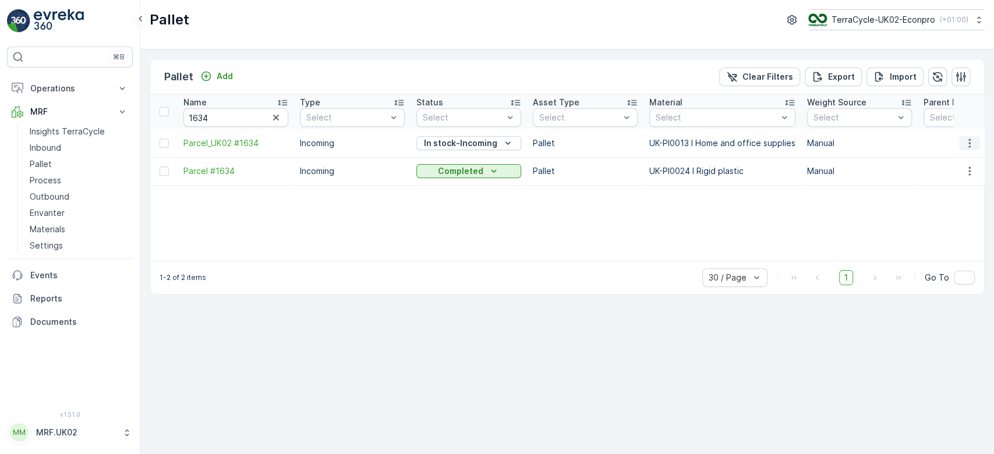
click at [964, 146] on icon "button" at bounding box center [970, 143] width 12 height 12
click at [954, 213] on span "Update Weight" at bounding box center [951, 209] width 59 height 12
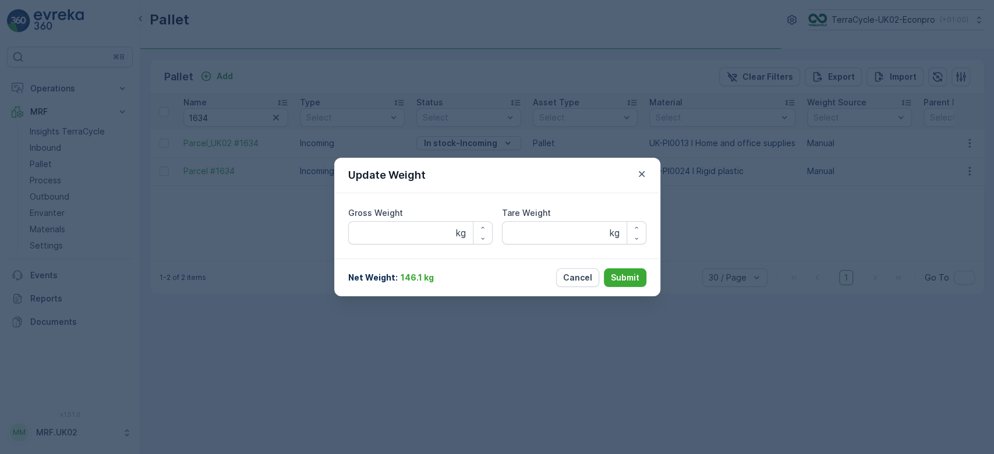
type Weight "174.26"
type Weight "30"
click at [407, 236] on Weight "174.26" at bounding box center [420, 232] width 144 height 23
type Weight "1"
type Weight "147"
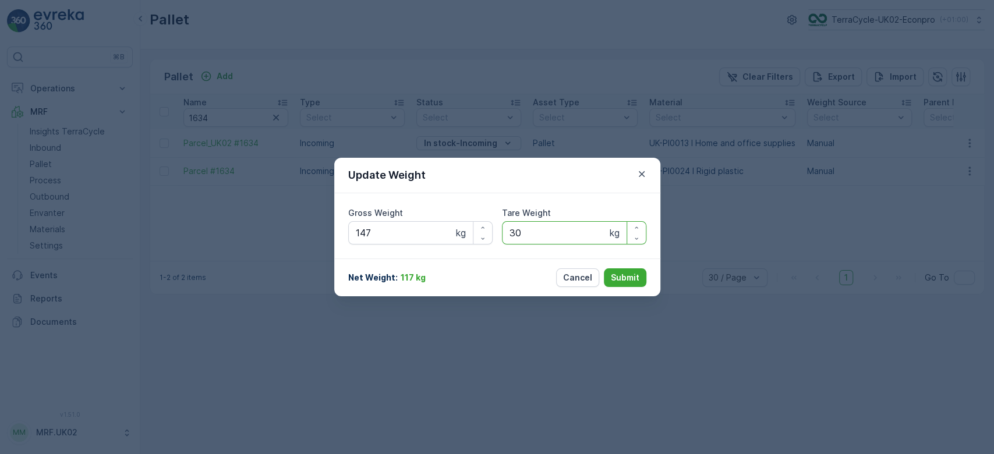
click at [532, 232] on Weight "30" at bounding box center [574, 232] width 144 height 23
click at [642, 275] on button "Submit" at bounding box center [625, 277] width 43 height 19
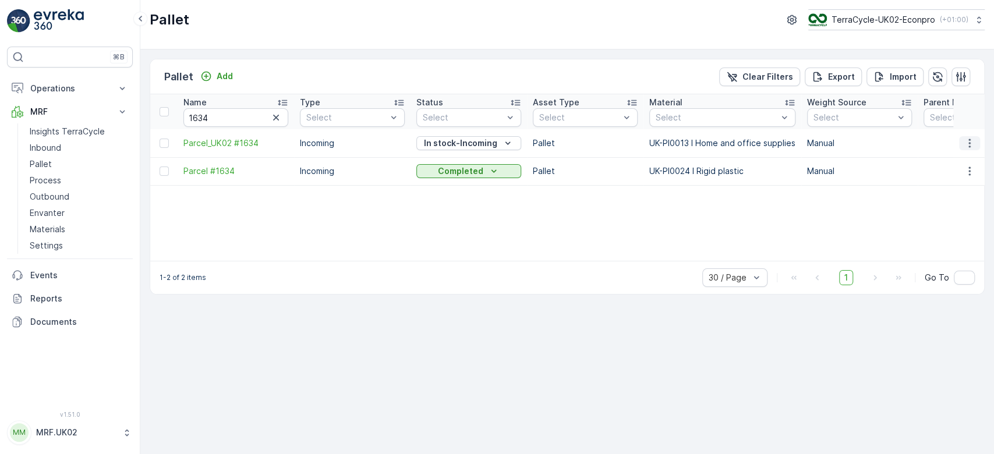
click at [967, 140] on icon "button" at bounding box center [970, 143] width 12 height 12
click at [950, 221] on span "Print QR" at bounding box center [938, 226] width 32 height 12
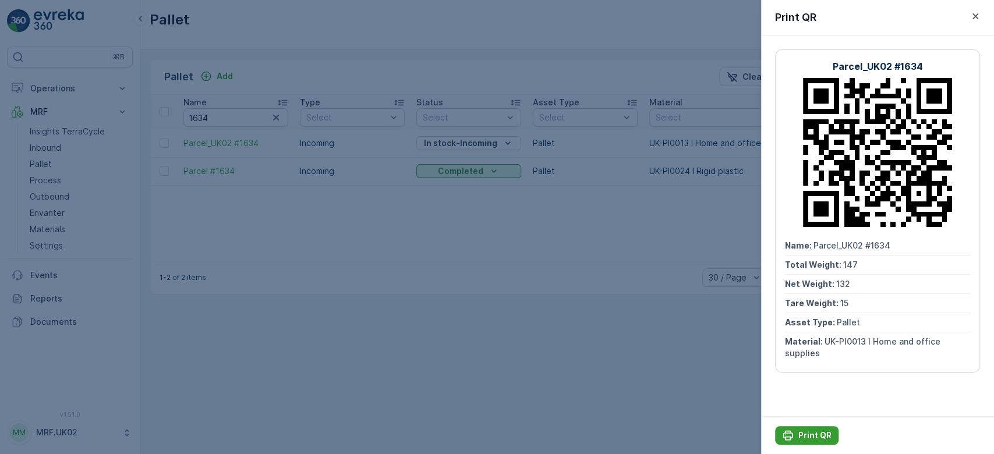
click at [804, 429] on button "Print QR" at bounding box center [806, 435] width 63 height 19
click at [549, 306] on div at bounding box center [497, 227] width 994 height 454
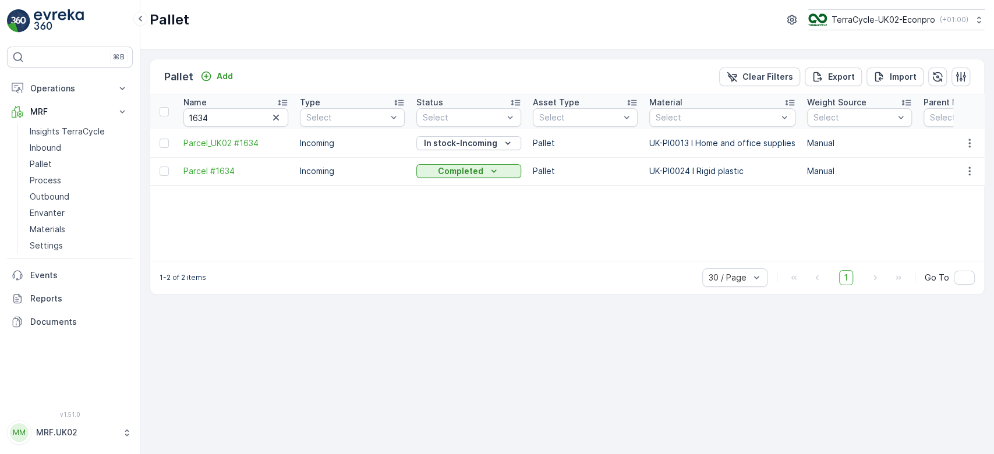
click at [549, 306] on div "Pallet Add Clear Filters Export Import Name 1634 Type Select Status Select Asse…" at bounding box center [567, 252] width 854 height 405
